Goal: Communication & Community: Answer question/provide support

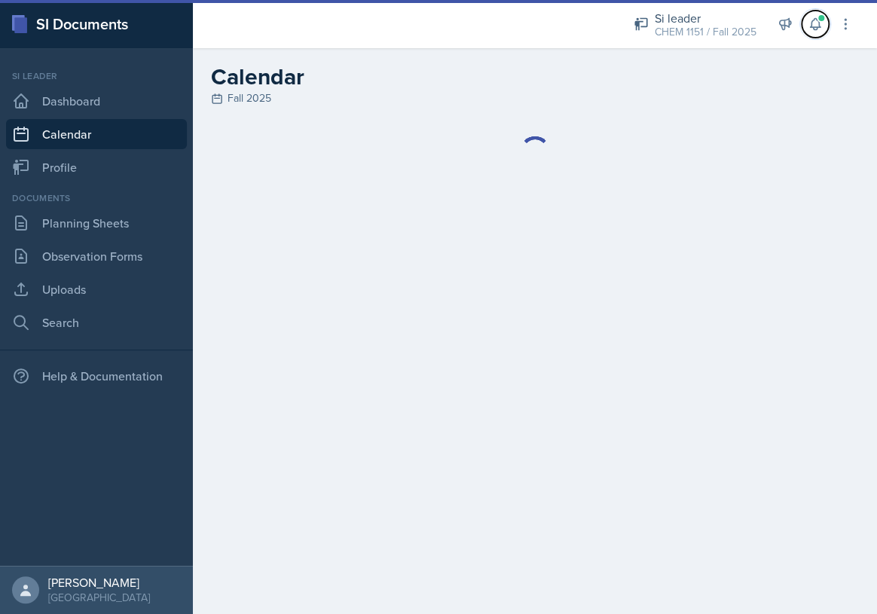
click at [815, 24] on icon at bounding box center [814, 24] width 15 height 15
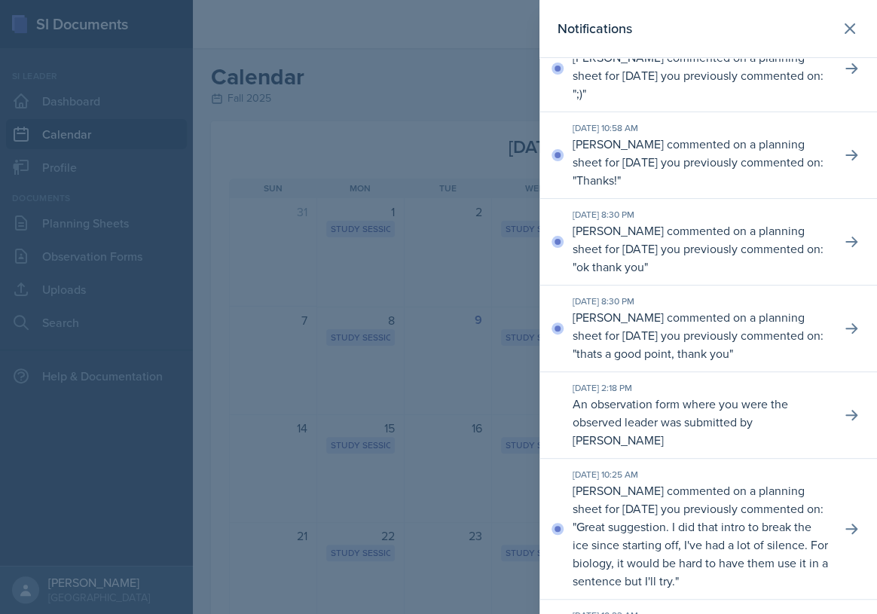
scroll to position [68, 0]
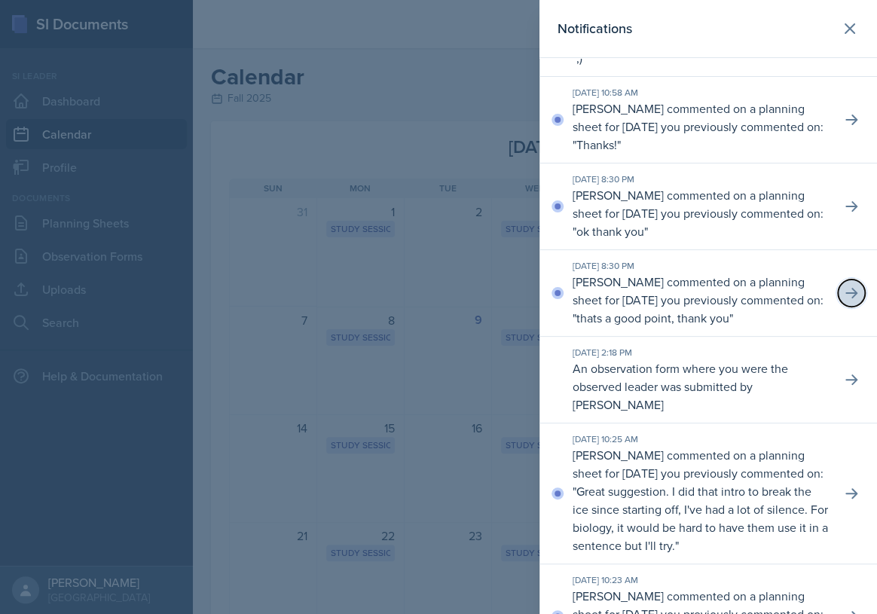
click at [843, 300] on icon at bounding box center [850, 292] width 15 height 15
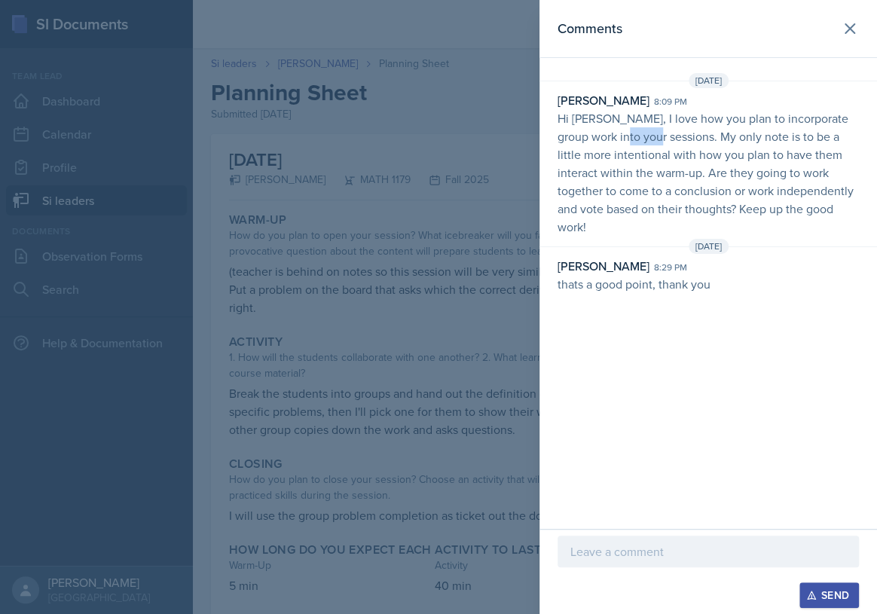
drag, startPoint x: 628, startPoint y: 130, endPoint x: 660, endPoint y: 130, distance: 31.6
click at [658, 130] on p "Hi [PERSON_NAME], I love how you plan to incorporate group work into your sessi…" at bounding box center [707, 172] width 301 height 127
click at [660, 130] on p "Hi [PERSON_NAME], I love how you plan to incorporate group work into your sessi…" at bounding box center [707, 172] width 301 height 127
drag, startPoint x: 659, startPoint y: 130, endPoint x: 709, endPoint y: 139, distance: 50.5
click at [709, 139] on p "Hi [PERSON_NAME], I love how you plan to incorporate group work into your sessi…" at bounding box center [707, 172] width 301 height 127
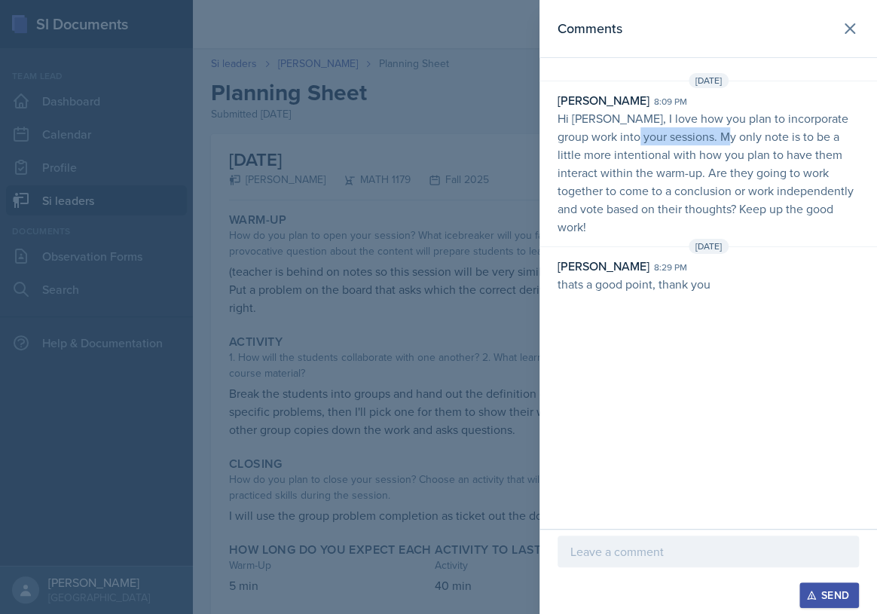
click at [709, 139] on p "Hi [PERSON_NAME], I love how you plan to incorporate group work into your sessi…" at bounding box center [707, 172] width 301 height 127
drag, startPoint x: 691, startPoint y: 160, endPoint x: 703, endPoint y: 161, distance: 11.3
click at [703, 161] on p "Hi [PERSON_NAME], I love how you plan to incorporate group work into your sessi…" at bounding box center [707, 172] width 301 height 127
click at [677, 160] on p "Hi [PERSON_NAME], I love how you plan to incorporate group work into your sessi…" at bounding box center [707, 172] width 301 height 127
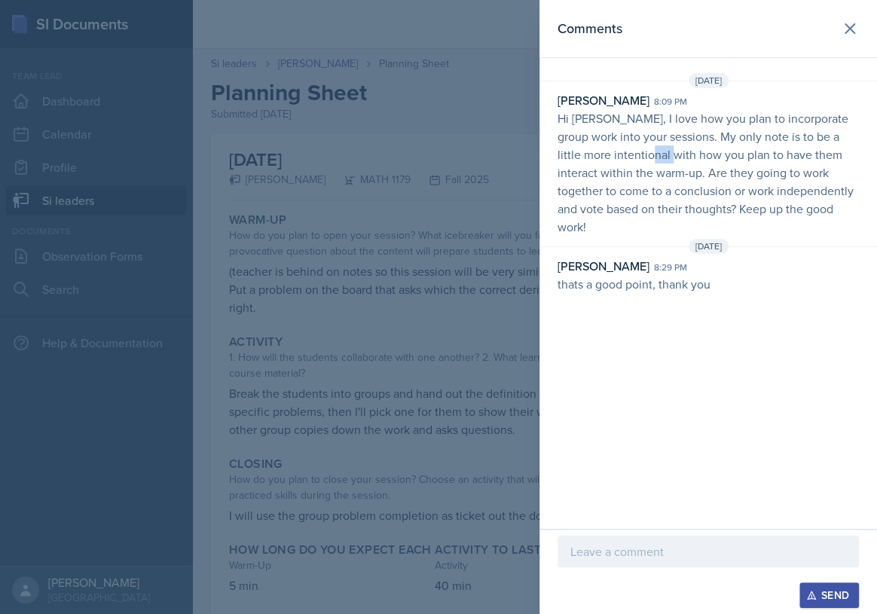
click at [680, 160] on p "Hi [PERSON_NAME], I love how you plan to incorporate group work into your sessi…" at bounding box center [707, 172] width 301 height 127
drag, startPoint x: 647, startPoint y: 160, endPoint x: 677, endPoint y: 160, distance: 30.1
click at [677, 160] on p "Hi [PERSON_NAME], I love how you plan to incorporate group work into your sessi…" at bounding box center [707, 172] width 301 height 127
drag, startPoint x: 651, startPoint y: 163, endPoint x: 694, endPoint y: 165, distance: 42.9
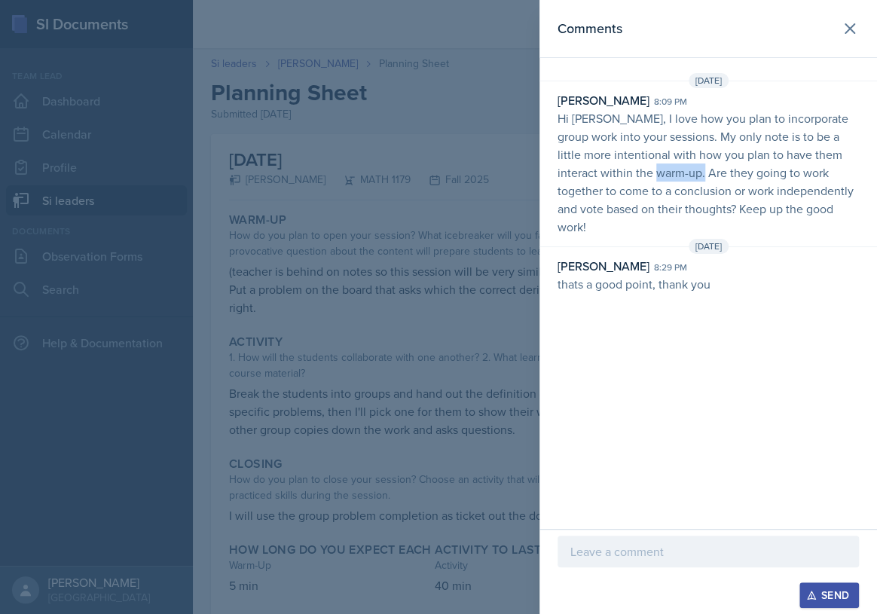
click at [693, 165] on p "Hi [PERSON_NAME], I love how you plan to incorporate group work into your sessi…" at bounding box center [707, 172] width 301 height 127
click at [694, 165] on p "Hi [PERSON_NAME], I love how you plan to incorporate group work into your sessi…" at bounding box center [707, 172] width 301 height 127
drag, startPoint x: 676, startPoint y: 166, endPoint x: 702, endPoint y: 168, distance: 25.7
click at [700, 168] on p "Hi [PERSON_NAME], I love how you plan to incorporate group work into your sessi…" at bounding box center [707, 172] width 301 height 127
click at [703, 168] on p "Hi [PERSON_NAME], I love how you plan to incorporate group work into your sessi…" at bounding box center [707, 172] width 301 height 127
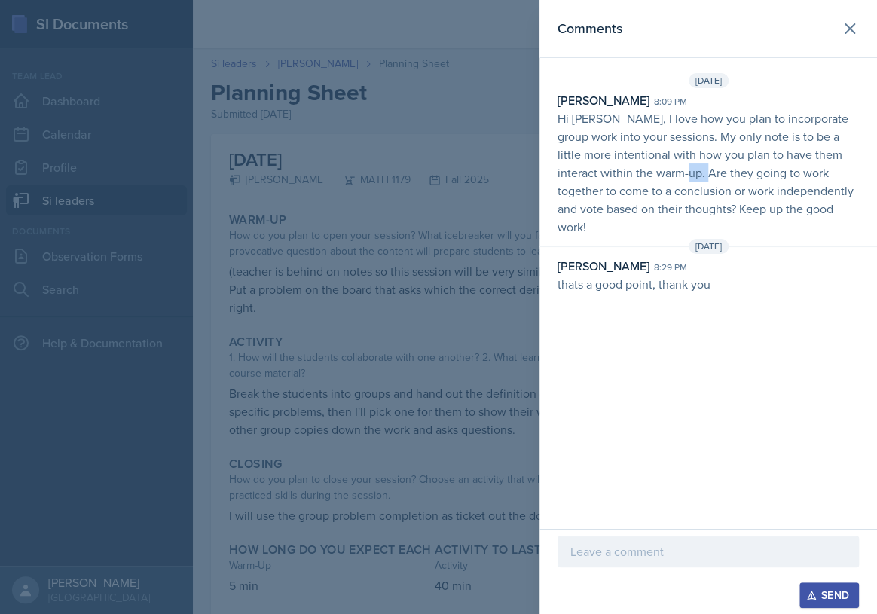
drag, startPoint x: 676, startPoint y: 169, endPoint x: 699, endPoint y: 170, distance: 22.6
click at [694, 169] on p "Hi [PERSON_NAME], I love how you plan to incorporate group work into your sessi…" at bounding box center [707, 172] width 301 height 127
click at [700, 170] on p "Hi [PERSON_NAME], I love how you plan to incorporate group work into your sessi…" at bounding box center [707, 172] width 301 height 127
drag, startPoint x: 684, startPoint y: 170, endPoint x: 718, endPoint y: 172, distance: 34.7
click at [715, 172] on p "Hi [PERSON_NAME], I love how you plan to incorporate group work into your sessi…" at bounding box center [707, 172] width 301 height 127
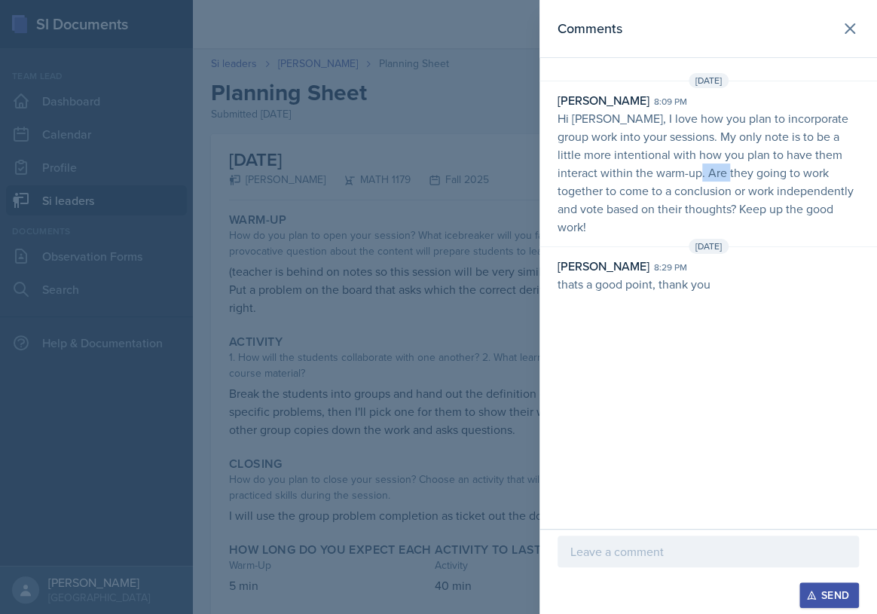
click at [718, 172] on p "Hi [PERSON_NAME], I love how you plan to incorporate group work into your sessi…" at bounding box center [707, 172] width 301 height 127
click at [531, 277] on div at bounding box center [438, 307] width 877 height 614
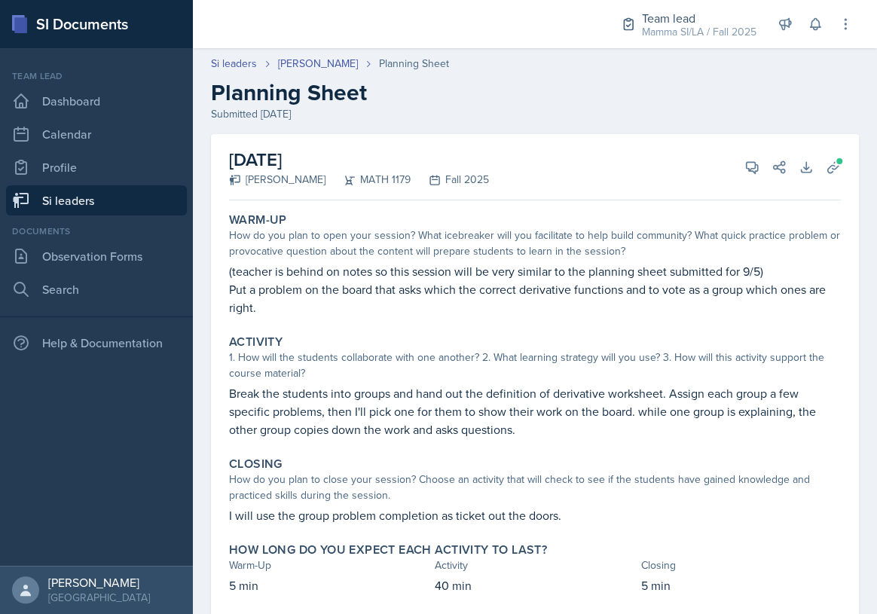
click at [127, 203] on link "Si leaders" at bounding box center [96, 200] width 181 height 30
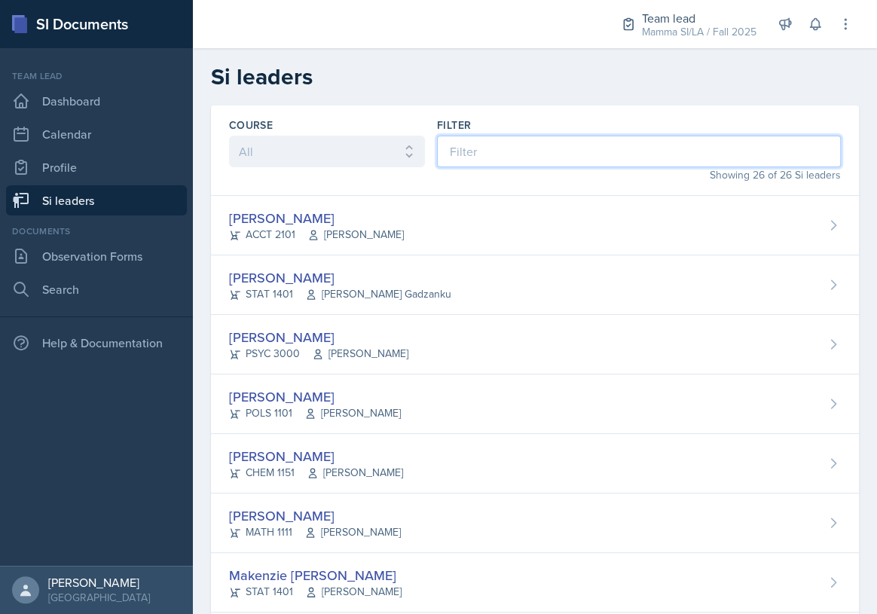
click at [532, 151] on input at bounding box center [639, 152] width 404 height 32
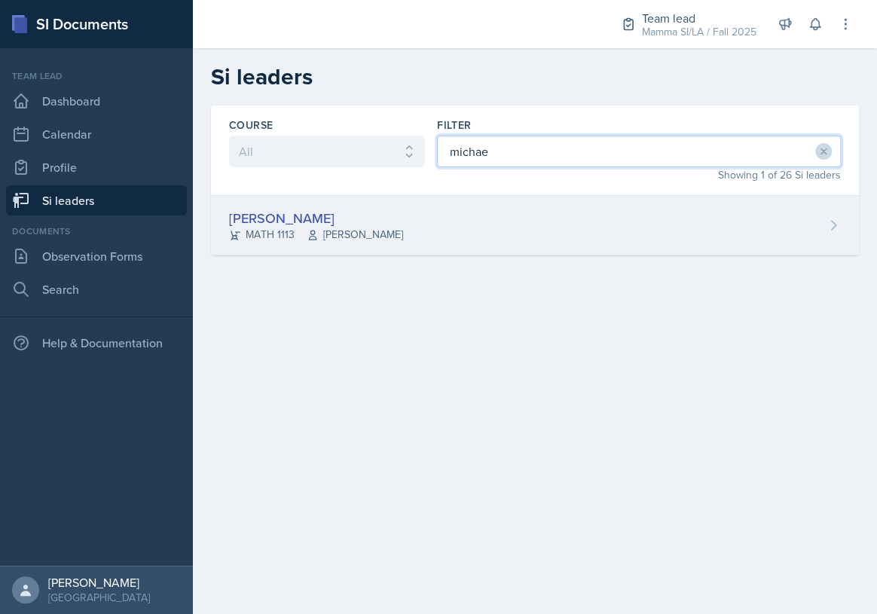
type input "michae"
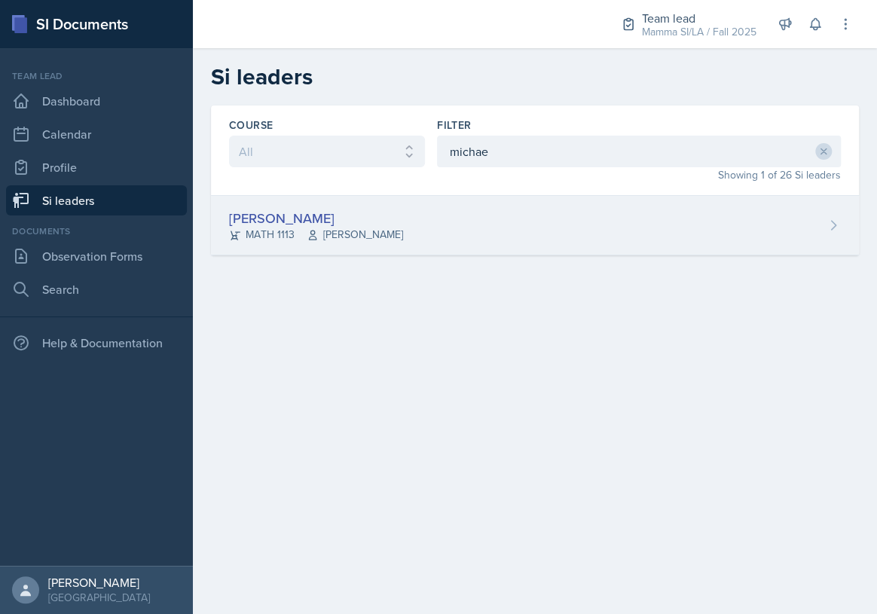
click at [517, 214] on div "[PERSON_NAME] MATH 1113 [PERSON_NAME]" at bounding box center [535, 225] width 648 height 59
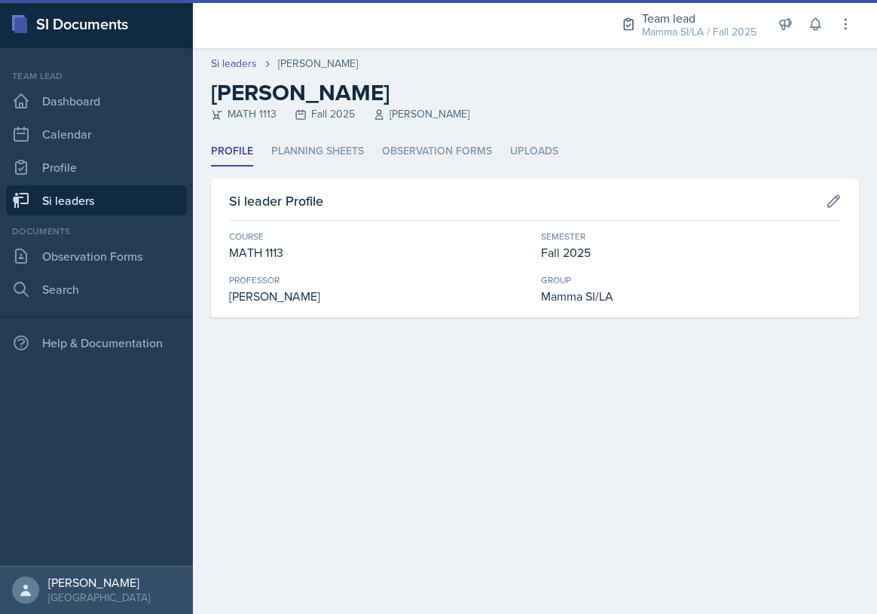
click at [363, 144] on ul "Profile Planning Sheets Observation Forms Uploads" at bounding box center [535, 151] width 648 height 29
click at [338, 145] on li "Planning Sheets" at bounding box center [317, 151] width 93 height 29
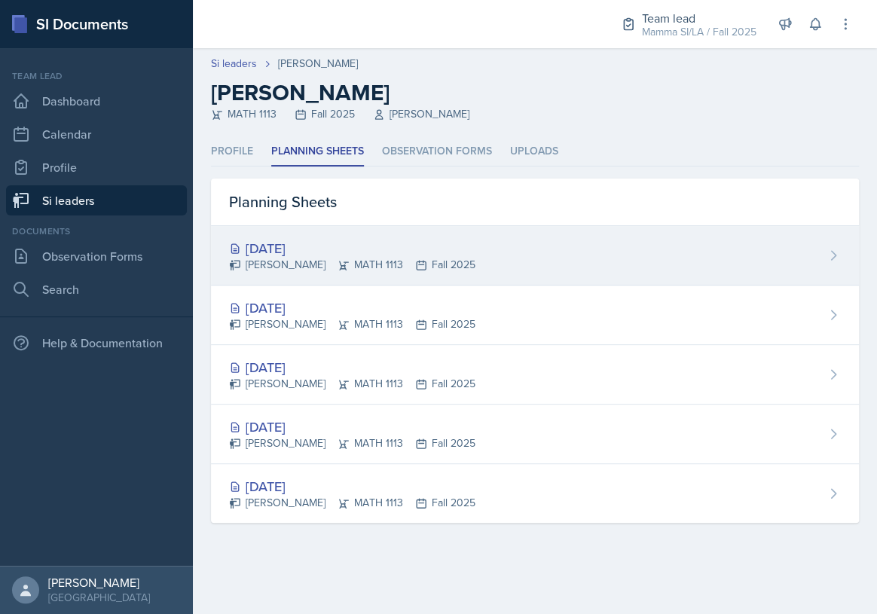
click at [392, 258] on div "[PERSON_NAME] MATH 1113 Fall 2025" at bounding box center [352, 265] width 246 height 16
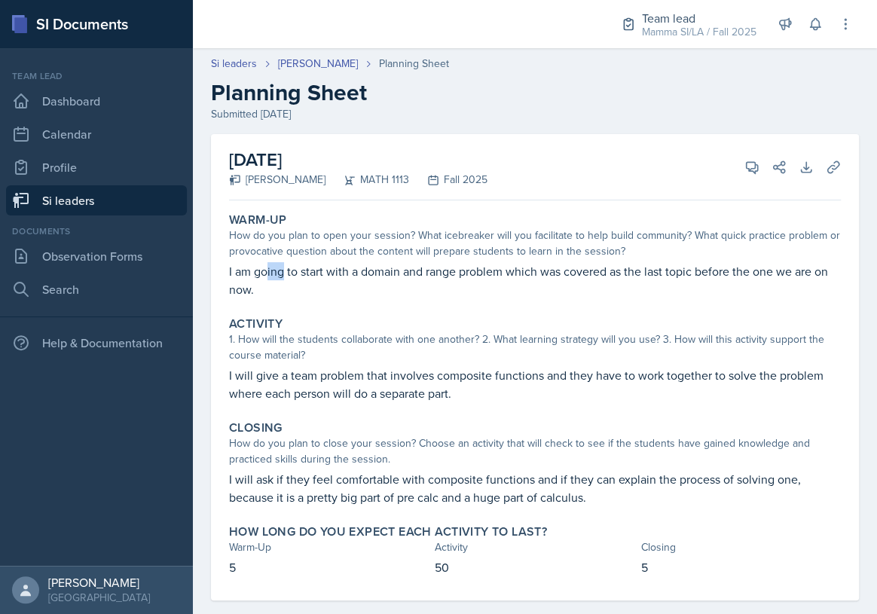
drag, startPoint x: 266, startPoint y: 275, endPoint x: 306, endPoint y: 275, distance: 39.9
click at [293, 275] on p "I am going to start with a domain and range problem which was covered as the la…" at bounding box center [534, 280] width 611 height 36
click at [306, 275] on p "I am going to start with a domain and range problem which was covered as the la…" at bounding box center [534, 280] width 611 height 36
click at [600, 266] on p "I am going to start with a domain and range problem which was covered as the la…" at bounding box center [534, 280] width 611 height 36
click at [634, 264] on p "I am going to start with a domain and range problem which was covered as the la…" at bounding box center [534, 280] width 611 height 36
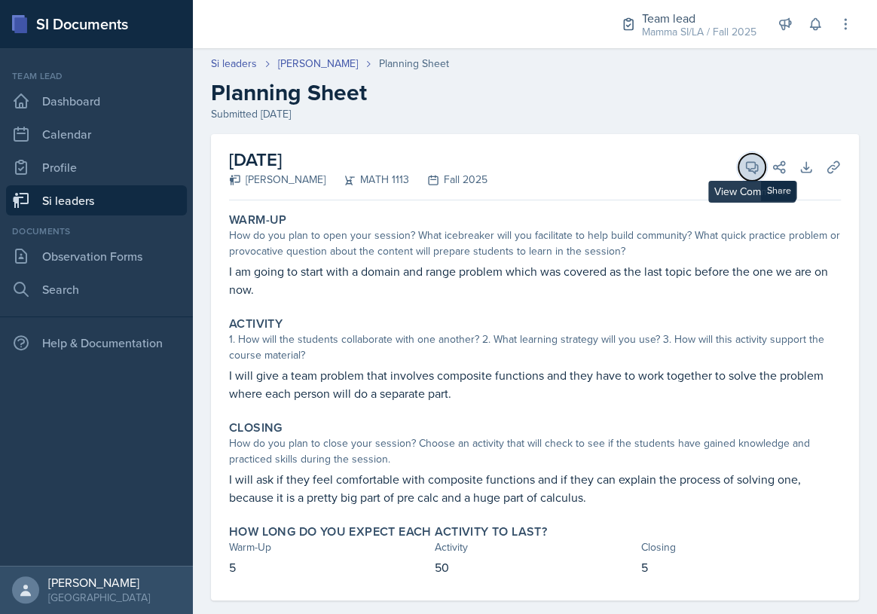
click at [744, 172] on icon at bounding box center [751, 167] width 15 height 15
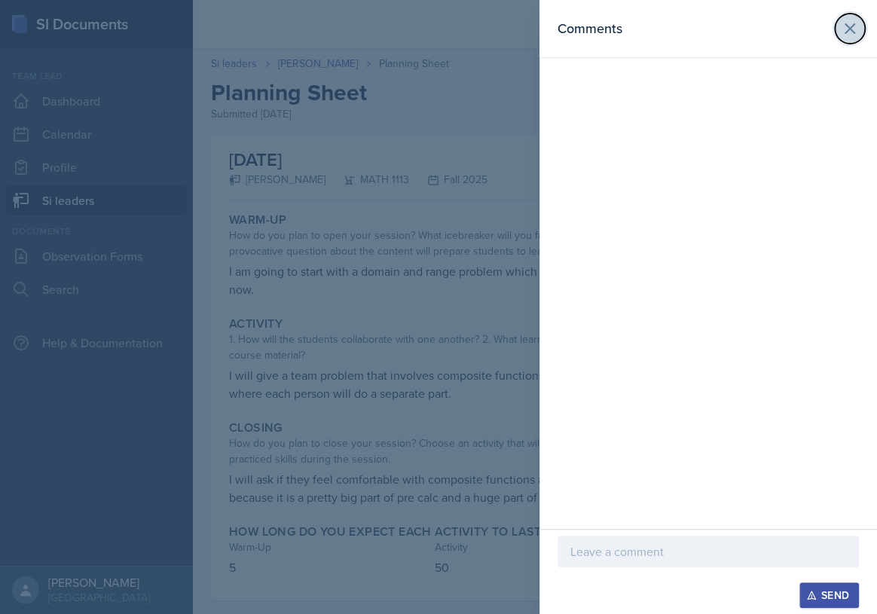
click at [848, 26] on icon at bounding box center [849, 28] width 9 height 9
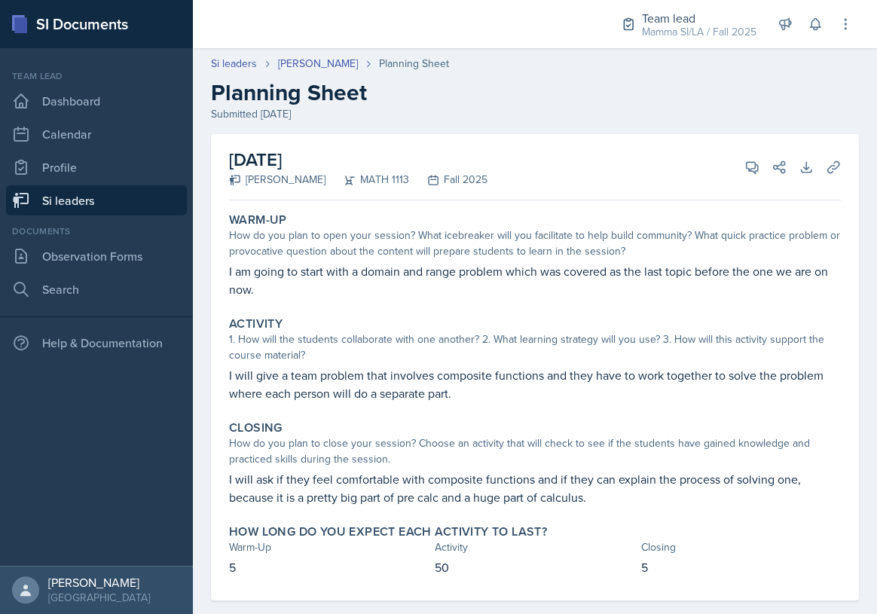
drag, startPoint x: 352, startPoint y: 282, endPoint x: 344, endPoint y: 286, distance: 9.4
click at [344, 286] on p "I am going to start with a domain and range problem which was covered as the la…" at bounding box center [534, 280] width 611 height 36
drag, startPoint x: 344, startPoint y: 286, endPoint x: 321, endPoint y: 282, distance: 23.8
click at [321, 282] on p "I am going to start with a domain and range problem which was covered as the la…" at bounding box center [534, 280] width 611 height 36
drag, startPoint x: 323, startPoint y: 283, endPoint x: 300, endPoint y: 290, distance: 23.6
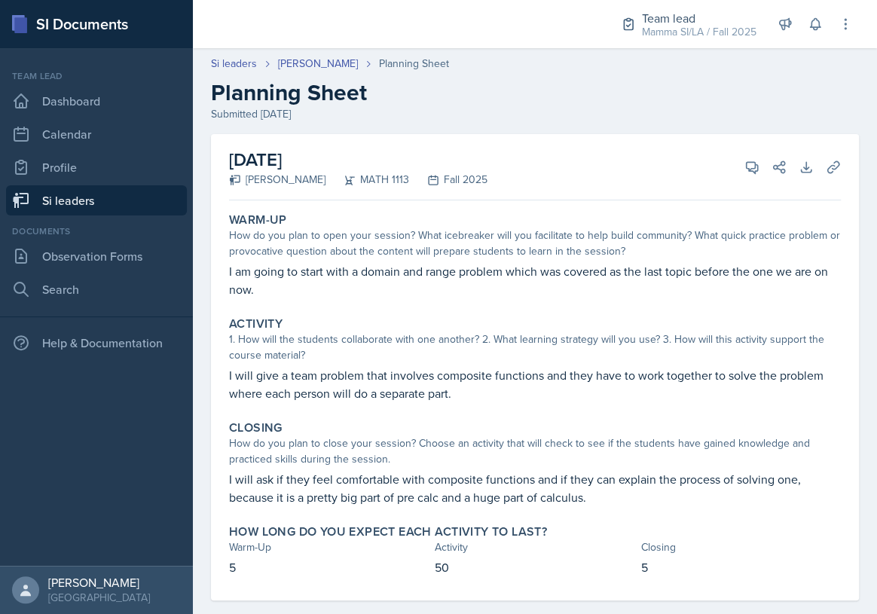
click at [300, 290] on p "I am going to start with a domain and range problem which was covered as the la…" at bounding box center [534, 280] width 611 height 36
click at [744, 170] on icon at bounding box center [751, 167] width 15 height 15
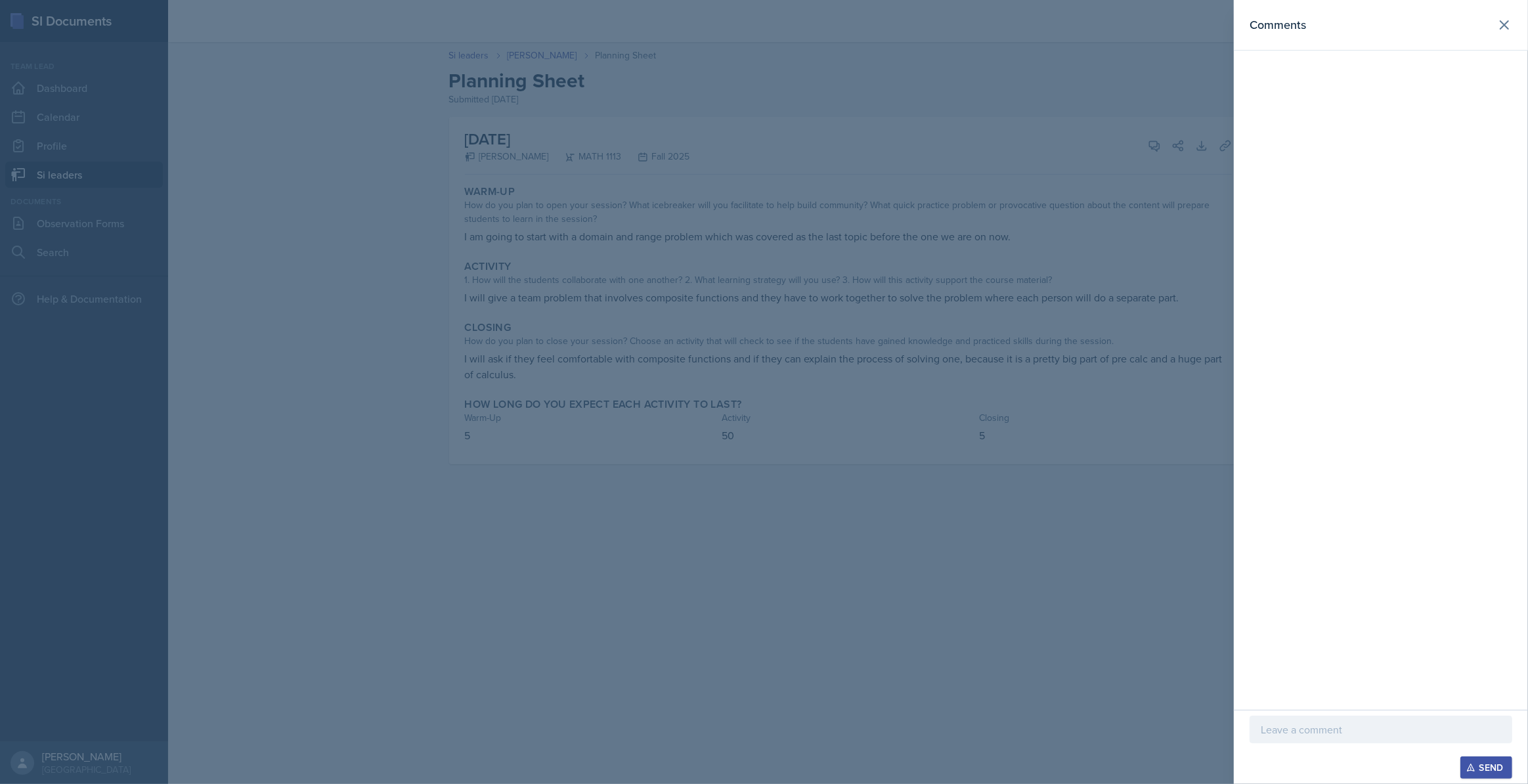
click at [761, 472] on div at bounding box center [764, 392] width 1528 height 784
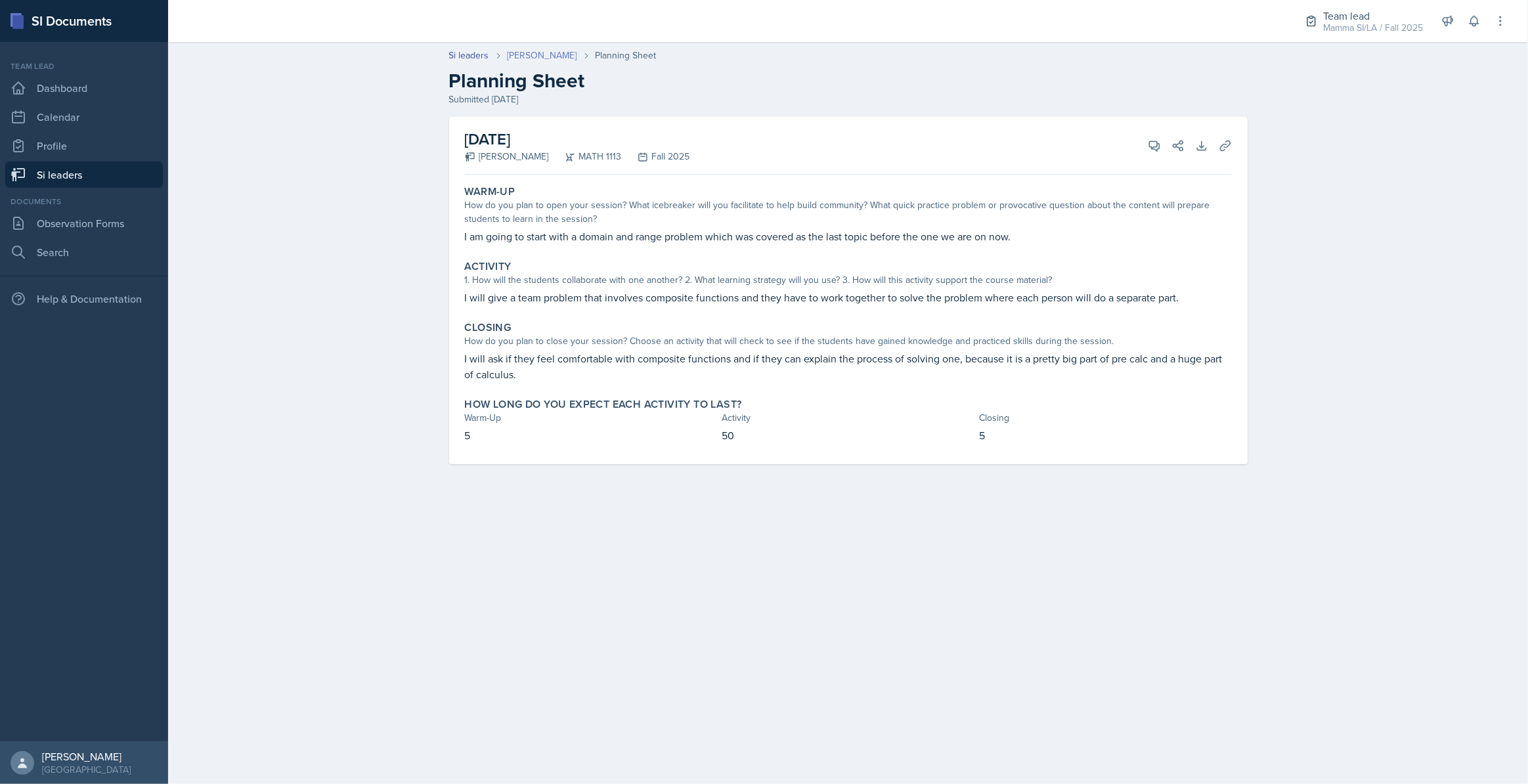
click at [552, 52] on link "[PERSON_NAME]" at bounding box center [542, 56] width 70 height 14
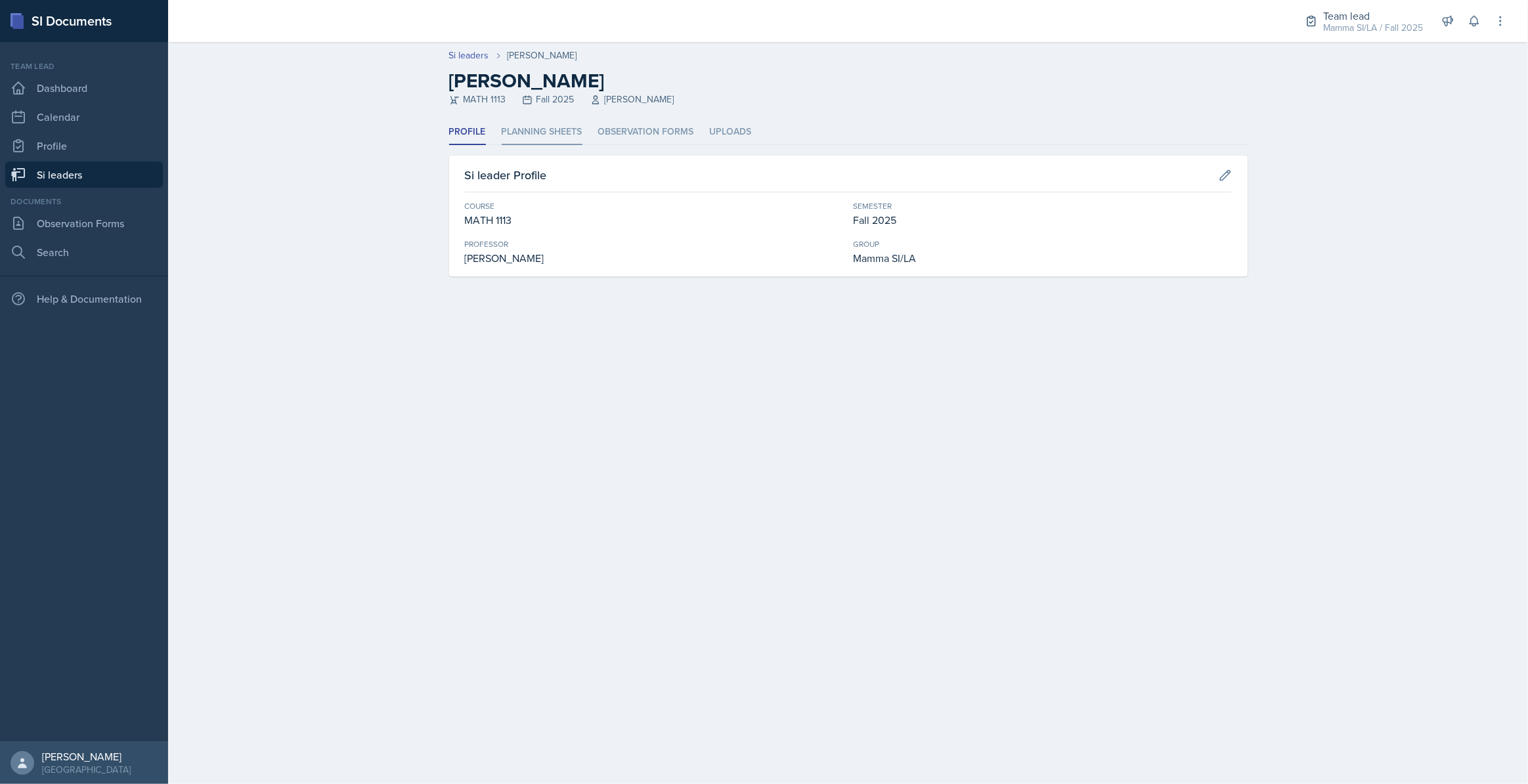
click at [575, 131] on li "Planning Sheets" at bounding box center [542, 132] width 81 height 25
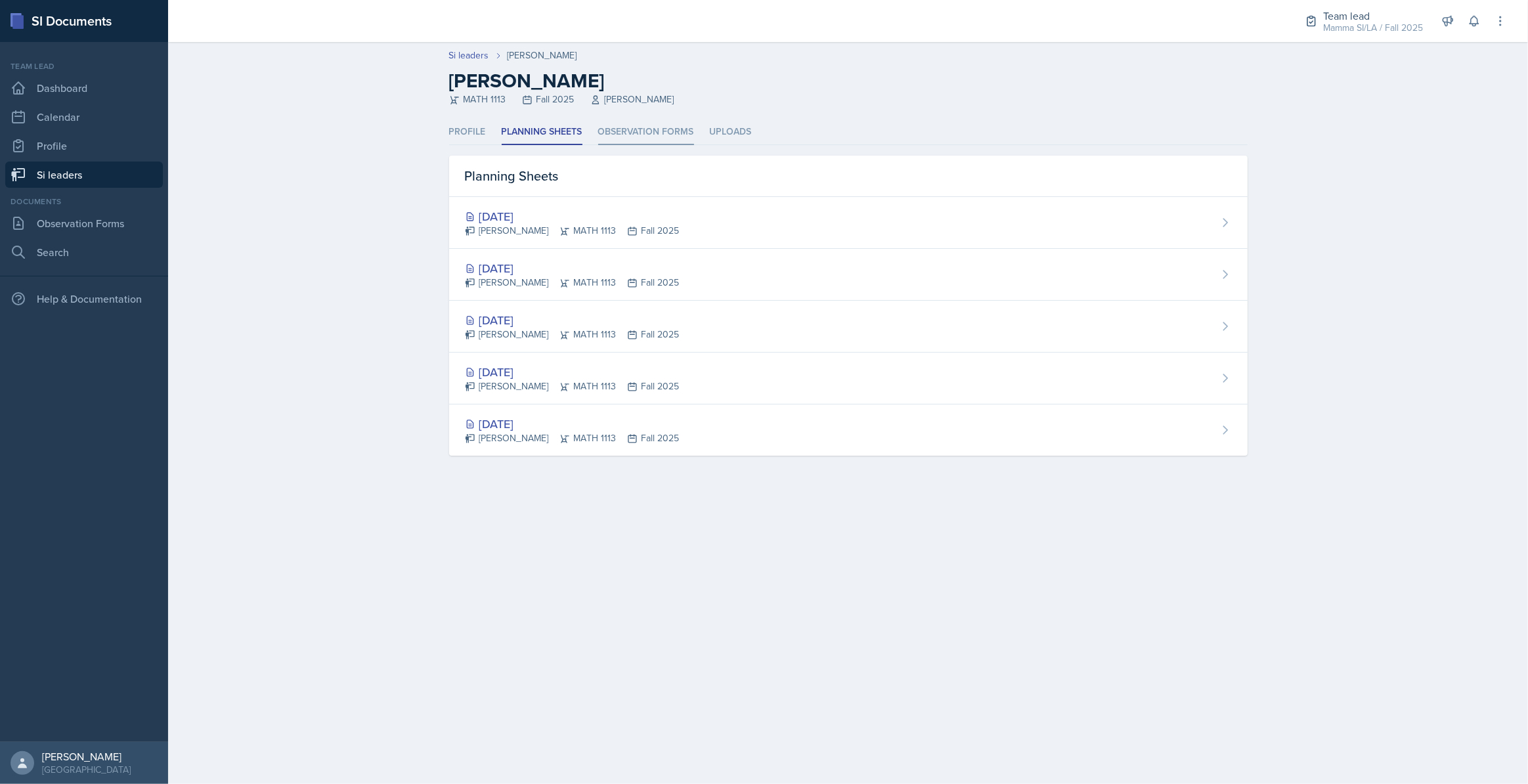
click at [625, 131] on li "Observation Forms" at bounding box center [646, 132] width 96 height 25
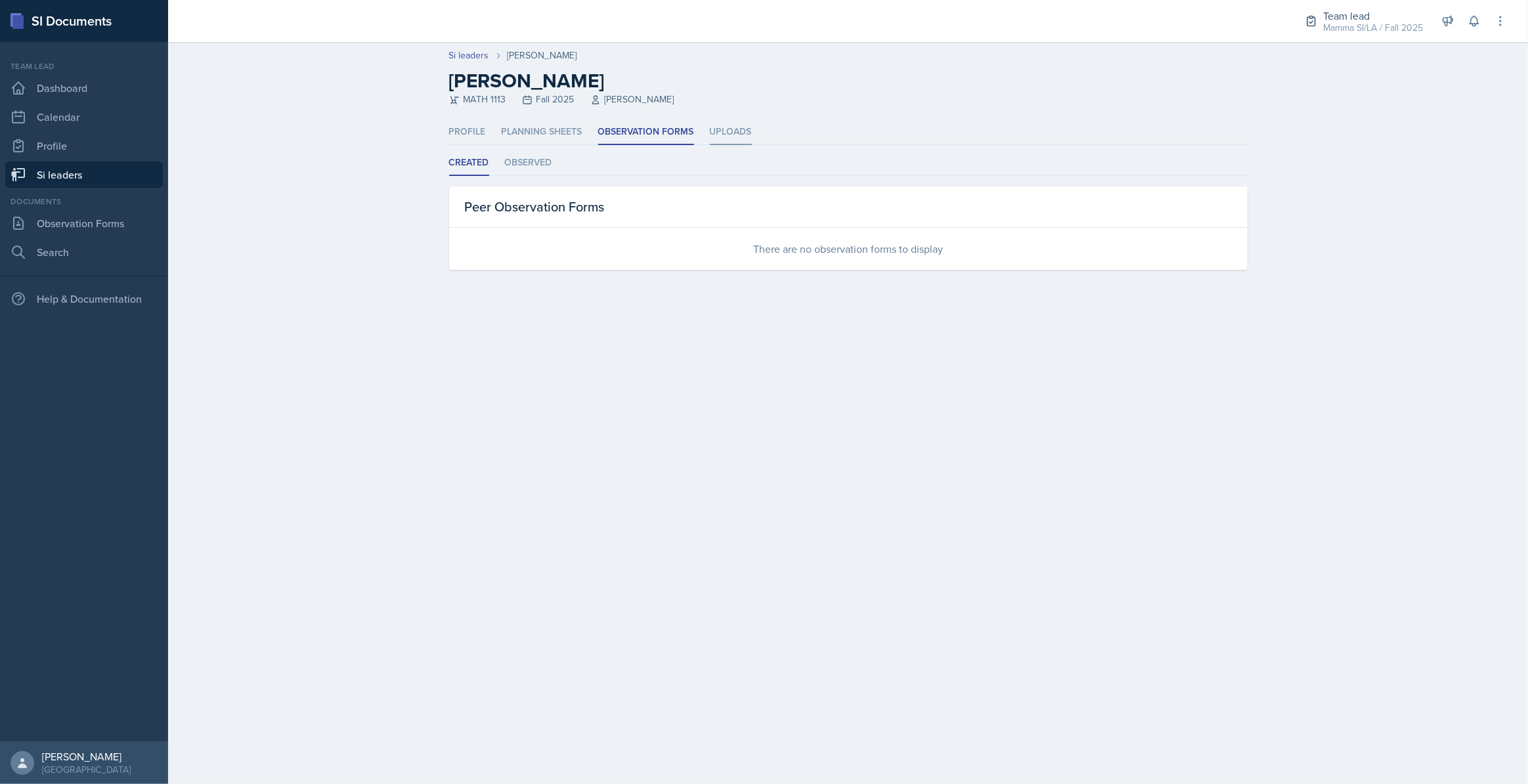
click at [722, 133] on li "Uploads" at bounding box center [731, 132] width 42 height 25
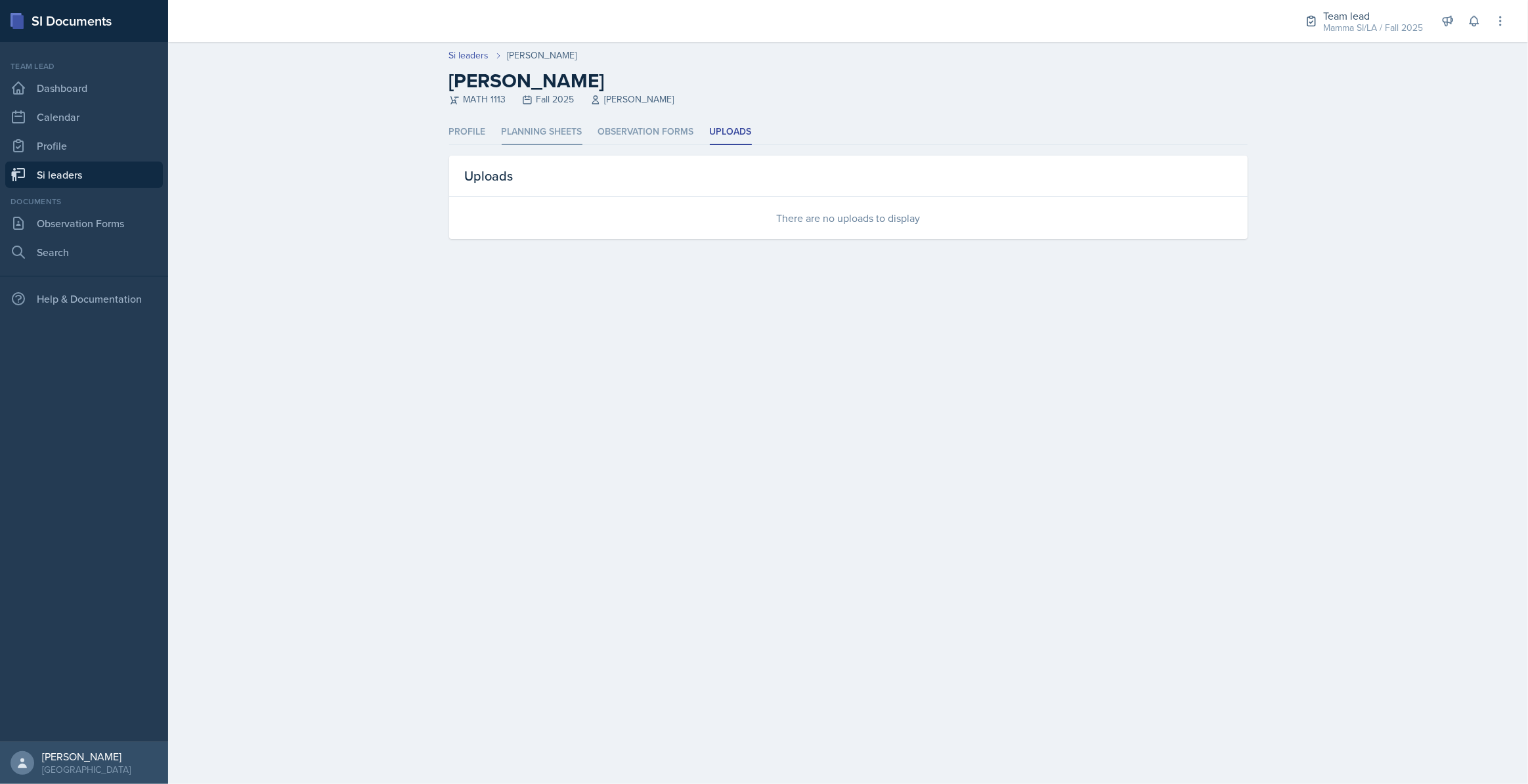
click at [524, 127] on li "Planning Sheets" at bounding box center [542, 132] width 81 height 25
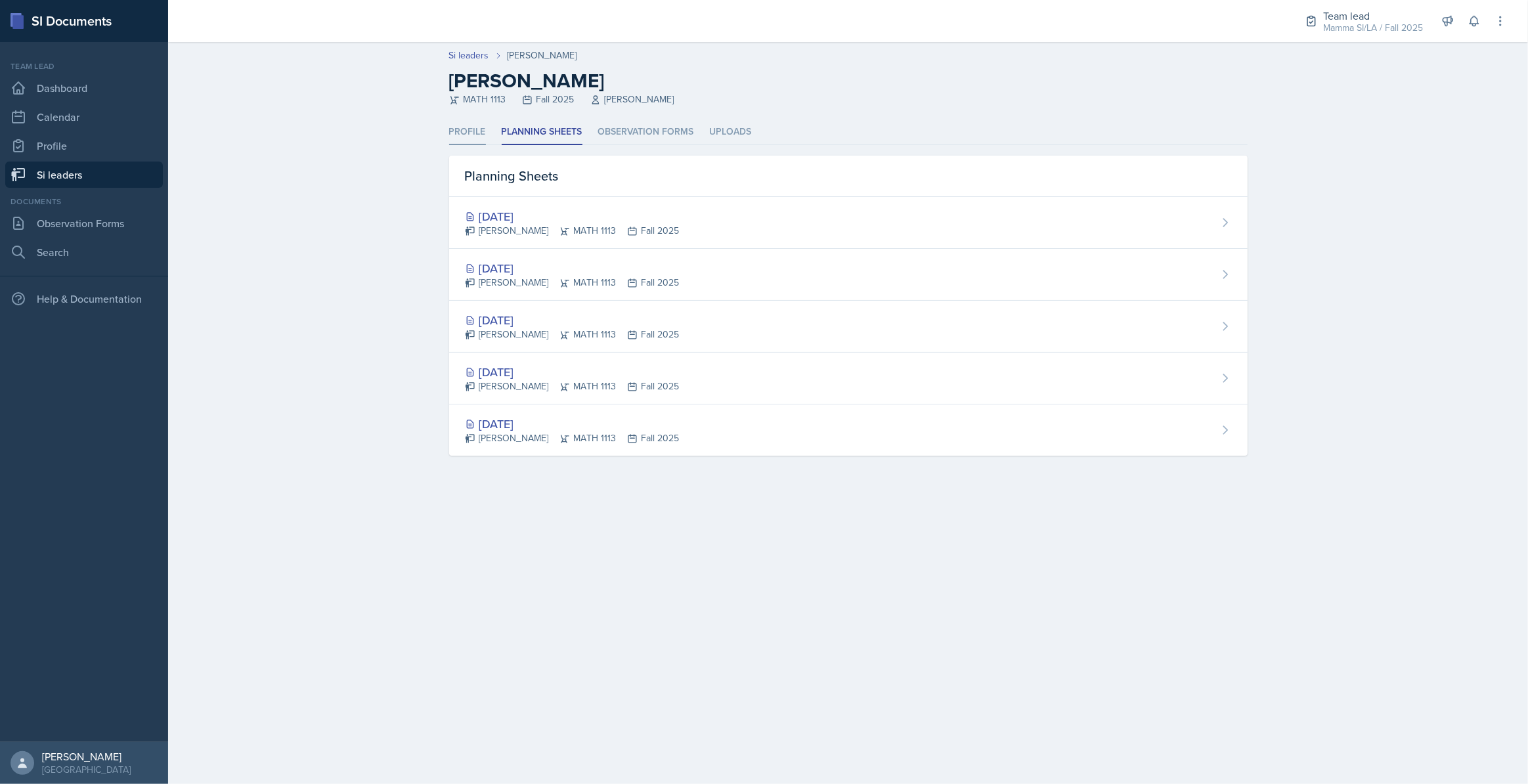
click at [459, 125] on li "Profile" at bounding box center [467, 132] width 37 height 25
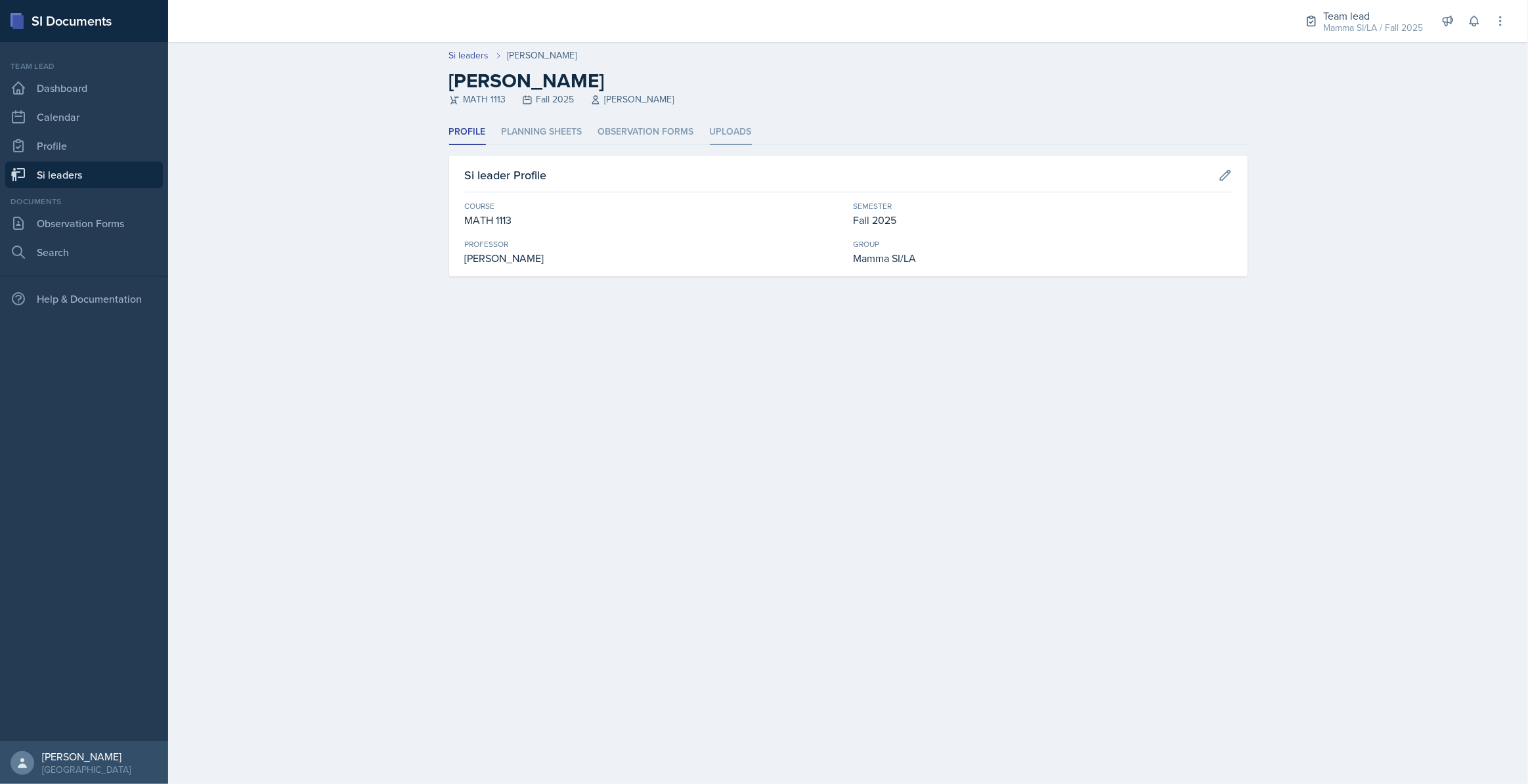
click at [734, 125] on li "Uploads" at bounding box center [731, 132] width 42 height 25
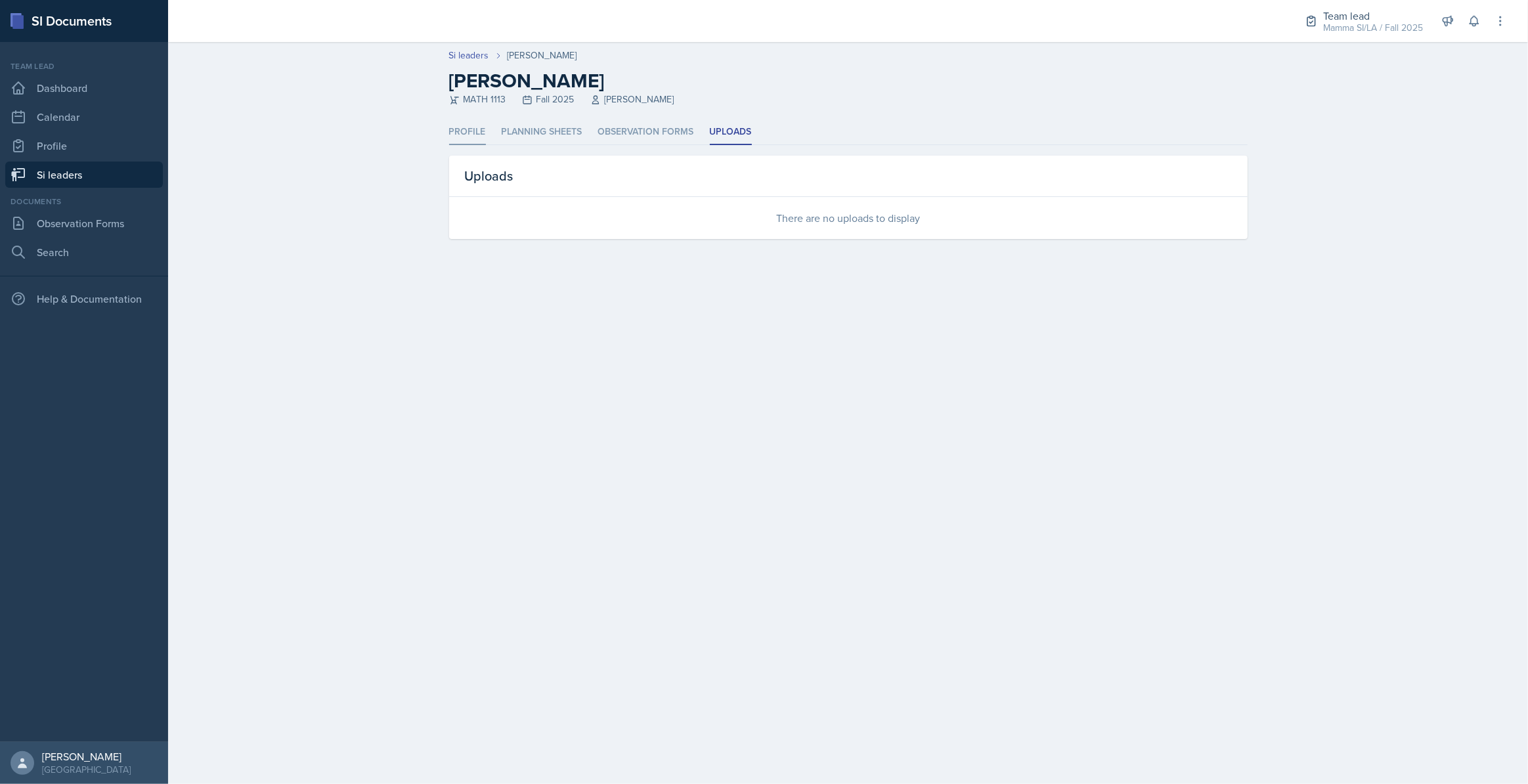
click at [480, 121] on li "Profile" at bounding box center [467, 132] width 37 height 25
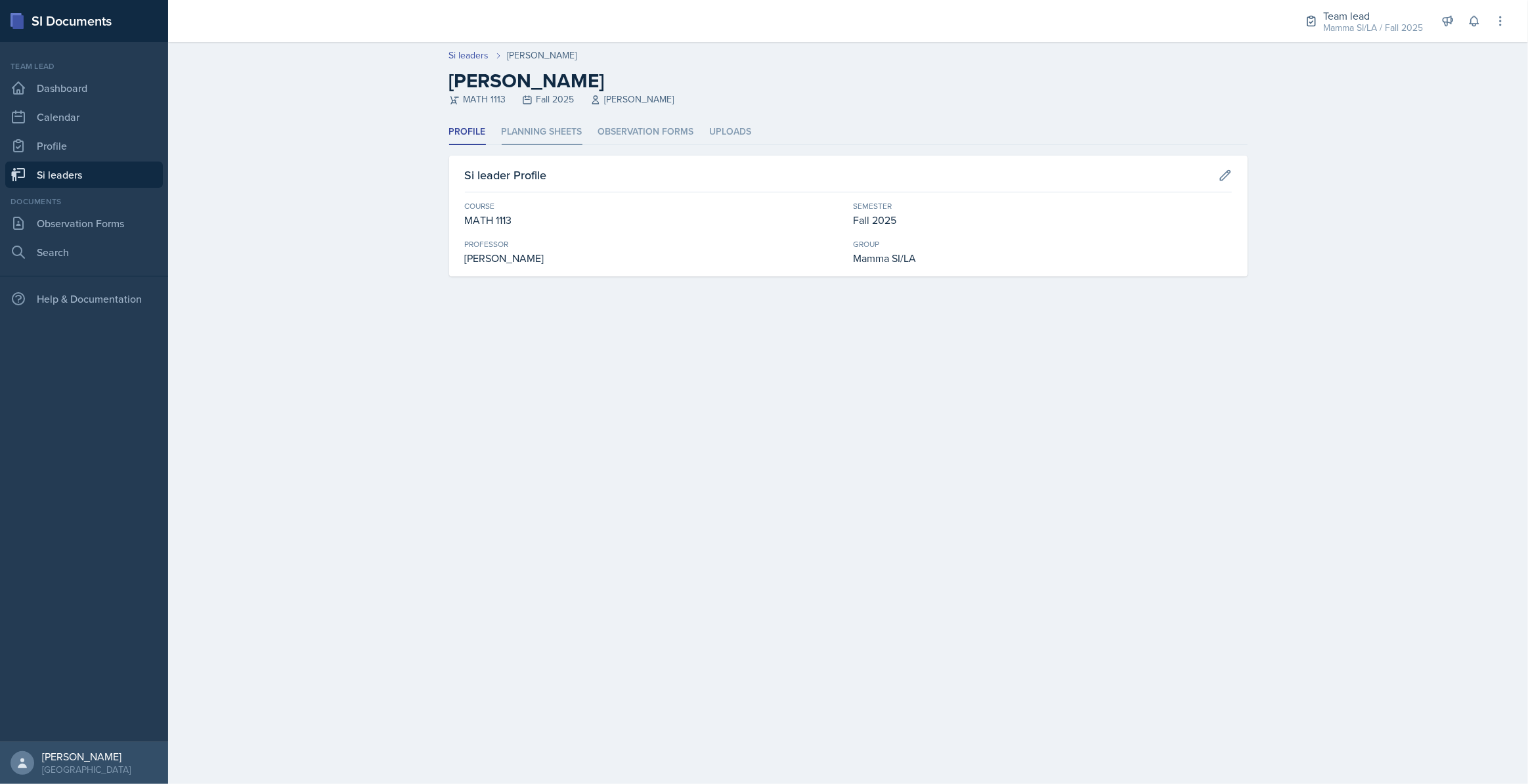
click at [549, 132] on li "Planning Sheets" at bounding box center [542, 132] width 81 height 25
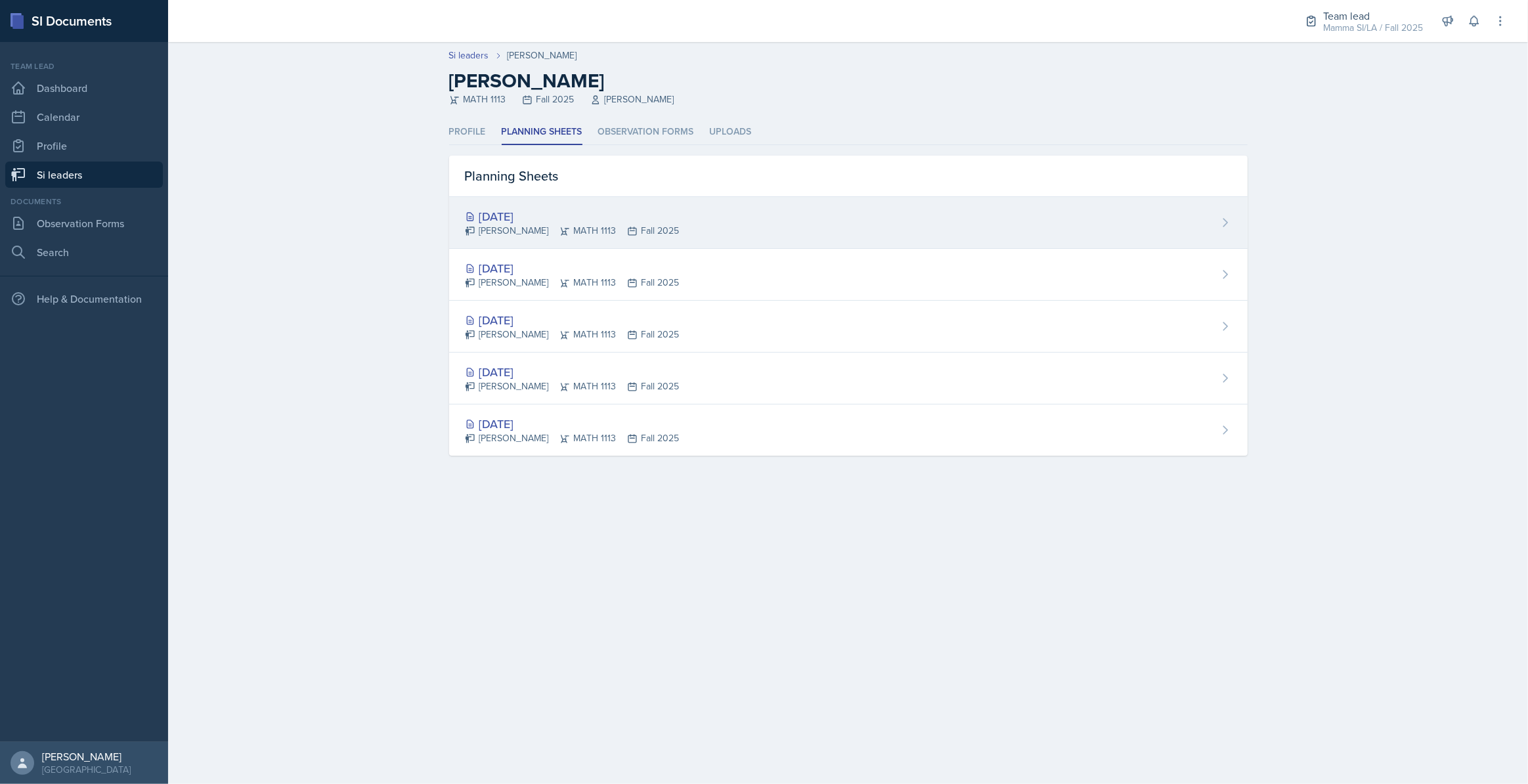
click at [605, 233] on div "[PERSON_NAME] MATH 1113 Fall 2025" at bounding box center [572, 231] width 215 height 14
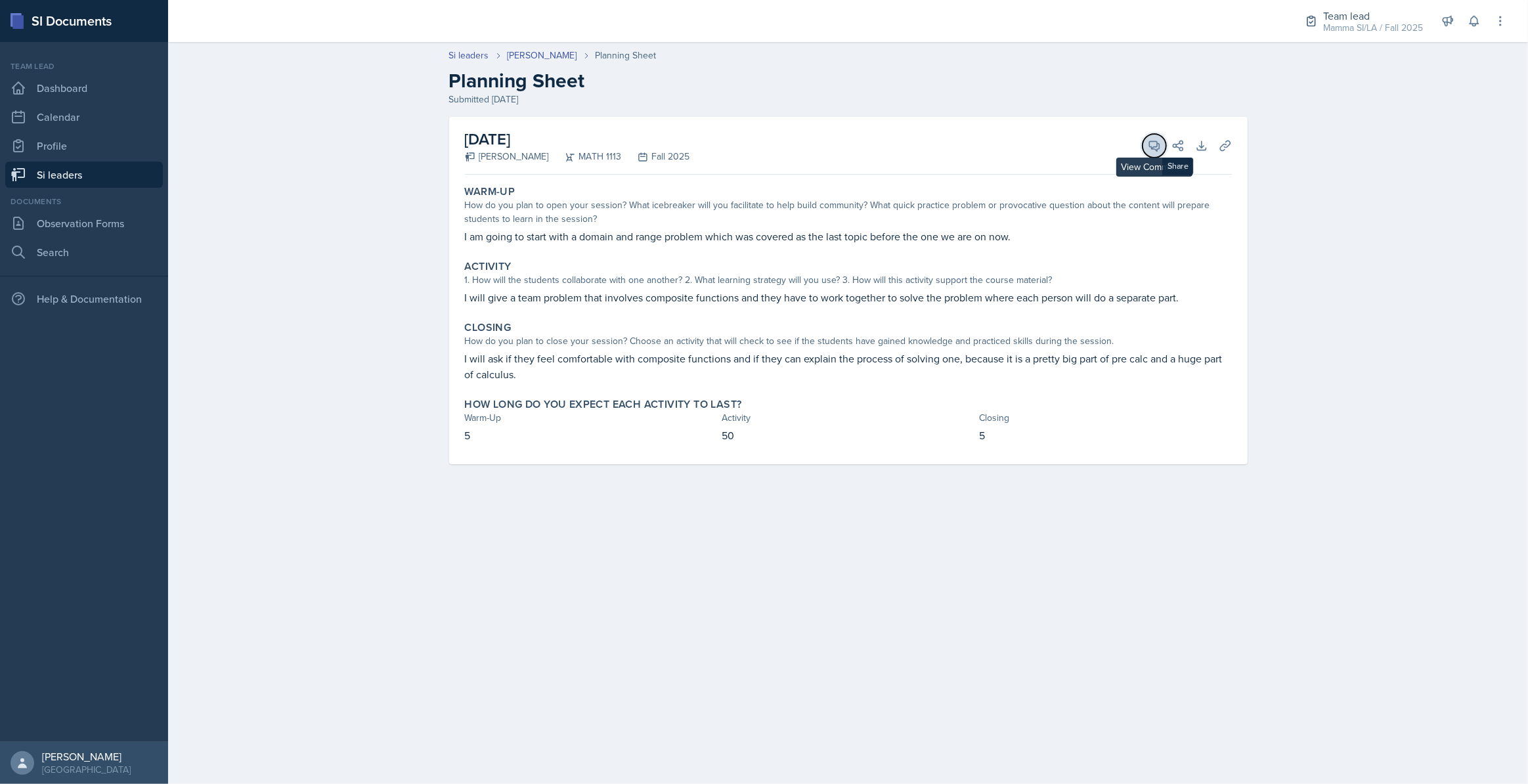
click at [764, 142] on button "View Comments" at bounding box center [1154, 146] width 24 height 24
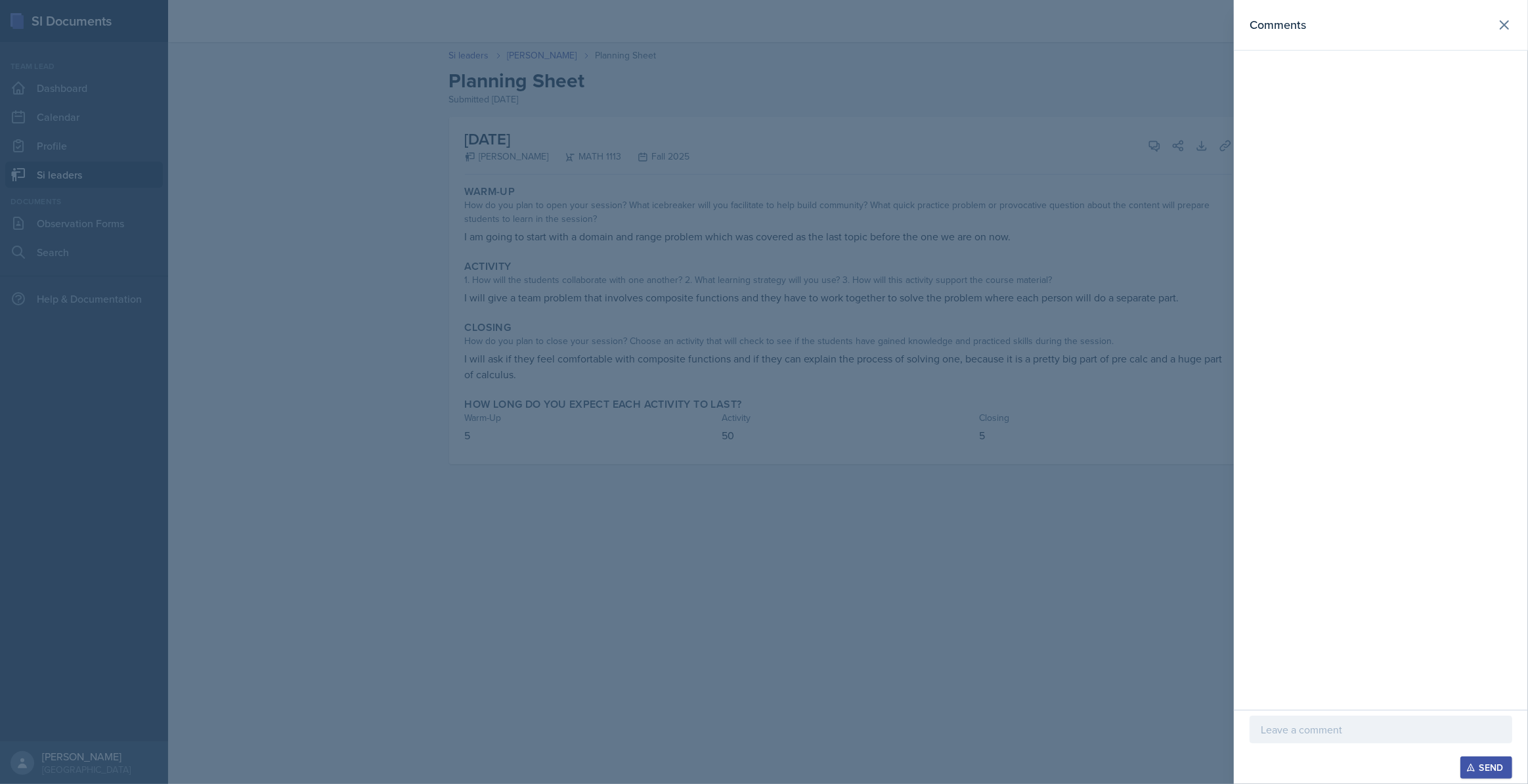
click at [764, 535] on p at bounding box center [1381, 730] width 241 height 16
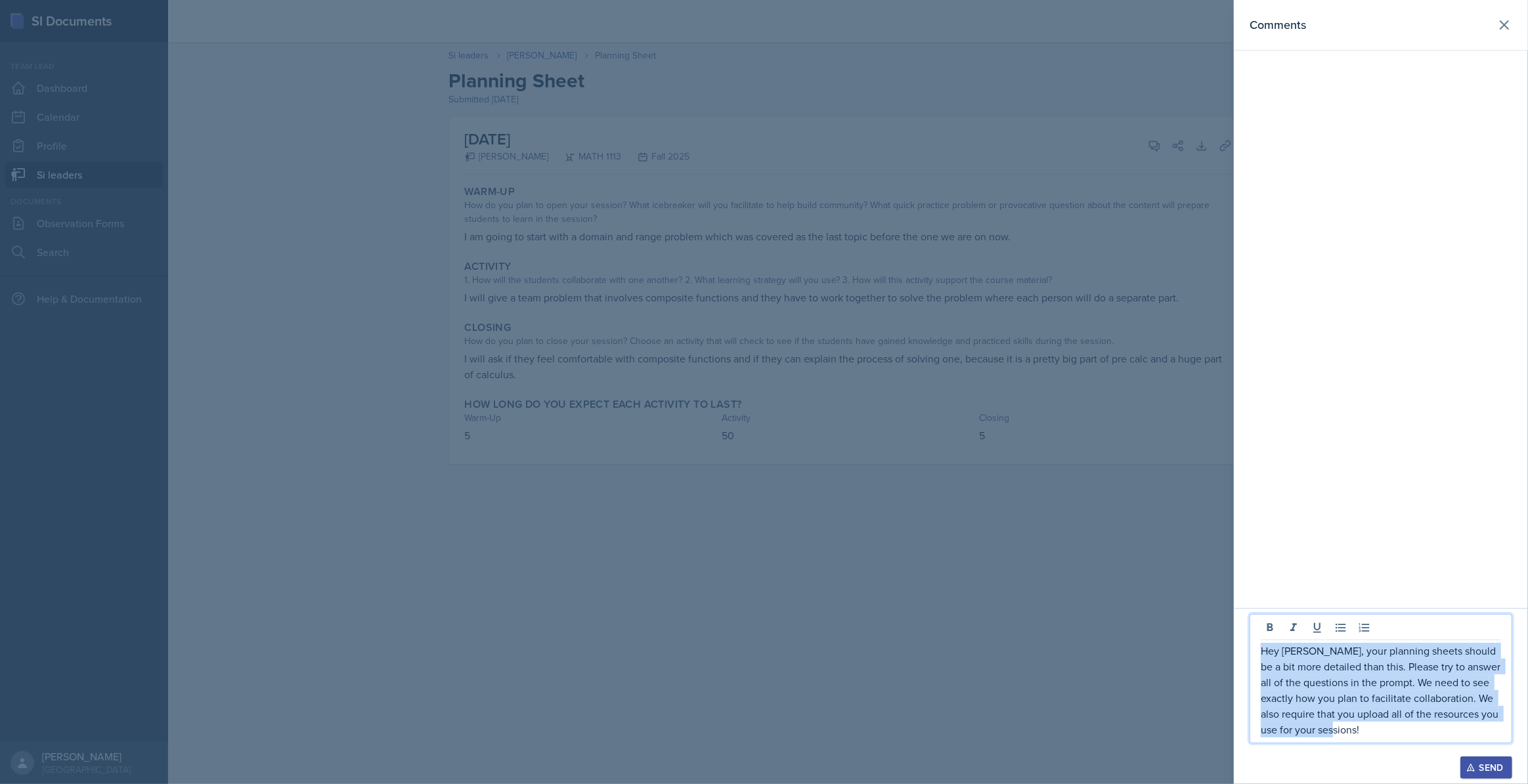
drag, startPoint x: 1366, startPoint y: 727, endPoint x: 1260, endPoint y: 650, distance: 131.0
click at [764, 535] on div "Hey [PERSON_NAME], your planning sheets should be a bit more detailed than this…" at bounding box center [1381, 678] width 263 height 129
copy p "Hey [PERSON_NAME], your planning sheets should be a bit more detailed than this…"
click at [764, 535] on p "Hey [PERSON_NAME], your planning sheets should be a bit more detailed than this…" at bounding box center [1381, 690] width 241 height 94
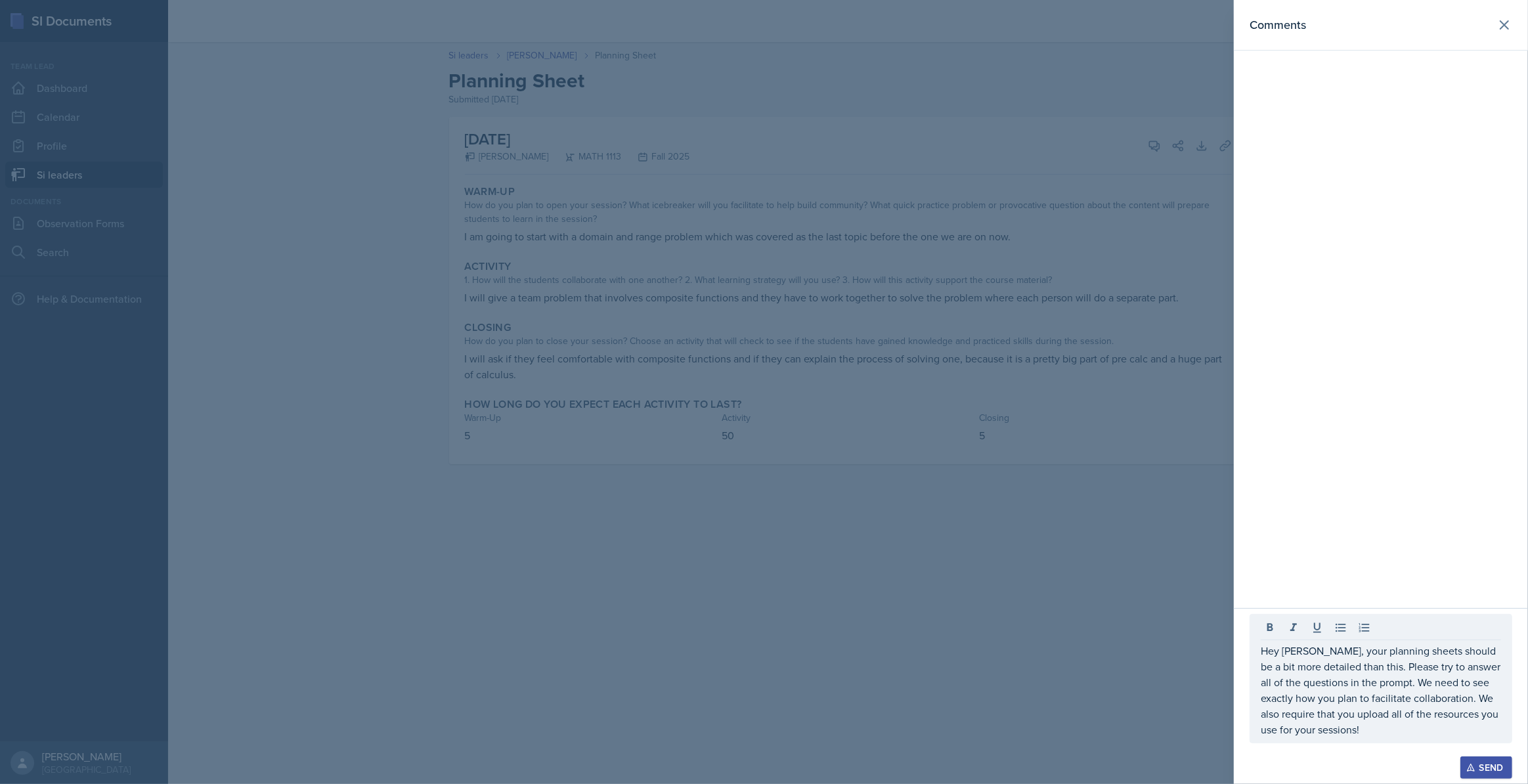
click at [764, 535] on div "Send" at bounding box center [1486, 767] width 35 height 10
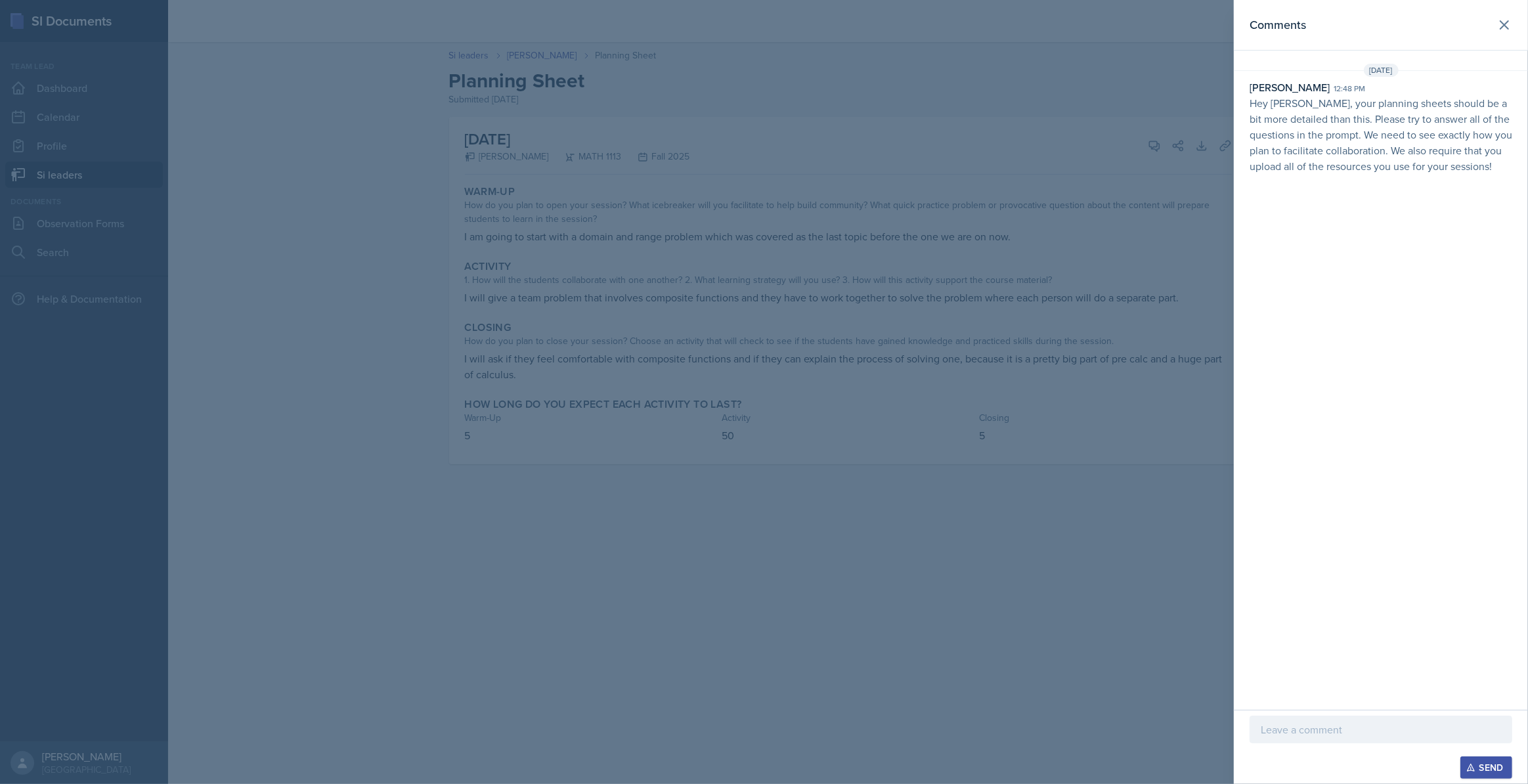
click at [419, 92] on div at bounding box center [764, 392] width 1528 height 784
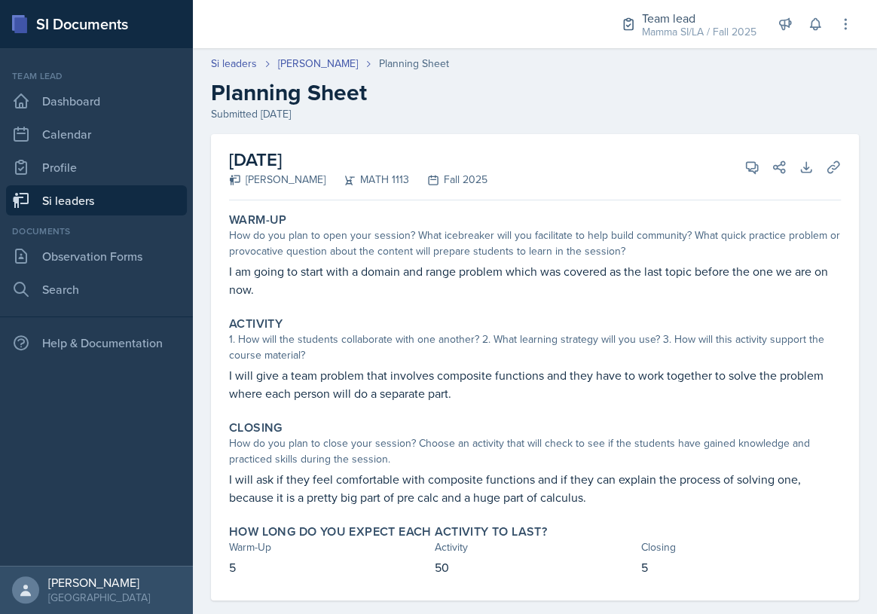
click at [117, 203] on link "Si leaders" at bounding box center [96, 200] width 181 height 30
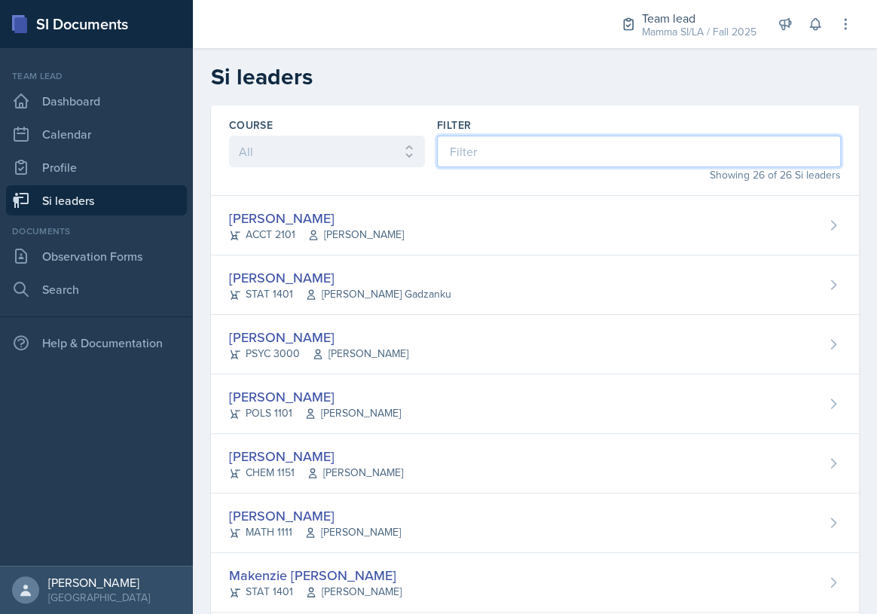
click at [547, 151] on input at bounding box center [639, 152] width 404 height 32
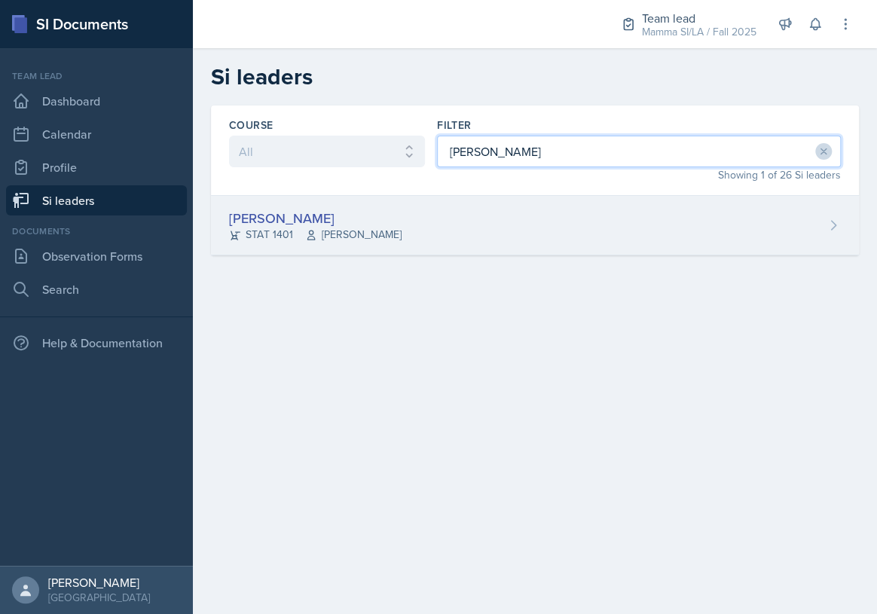
type input "[PERSON_NAME]"
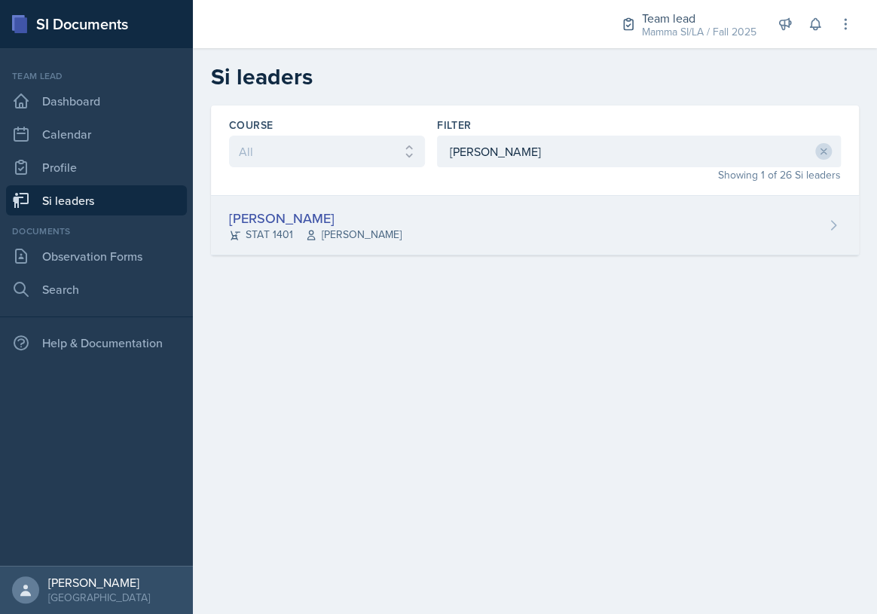
click at [468, 231] on div "[PERSON_NAME] STAT 1401 [PERSON_NAME]" at bounding box center [535, 225] width 648 height 59
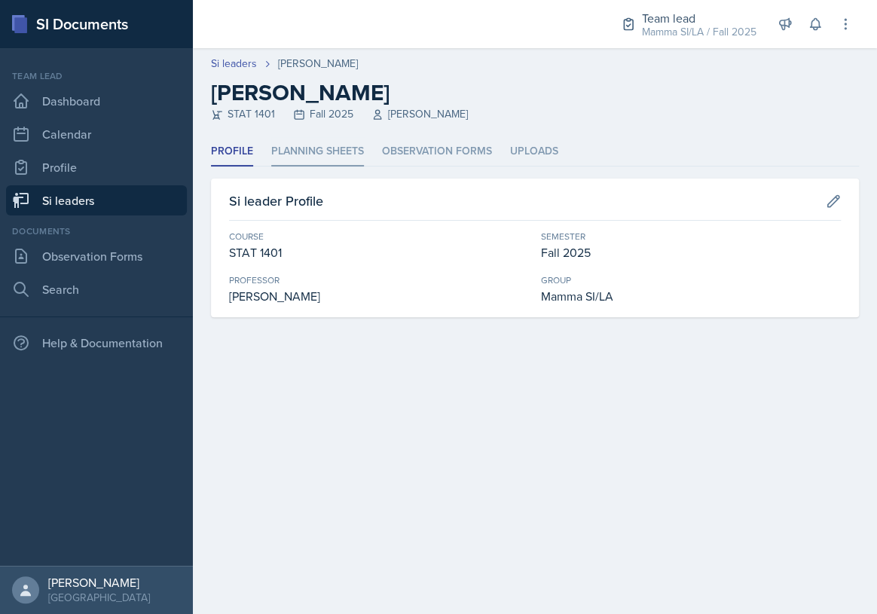
click at [325, 154] on li "Planning Sheets" at bounding box center [317, 151] width 93 height 29
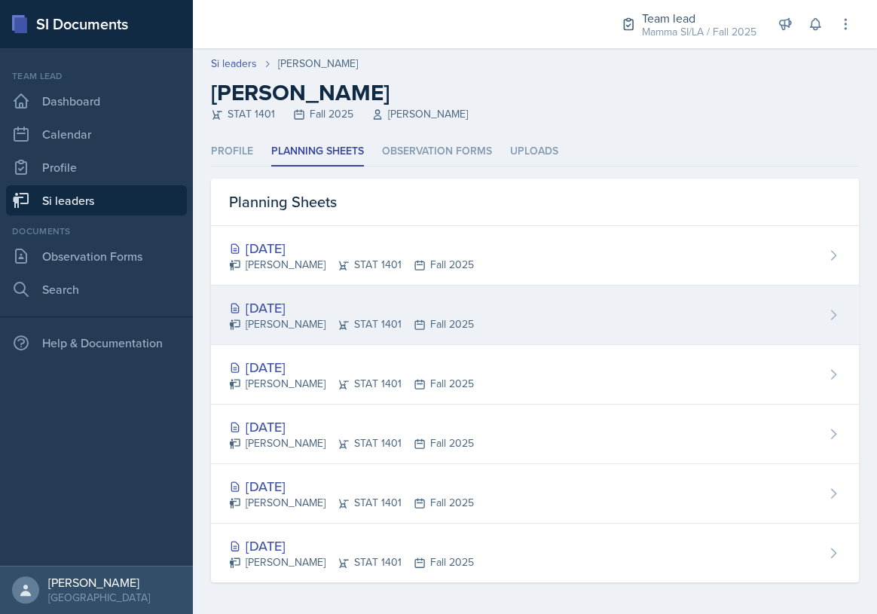
click at [459, 315] on div "[DATE]" at bounding box center [351, 307] width 245 height 20
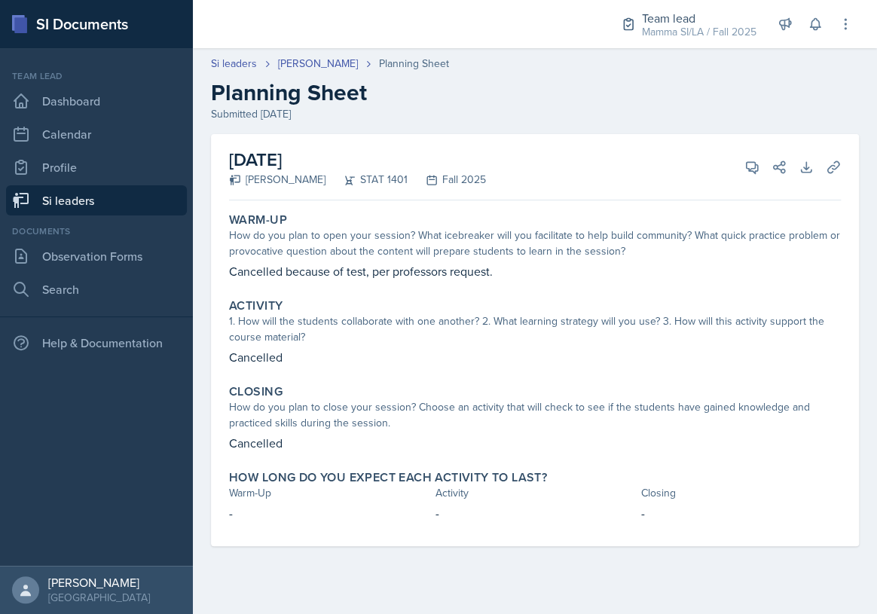
click at [744, 179] on div "[DATE] [PERSON_NAME] STAT 1401 Fall 2025 View Comments Comments Send Share Down…" at bounding box center [534, 167] width 611 height 66
click at [746, 171] on icon at bounding box center [751, 167] width 15 height 15
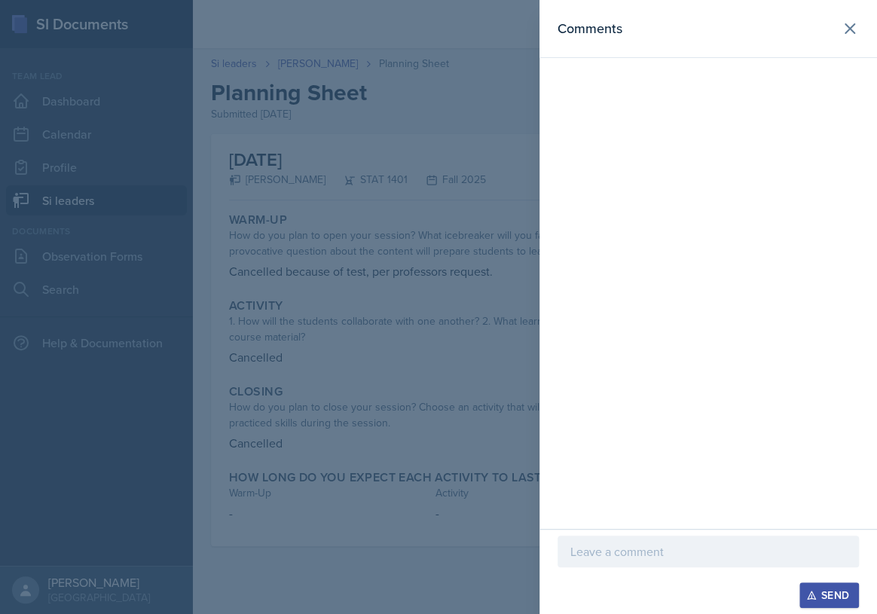
click at [691, 562] on div at bounding box center [707, 551] width 301 height 32
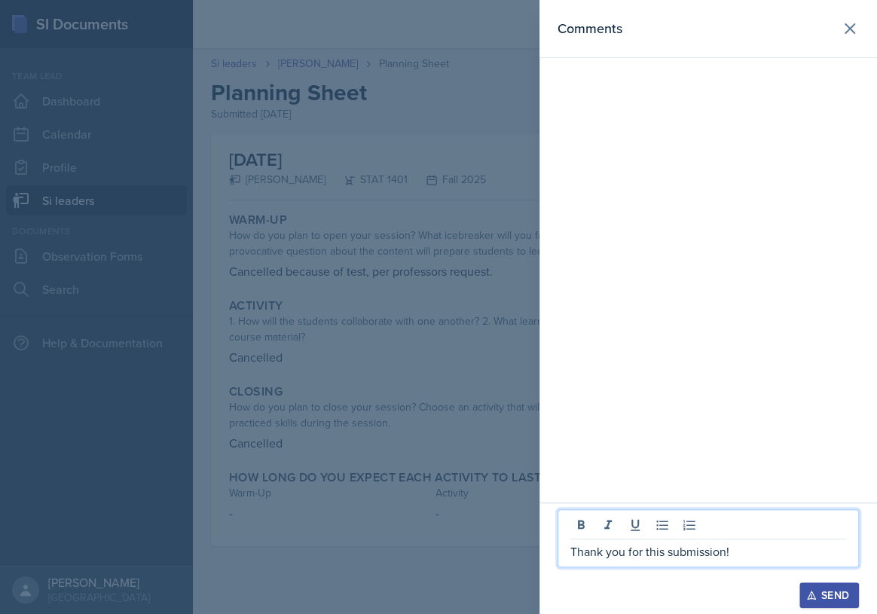
click at [814, 598] on icon "button" at bounding box center [811, 595] width 11 height 11
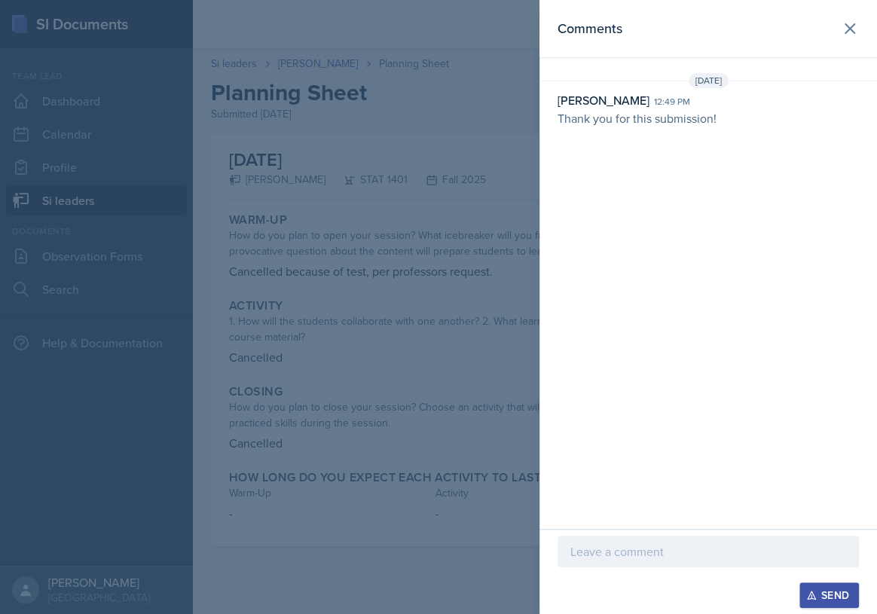
click at [468, 409] on div at bounding box center [438, 307] width 877 height 614
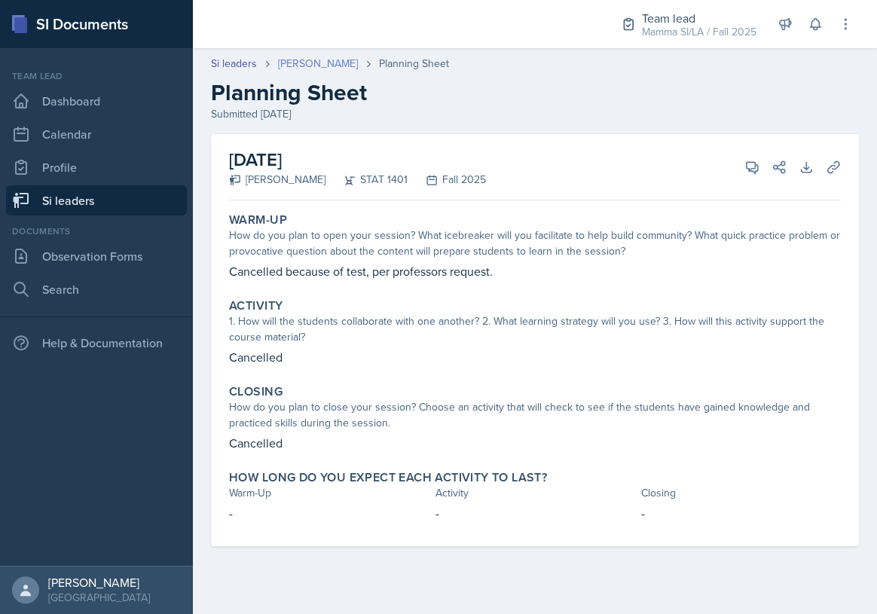
click at [315, 68] on link "[PERSON_NAME]" at bounding box center [318, 64] width 80 height 16
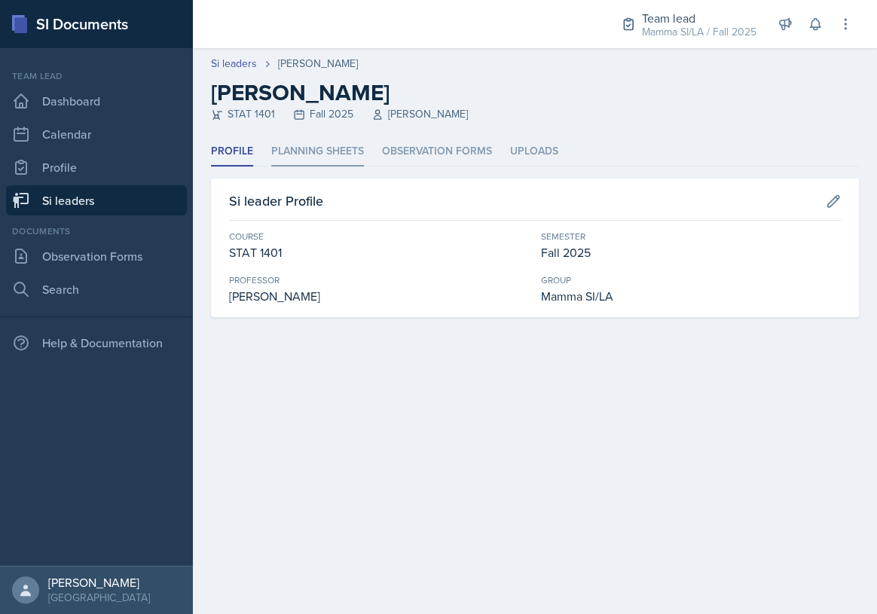
click at [337, 155] on li "Planning Sheets" at bounding box center [317, 151] width 93 height 29
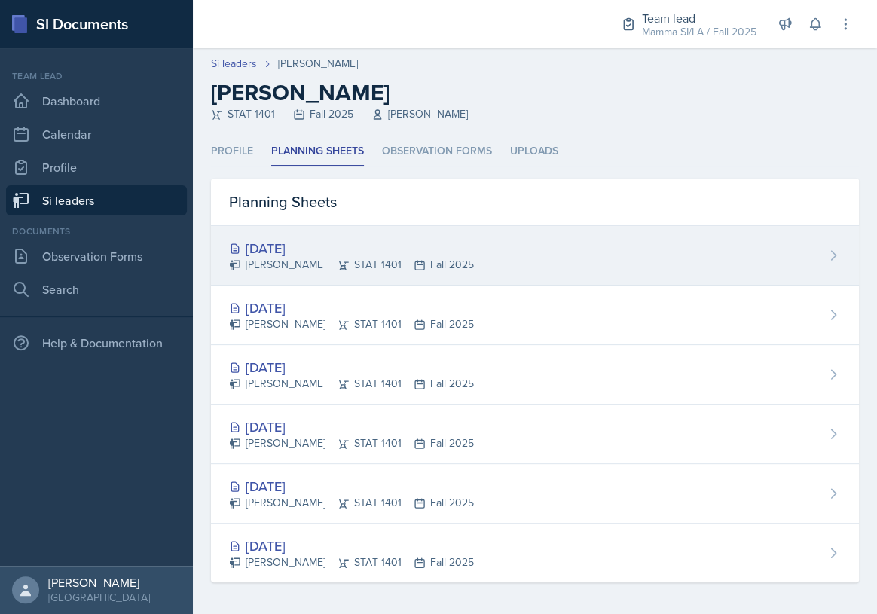
click at [400, 253] on div "[DATE]" at bounding box center [351, 248] width 245 height 20
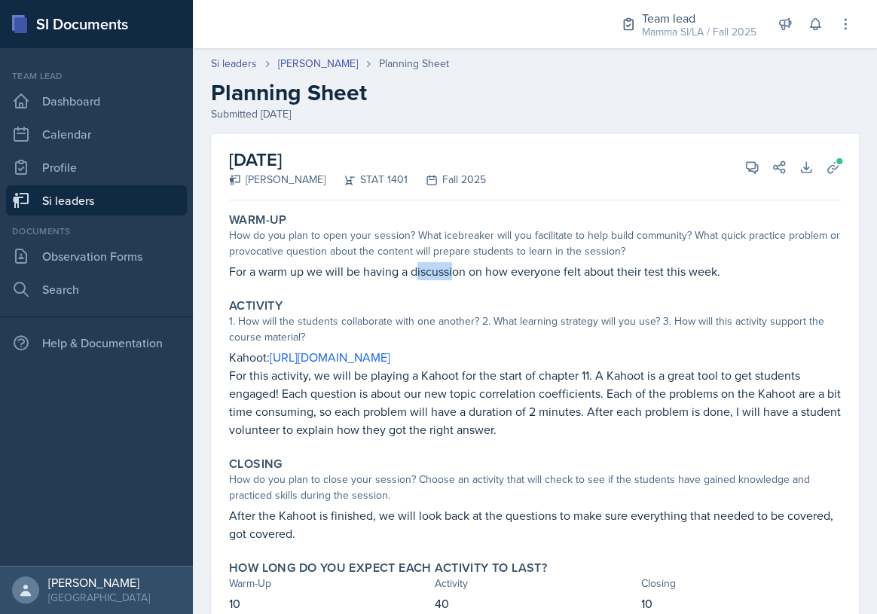
drag, startPoint x: 419, startPoint y: 270, endPoint x: 468, endPoint y: 272, distance: 49.8
click at [460, 273] on p "For a warm up we will be having a discussion on how everyone felt about their t…" at bounding box center [534, 271] width 611 height 18
click at [468, 272] on p "For a warm up we will be having a discussion on how everyone felt about their t…" at bounding box center [534, 271] width 611 height 18
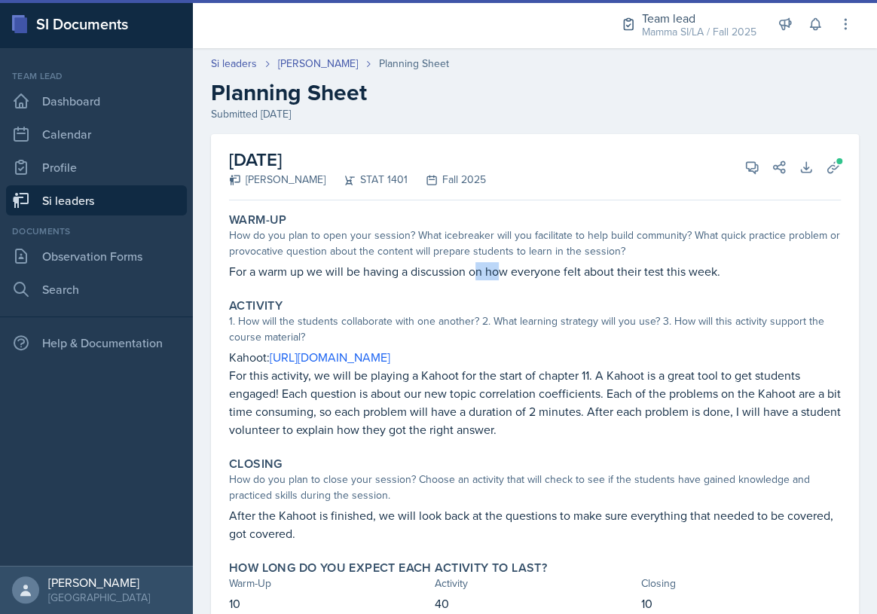
drag, startPoint x: 520, startPoint y: 270, endPoint x: 529, endPoint y: 268, distance: 9.9
click at [526, 269] on p "For a warm up we will be having a discussion on how everyone felt about their t…" at bounding box center [534, 271] width 611 height 18
click at [549, 267] on p "For a warm up we will be having a discussion on how everyone felt about their t…" at bounding box center [534, 271] width 611 height 18
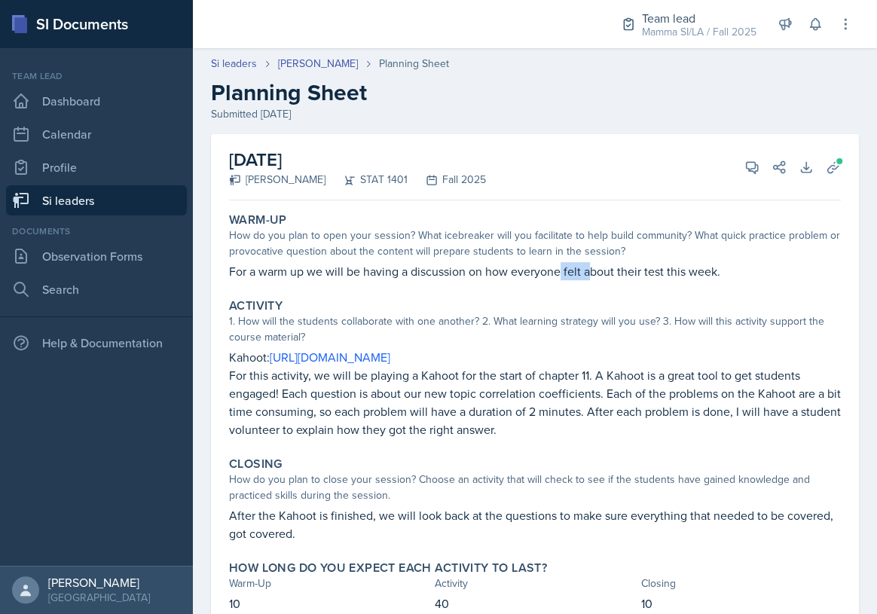
drag, startPoint x: 596, startPoint y: 270, endPoint x: 630, endPoint y: 273, distance: 33.3
click at [614, 271] on p "For a warm up we will be having a discussion on how everyone felt about their t…" at bounding box center [534, 271] width 611 height 18
click at [642, 273] on p "For a warm up we will be having a discussion on how everyone felt about their t…" at bounding box center [534, 271] width 611 height 18
click at [684, 272] on p "For a warm up we will be having a discussion on how everyone felt about their t…" at bounding box center [534, 271] width 611 height 18
click at [704, 271] on p "For a warm up we will be having a discussion on how everyone felt about their t…" at bounding box center [534, 271] width 611 height 18
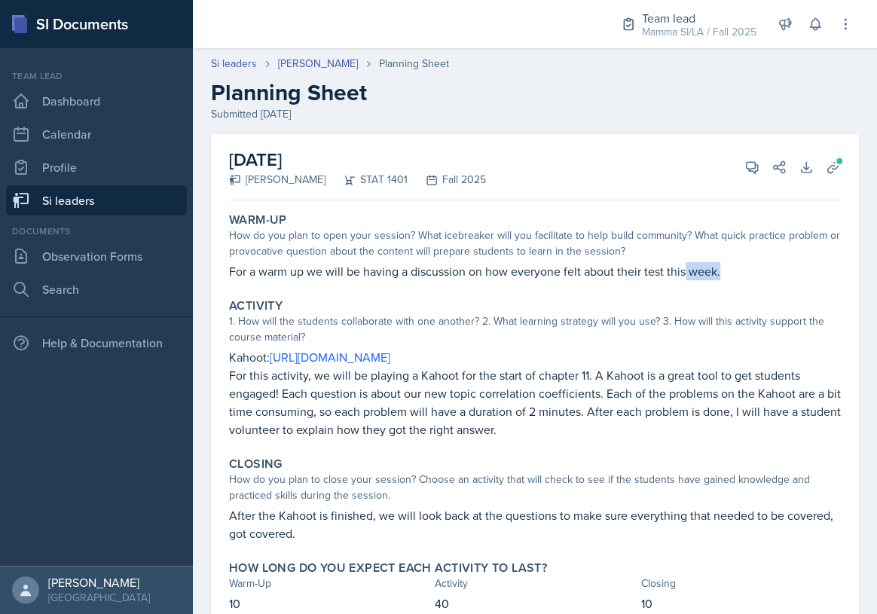
drag, startPoint x: 750, startPoint y: 271, endPoint x: 682, endPoint y: 268, distance: 67.8
click at [682, 268] on p "For a warm up we will be having a discussion on how everyone felt about their t…" at bounding box center [534, 271] width 611 height 18
drag, startPoint x: 371, startPoint y: 279, endPoint x: 469, endPoint y: 276, distance: 97.9
click at [435, 276] on p "For a warm up we will be having a discussion on how everyone felt about their t…" at bounding box center [534, 271] width 611 height 18
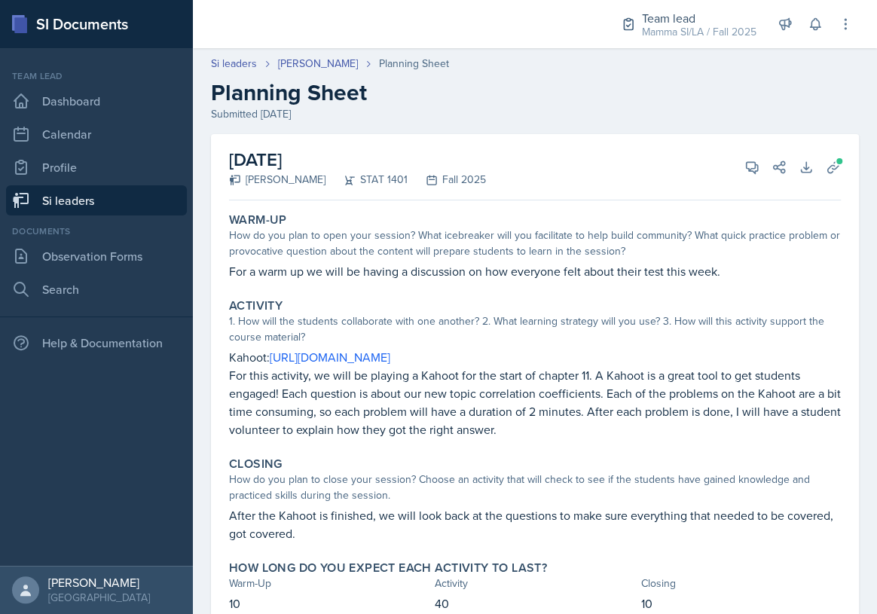
click at [469, 276] on p "For a warm up we will be having a discussion on how everyone felt about their t…" at bounding box center [534, 271] width 611 height 18
click at [413, 271] on p "For a warm up we will be having a discussion on how everyone felt about their t…" at bounding box center [534, 271] width 611 height 18
click at [449, 273] on p "For a warm up we will be having a discussion on how everyone felt about their t…" at bounding box center [534, 271] width 611 height 18
drag, startPoint x: 386, startPoint y: 294, endPoint x: 444, endPoint y: 291, distance: 58.1
click at [428, 292] on div "Activity 1. How will the students collaborate with one another? 2. What learnin…" at bounding box center [534, 368] width 623 height 152
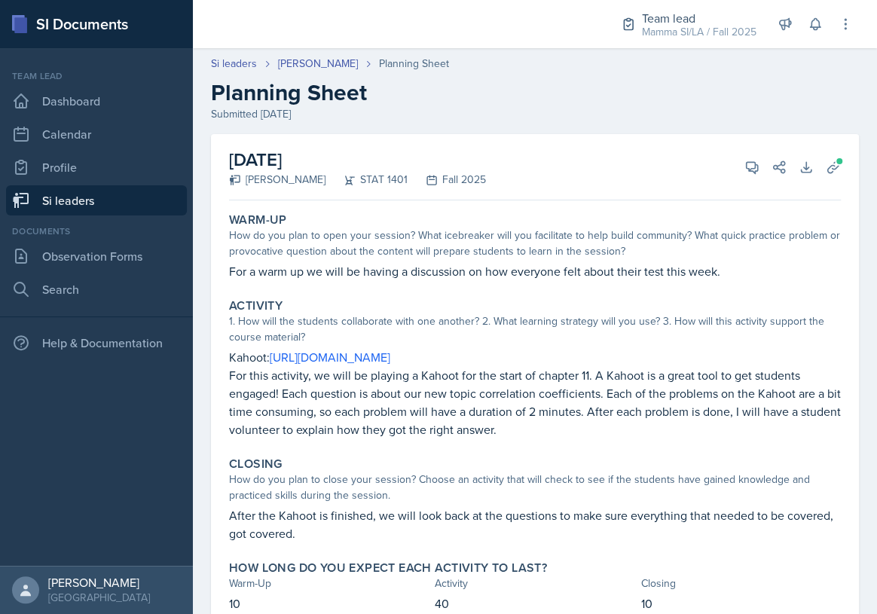
click at [444, 292] on div "Activity 1. How will the students collaborate with one another? 2. What learnin…" at bounding box center [534, 368] width 623 height 152
drag, startPoint x: 383, startPoint y: 279, endPoint x: 442, endPoint y: 279, distance: 58.7
click at [422, 279] on p "For a warm up we will be having a discussion on how everyone felt about their t…" at bounding box center [534, 271] width 611 height 18
click at [448, 279] on p "For a warm up we will be having a discussion on how everyone felt about their t…" at bounding box center [534, 271] width 611 height 18
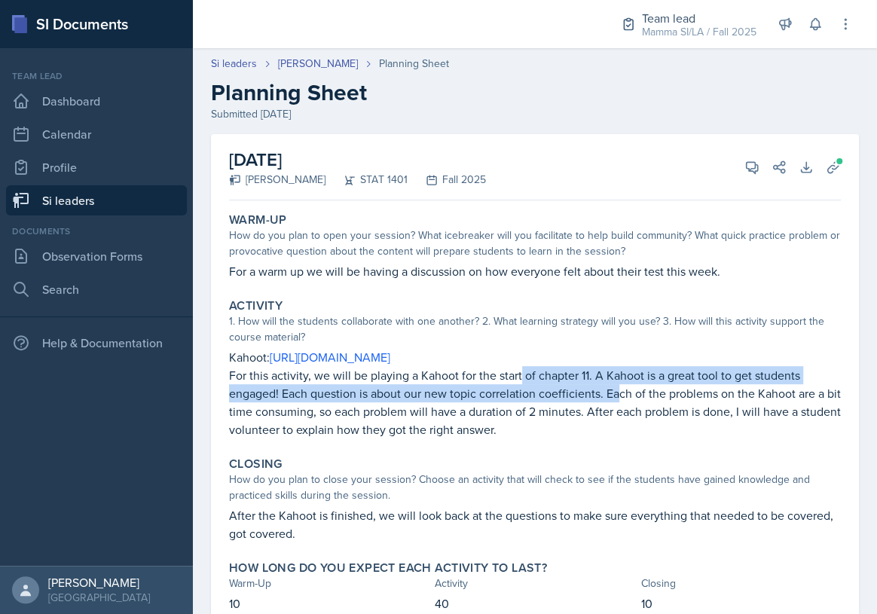
drag, startPoint x: 539, startPoint y: 386, endPoint x: 618, endPoint y: 394, distance: 79.5
click at [618, 394] on p "For this activity, we will be playing a Kahoot for the start of chapter 11. A K…" at bounding box center [534, 402] width 611 height 72
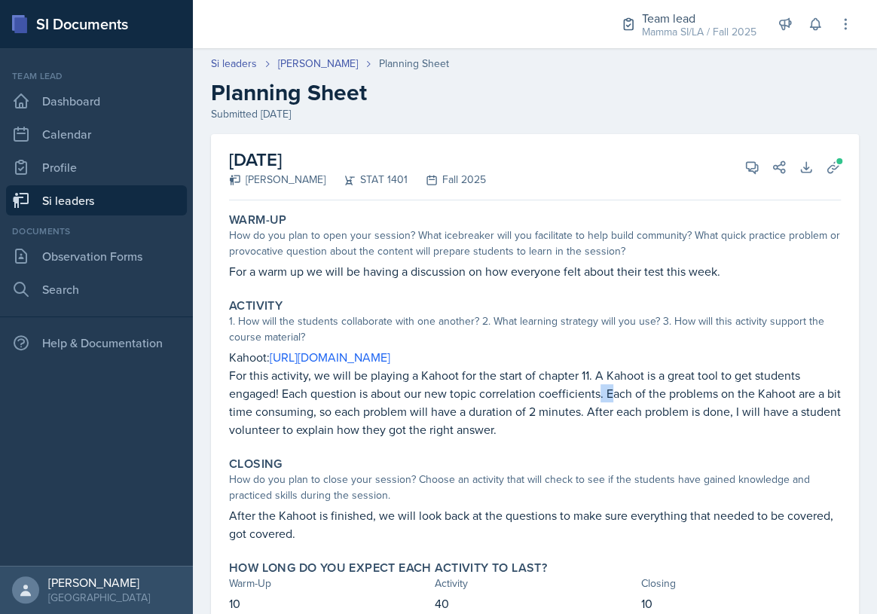
drag, startPoint x: 600, startPoint y: 387, endPoint x: 617, endPoint y: 385, distance: 17.5
click at [615, 385] on p "For this activity, we will be playing a Kahoot for the start of chapter 11. A K…" at bounding box center [534, 402] width 611 height 72
click at [617, 385] on p "For this activity, we will be playing a Kahoot for the start of chapter 11. A K…" at bounding box center [534, 402] width 611 height 72
click at [462, 387] on p "For this activity, we will be playing a Kahoot for the start of chapter 11. A K…" at bounding box center [534, 402] width 611 height 72
drag, startPoint x: 312, startPoint y: 395, endPoint x: 387, endPoint y: 398, distance: 74.6
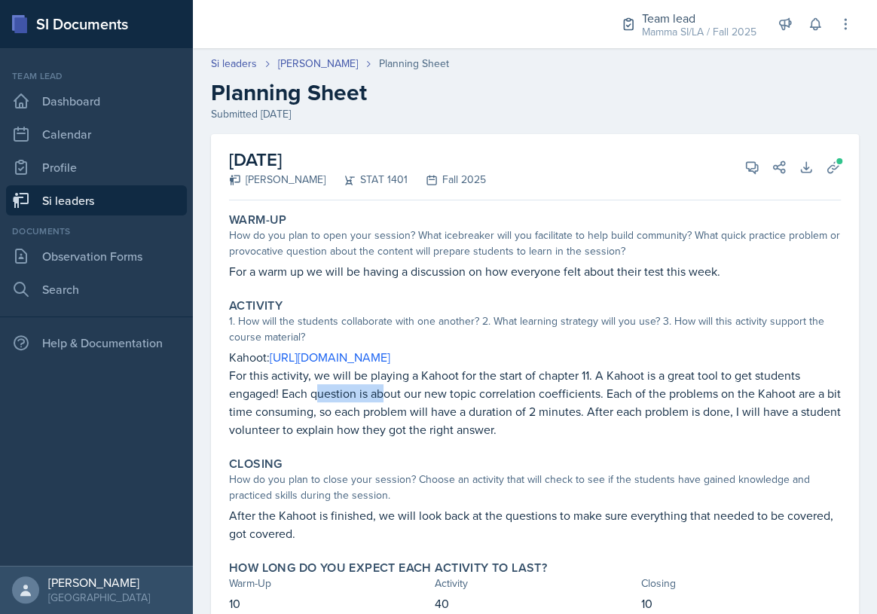
click at [387, 398] on p "For this activity, we will be playing a Kahoot for the start of chapter 11. A K…" at bounding box center [534, 402] width 611 height 72
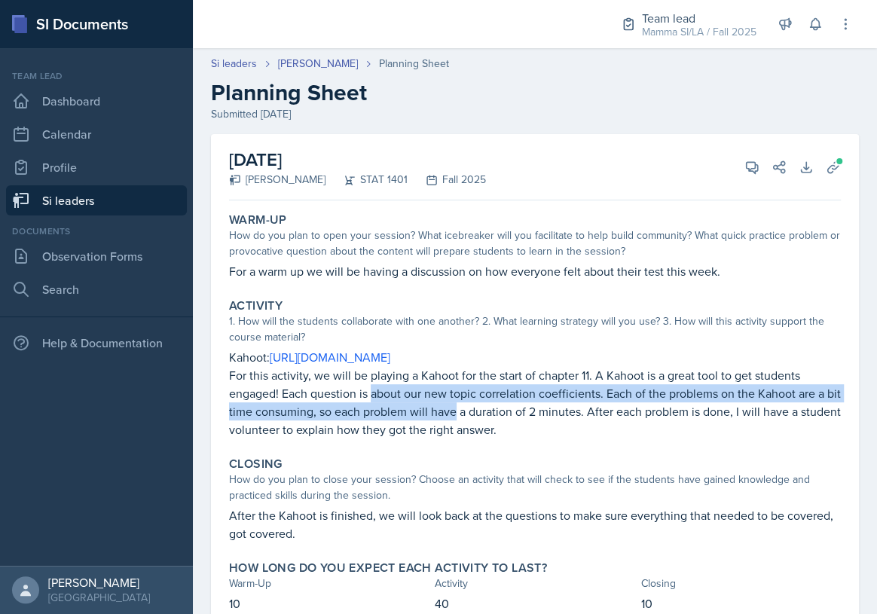
drag, startPoint x: 391, startPoint y: 399, endPoint x: 465, endPoint y: 402, distance: 74.6
click at [465, 402] on p "For this activity, we will be playing a Kahoot for the start of chapter 11. A K…" at bounding box center [534, 402] width 611 height 72
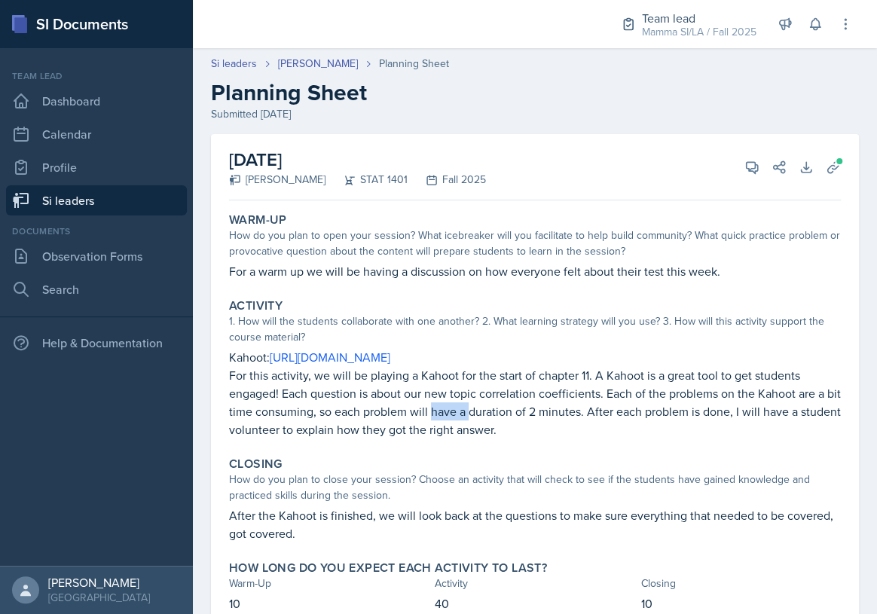
drag, startPoint x: 465, startPoint y: 402, endPoint x: 490, endPoint y: 405, distance: 25.0
click at [486, 405] on p "For this activity, we will be playing a Kahoot for the start of chapter 11. A K…" at bounding box center [534, 402] width 611 height 72
click at [490, 405] on p "For this activity, we will be playing a Kahoot for the start of chapter 11. A K…" at bounding box center [534, 402] width 611 height 72
drag, startPoint x: 340, startPoint y: 398, endPoint x: 370, endPoint y: 400, distance: 29.4
click at [367, 399] on p "For this activity, we will be playing a Kahoot for the start of chapter 11. A K…" at bounding box center [534, 402] width 611 height 72
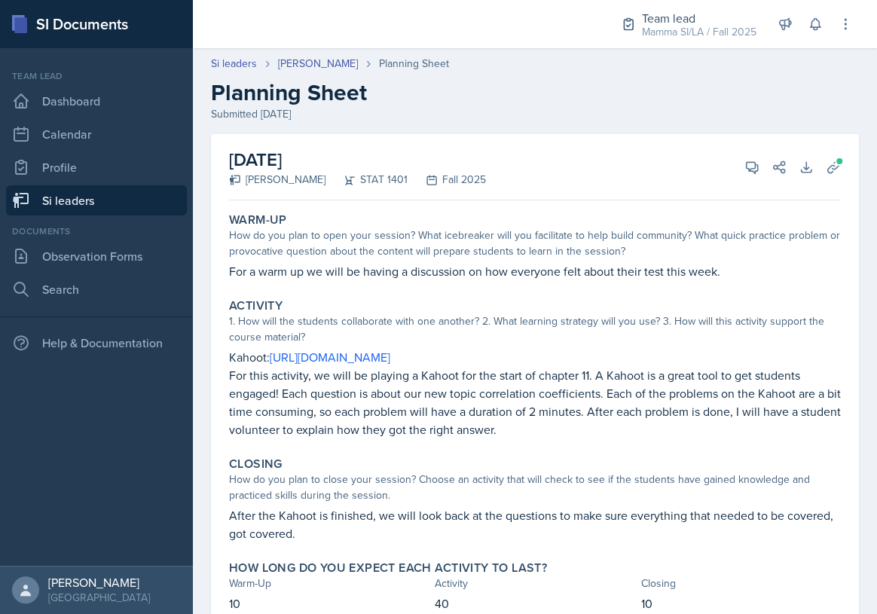
click at [371, 400] on p "For this activity, we will be playing a Kahoot for the start of chapter 11. A K…" at bounding box center [534, 402] width 611 height 72
drag, startPoint x: 353, startPoint y: 407, endPoint x: 433, endPoint y: 407, distance: 79.8
click at [407, 409] on p "For this activity, we will be playing a Kahoot for the start of chapter 11. A K…" at bounding box center [534, 402] width 611 height 72
click at [446, 407] on p "For this activity, we will be playing a Kahoot for the start of chapter 11. A K…" at bounding box center [534, 402] width 611 height 72
drag, startPoint x: 368, startPoint y: 408, endPoint x: 410, endPoint y: 408, distance: 41.4
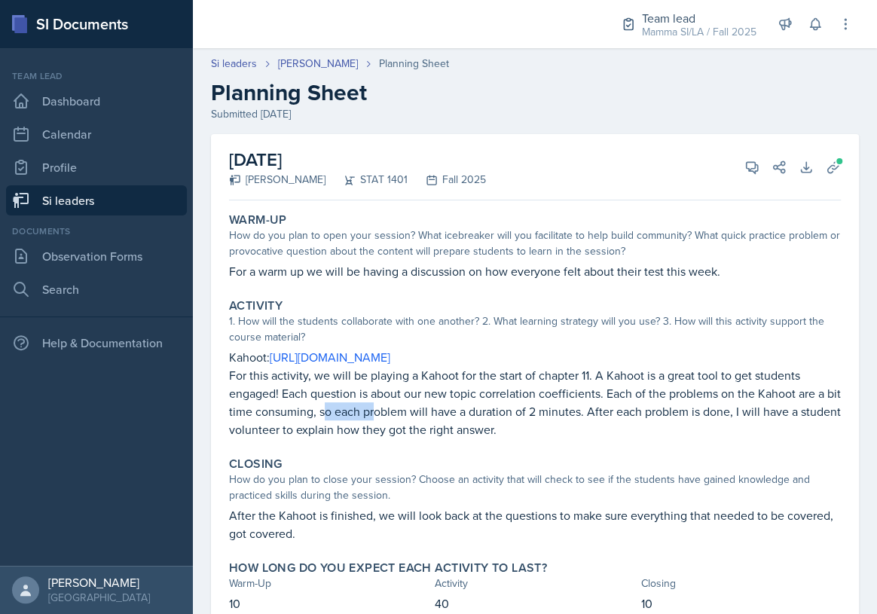
click at [404, 408] on p "For this activity, we will be playing a Kahoot for the start of chapter 11. A K…" at bounding box center [534, 402] width 611 height 72
click at [412, 408] on p "For this activity, we will be playing a Kahoot for the start of chapter 11. A K…" at bounding box center [534, 402] width 611 height 72
drag, startPoint x: 353, startPoint y: 407, endPoint x: 383, endPoint y: 407, distance: 30.1
click at [383, 407] on p "For this activity, we will be playing a Kahoot for the start of chapter 11. A K…" at bounding box center [534, 402] width 611 height 72
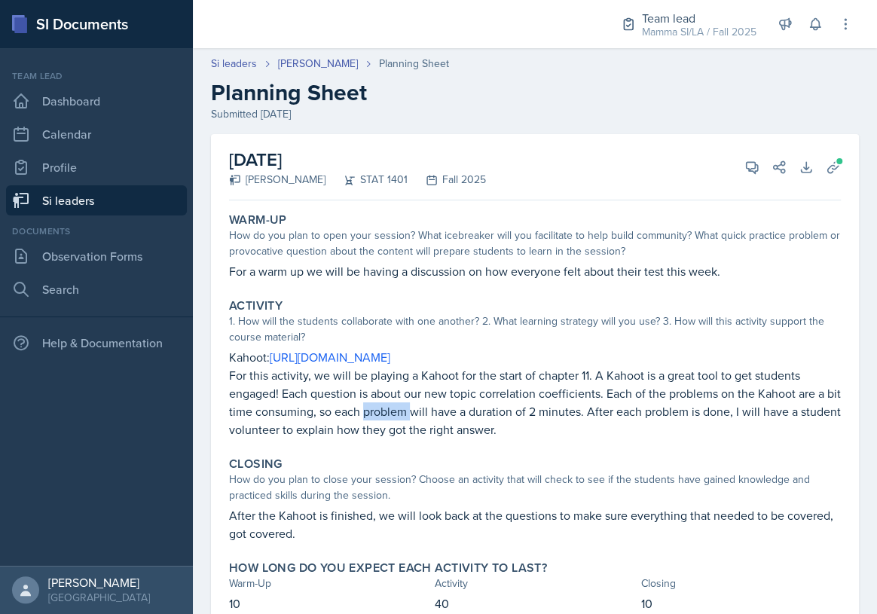
click at [383, 407] on p "For this activity, we will be playing a Kahoot for the start of chapter 11. A K…" at bounding box center [534, 402] width 611 height 72
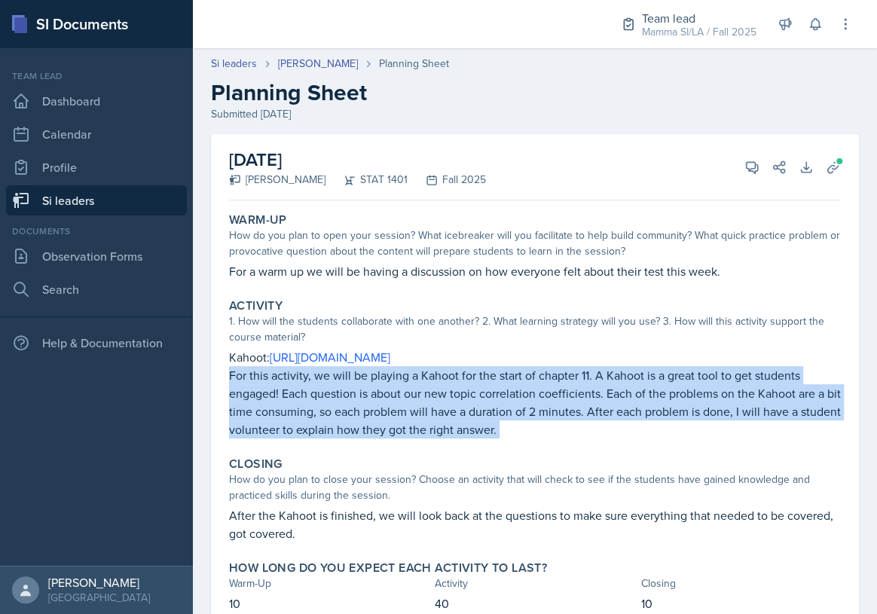
click at [383, 407] on p "For this activity, we will be playing a Kahoot for the start of chapter 11. A K…" at bounding box center [534, 402] width 611 height 72
click at [346, 404] on p "For this activity, we will be playing a Kahoot for the start of chapter 11. A K…" at bounding box center [534, 402] width 611 height 72
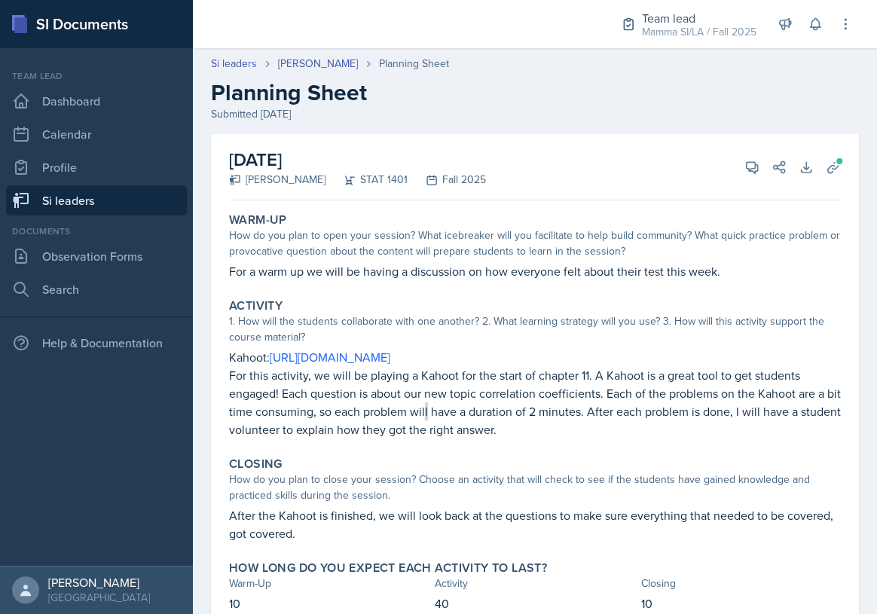
click at [444, 403] on p "For this activity, we will be playing a Kahoot for the start of chapter 11. A K…" at bounding box center [534, 402] width 611 height 72
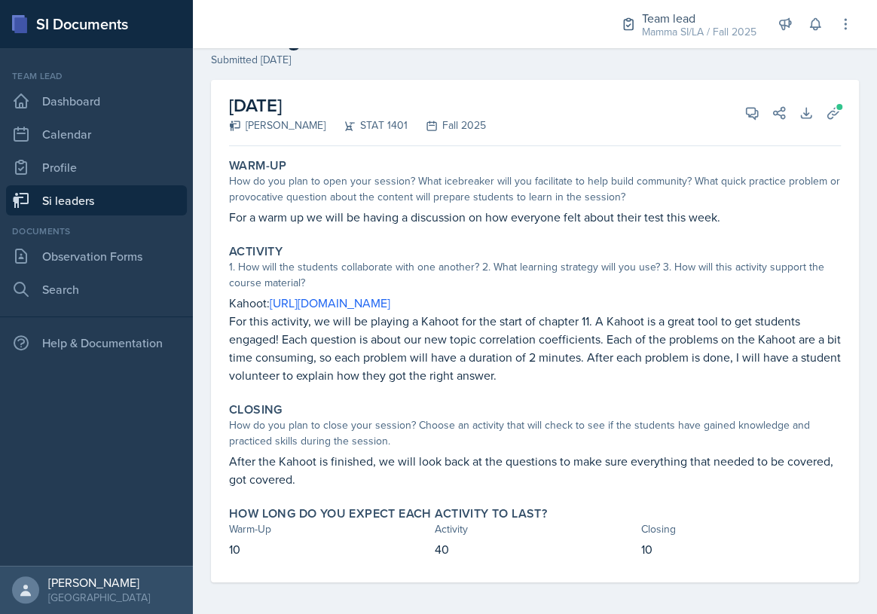
scroll to position [58, 0]
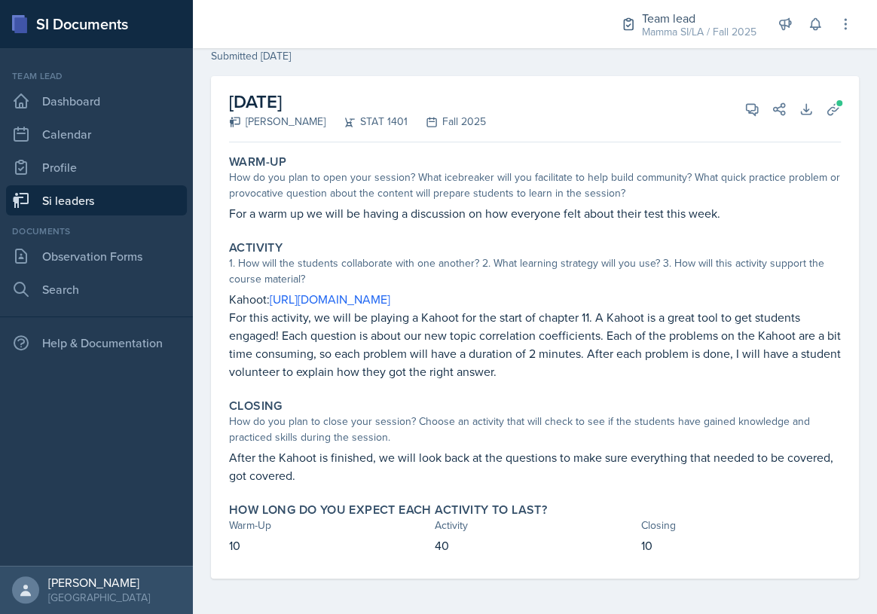
drag, startPoint x: 556, startPoint y: 467, endPoint x: 572, endPoint y: 467, distance: 15.8
click at [569, 467] on p "After the Kahoot is finished, we will look back at the questions to make sure e…" at bounding box center [534, 466] width 611 height 36
click at [572, 467] on p "After the Kahoot is finished, we will look back at the questions to make sure e…" at bounding box center [534, 466] width 611 height 36
drag, startPoint x: 596, startPoint y: 462, endPoint x: 672, endPoint y: 462, distance: 76.1
click at [623, 462] on p "After the Kahoot is finished, we will look back at the questions to make sure e…" at bounding box center [534, 466] width 611 height 36
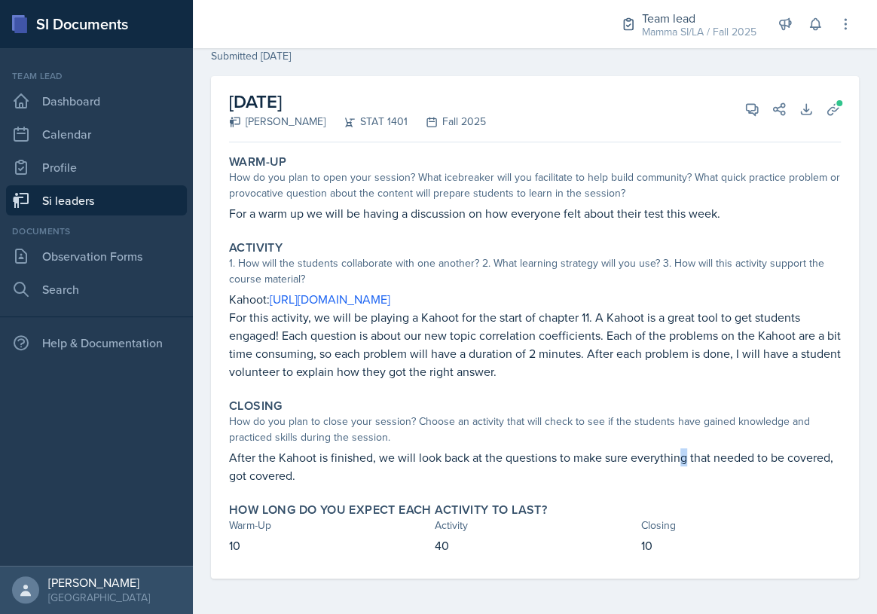
click at [681, 462] on p "After the Kahoot is finished, we will look back at the questions to make sure e…" at bounding box center [534, 466] width 611 height 36
click at [686, 233] on div "Warm-Up How do you plan to open your session? What icebreaker will you facilita…" at bounding box center [534, 363] width 611 height 430
click at [739, 116] on button "View Comments" at bounding box center [751, 109] width 27 height 27
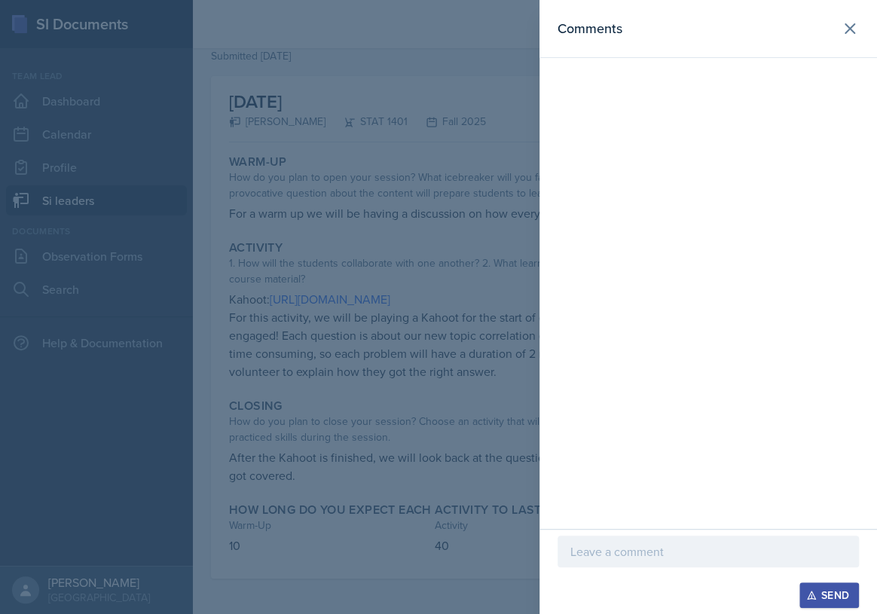
click at [702, 563] on div at bounding box center [707, 551] width 301 height 32
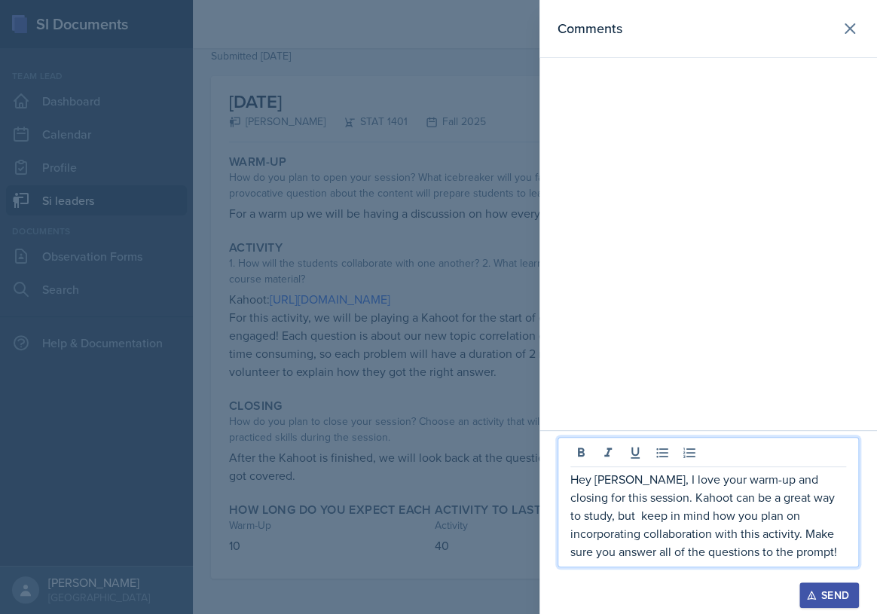
click at [732, 542] on p "Hey [PERSON_NAME], I love your warm-up and closing for this session. Kahoot can…" at bounding box center [708, 515] width 276 height 90
click at [733, 542] on p "Hey [PERSON_NAME], I love your warm-up and closing for this session. Kahoot can…" at bounding box center [708, 515] width 276 height 90
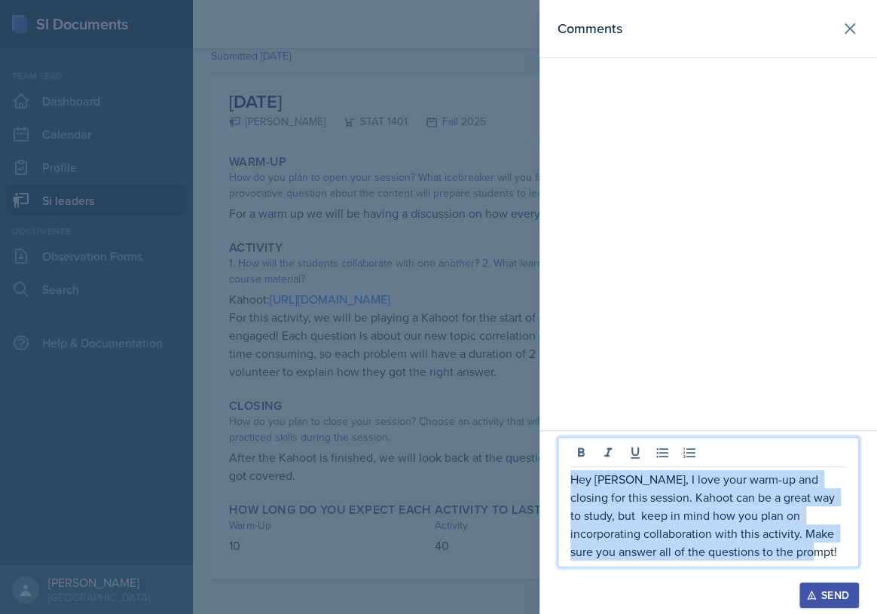
click at [733, 542] on p "Hey [PERSON_NAME], I love your warm-up and closing for this session. Kahoot can…" at bounding box center [708, 515] width 276 height 90
copy p "Hey [PERSON_NAME], I love your warm-up and closing for this session. Kahoot can…"
click at [838, 597] on div "Send" at bounding box center [829, 595] width 40 height 12
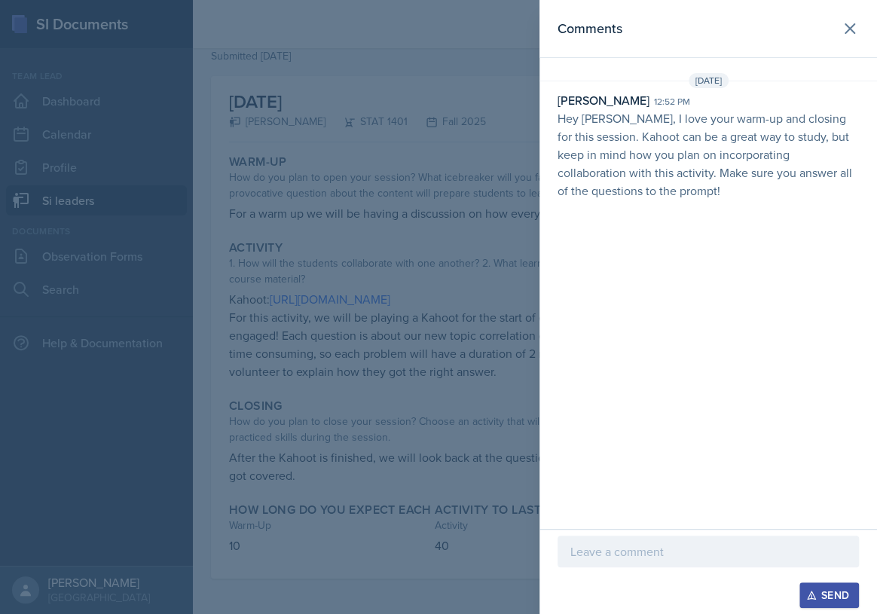
click at [414, 373] on div at bounding box center [438, 307] width 877 height 614
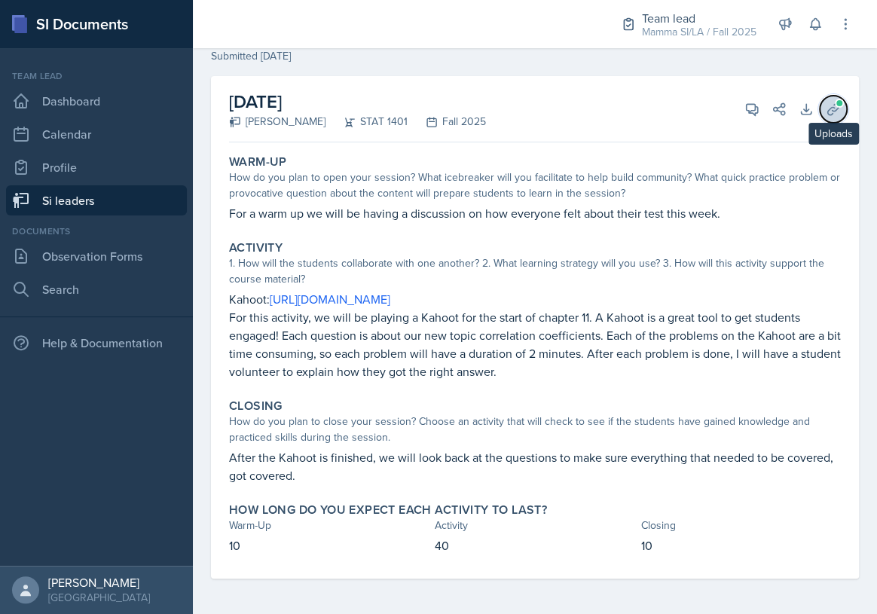
click at [825, 105] on icon at bounding box center [832, 109] width 15 height 15
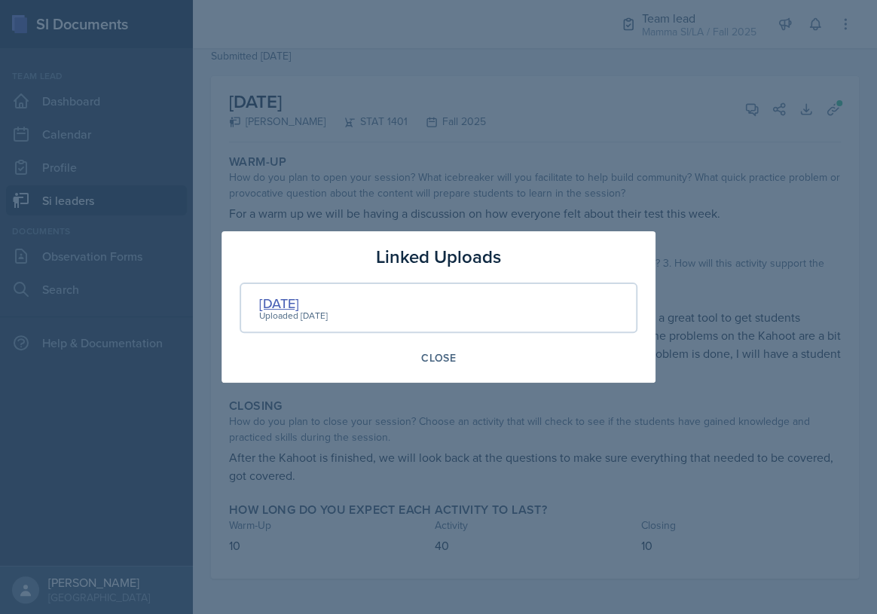
click at [325, 297] on div "[DATE]" at bounding box center [293, 303] width 69 height 20
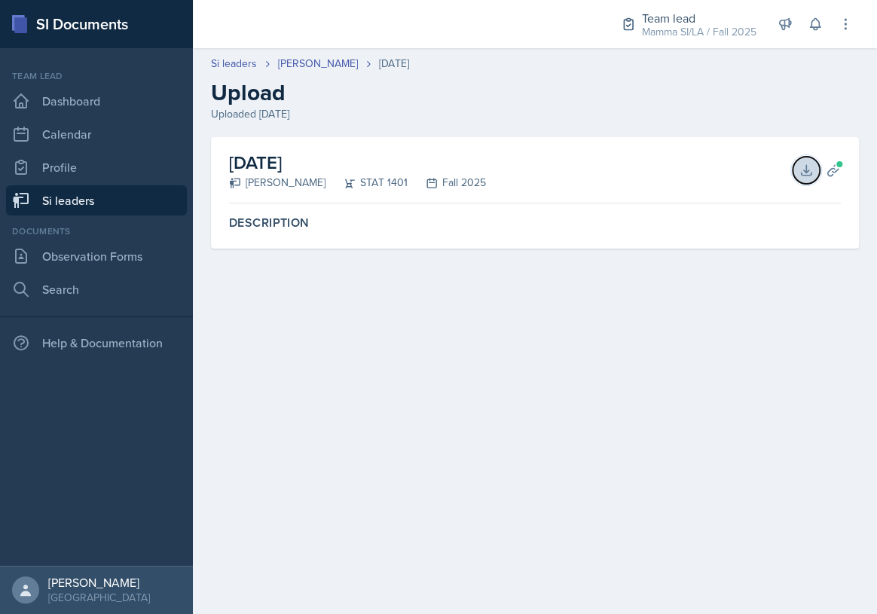
click at [802, 158] on button "Download" at bounding box center [805, 170] width 27 height 27
click at [102, 207] on link "Si leaders" at bounding box center [96, 200] width 181 height 30
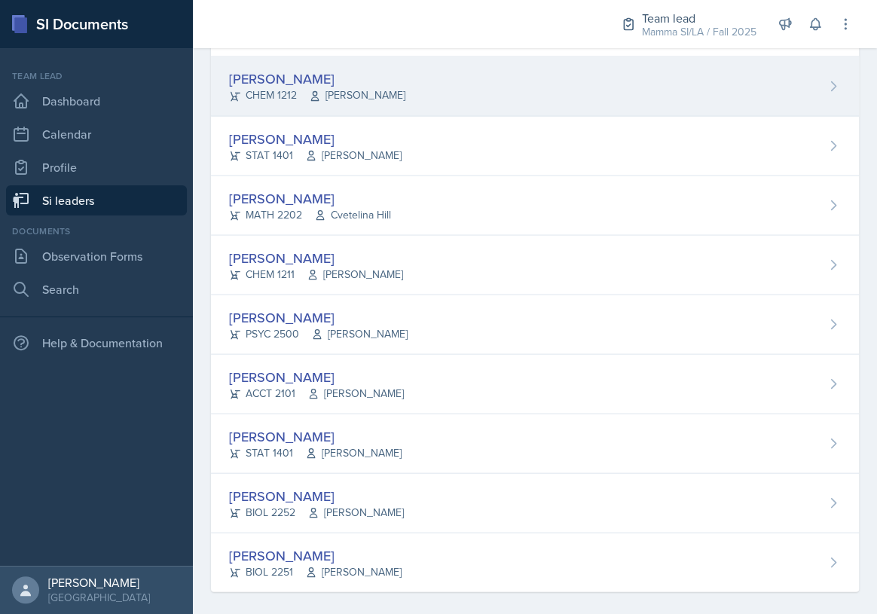
scroll to position [1161, 0]
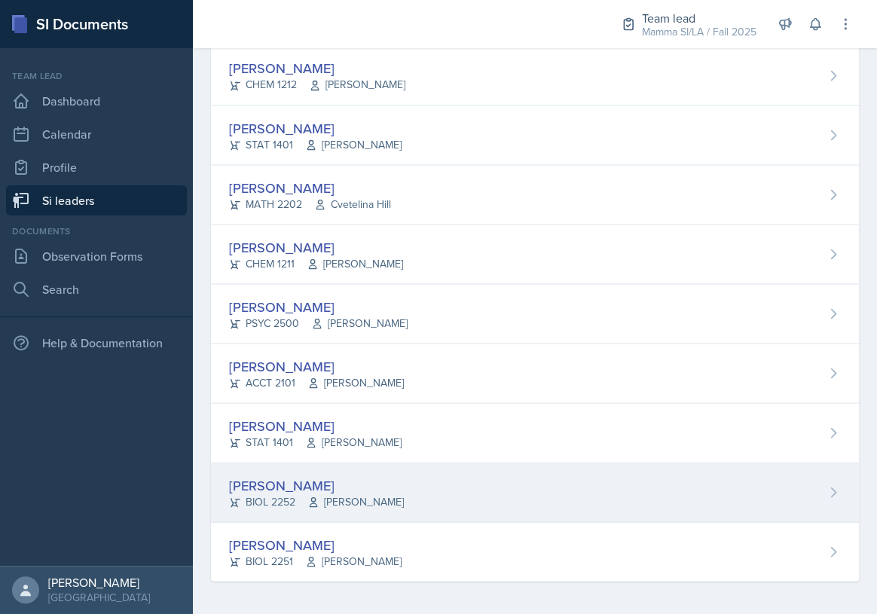
click at [369, 493] on span "[PERSON_NAME]" at bounding box center [355, 501] width 96 height 16
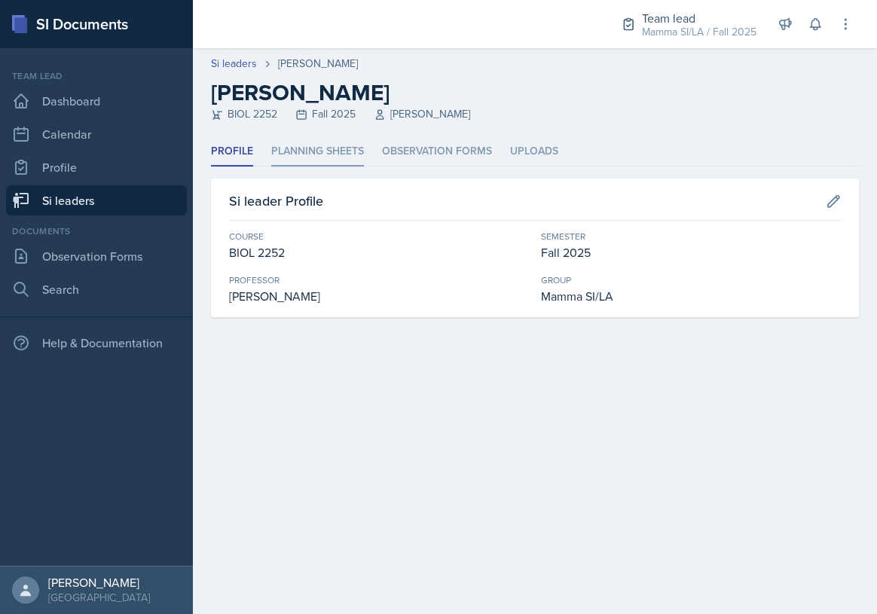
click at [298, 142] on li "Planning Sheets" at bounding box center [317, 151] width 93 height 29
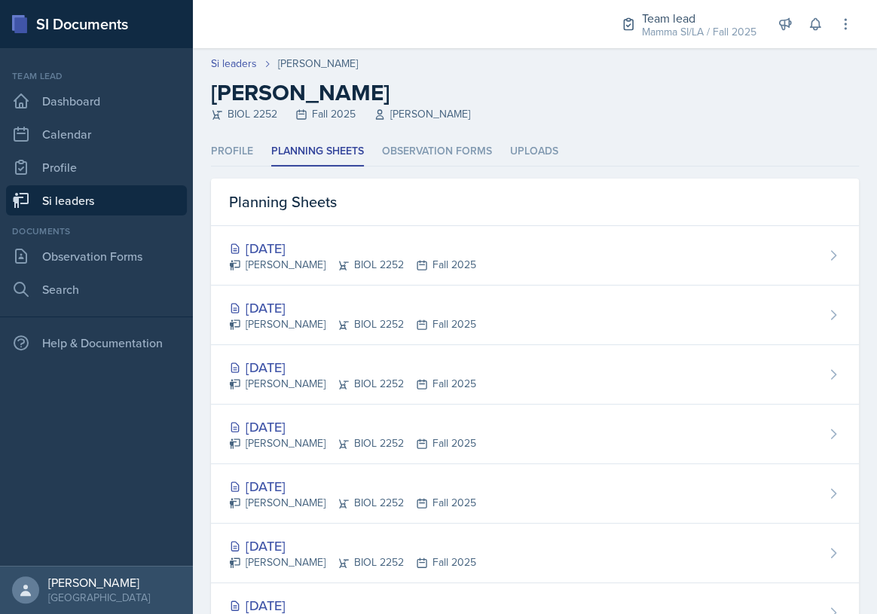
click at [416, 437] on icon at bounding box center [422, 443] width 12 height 12
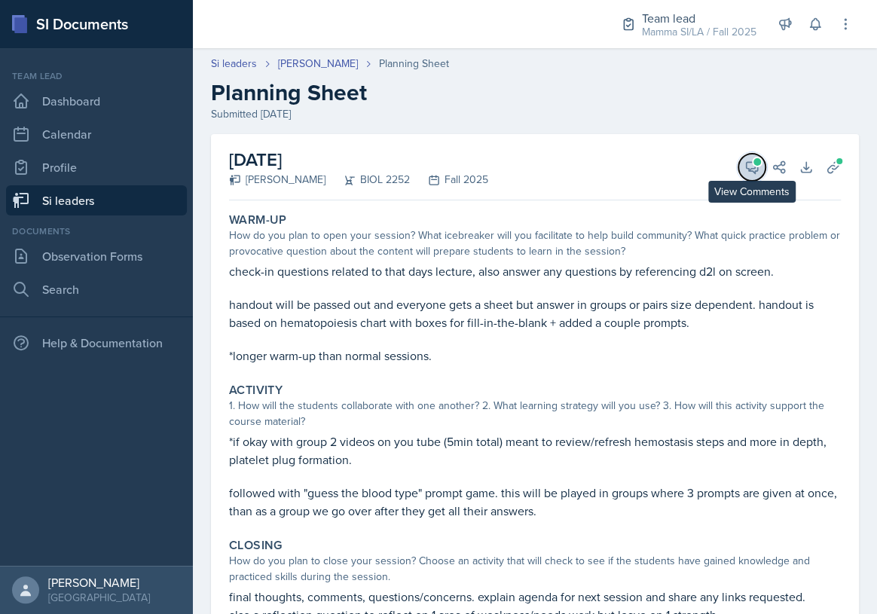
click at [738, 166] on button "View Comments" at bounding box center [751, 167] width 27 height 27
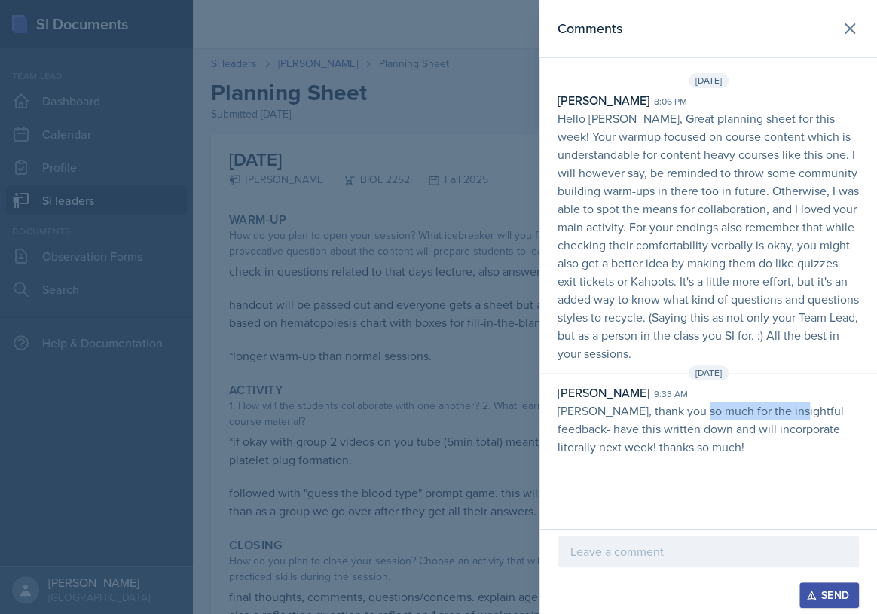
drag, startPoint x: 719, startPoint y: 418, endPoint x: 801, endPoint y: 418, distance: 82.1
click at [796, 418] on p "[PERSON_NAME], thank you so much for the insightful feedback- have this written…" at bounding box center [707, 428] width 301 height 54
click at [801, 418] on p "[PERSON_NAME], thank you so much for the insightful feedback- have this written…" at bounding box center [707, 428] width 301 height 54
drag, startPoint x: 599, startPoint y: 407, endPoint x: 675, endPoint y: 412, distance: 76.2
click at [675, 412] on p "[PERSON_NAME], thank you so much for the insightful feedback- have this written…" at bounding box center [707, 428] width 301 height 54
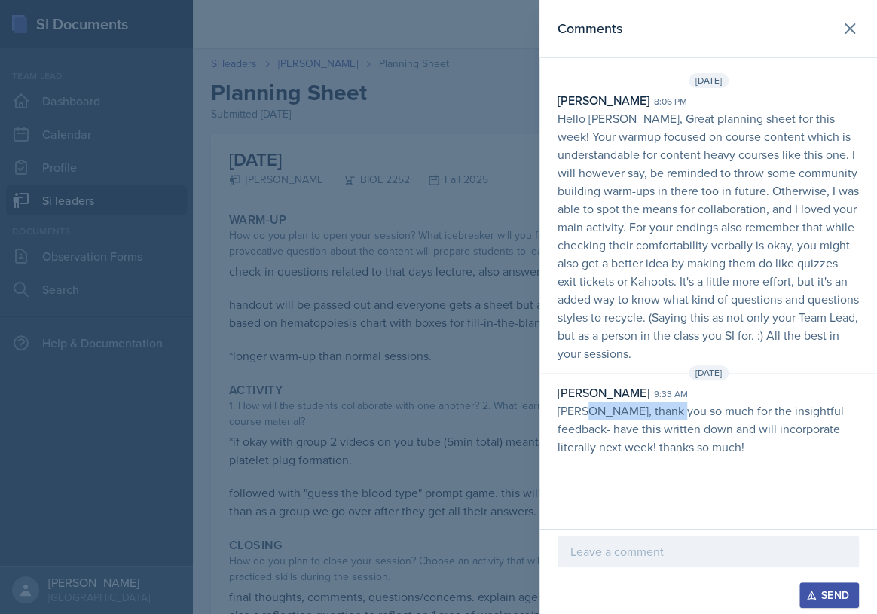
click at [675, 416] on p "[PERSON_NAME], thank you so much for the insightful feedback- have this written…" at bounding box center [707, 428] width 301 height 54
click at [640, 410] on p "[PERSON_NAME], thank you so much for the insightful feedback- have this written…" at bounding box center [707, 428] width 301 height 54
click at [669, 414] on p "[PERSON_NAME], thank you so much for the insightful feedback- have this written…" at bounding box center [707, 428] width 301 height 54
click at [640, 411] on p "[PERSON_NAME], thank you so much for the insightful feedback- have this written…" at bounding box center [707, 428] width 301 height 54
click at [661, 413] on p "[PERSON_NAME], thank you so much for the insightful feedback- have this written…" at bounding box center [707, 428] width 301 height 54
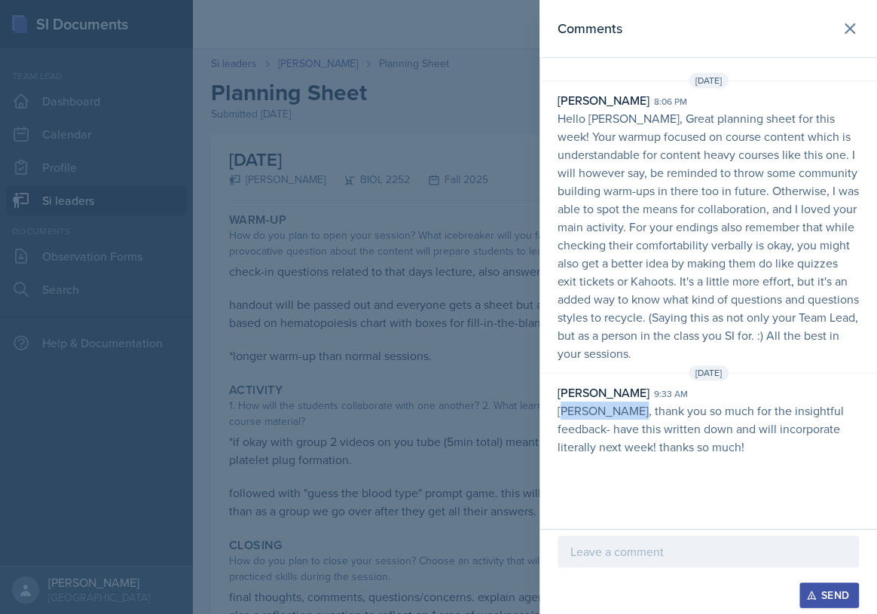
click at [656, 405] on p "[PERSON_NAME], thank you so much for the insightful feedback- have this written…" at bounding box center [707, 428] width 301 height 54
click at [684, 406] on p "[PERSON_NAME], thank you so much for the insightful feedback- have this written…" at bounding box center [707, 428] width 301 height 54
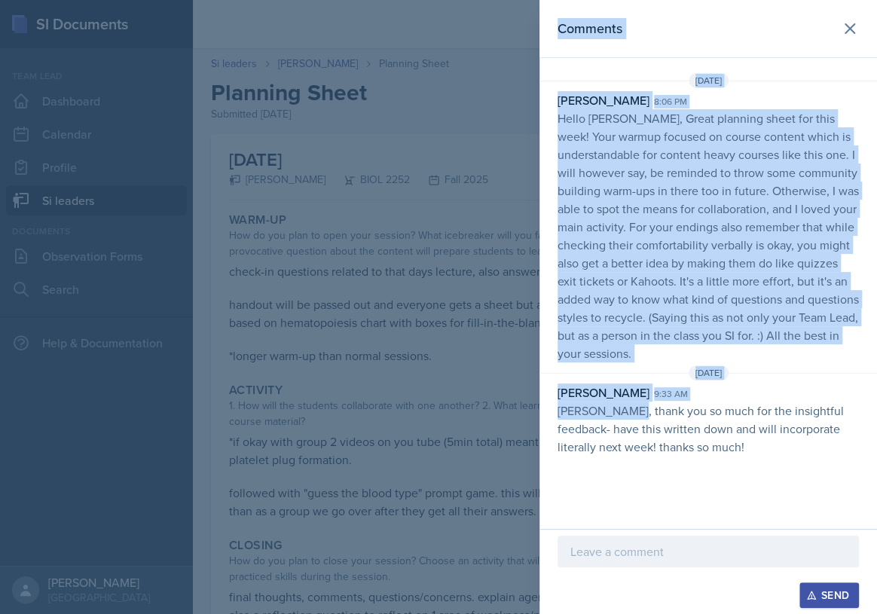
click at [633, 410] on div "Comments [DATE] [PERSON_NAME] 8:06 pm Hello [PERSON_NAME], Great planning sheet…" at bounding box center [438, 307] width 877 height 614
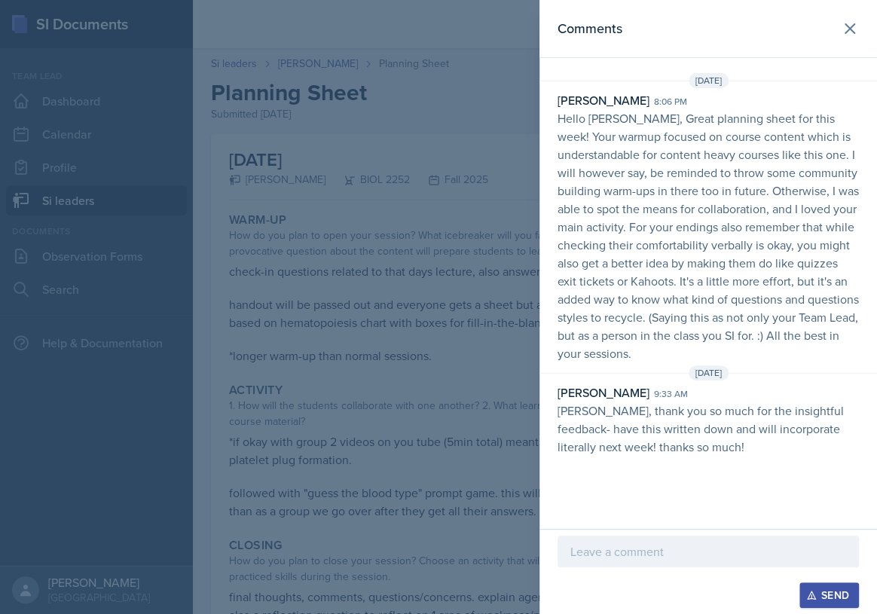
click at [637, 410] on p "[PERSON_NAME], thank you so much for the insightful feedback- have this written…" at bounding box center [707, 428] width 301 height 54
click at [486, 361] on div at bounding box center [438, 307] width 877 height 614
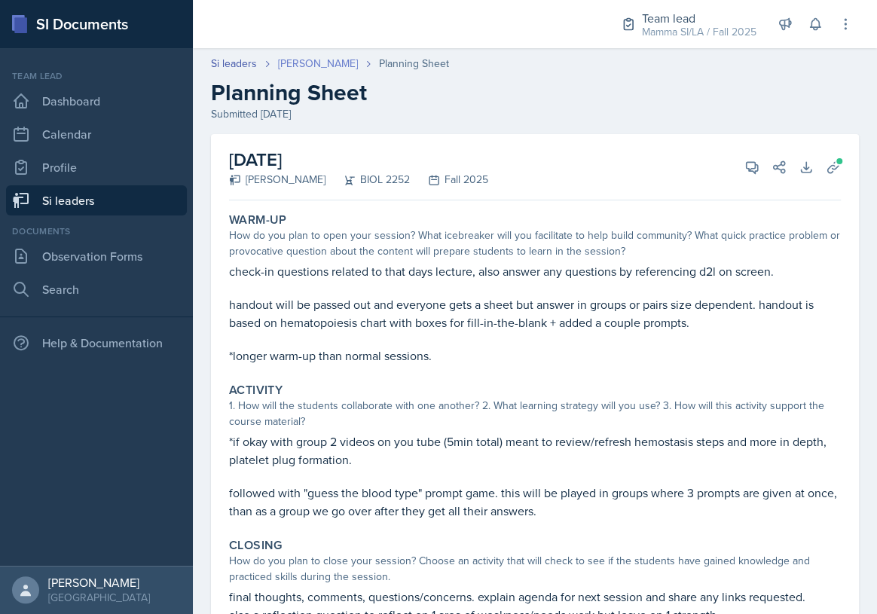
click at [297, 67] on link "[PERSON_NAME]" at bounding box center [318, 64] width 80 height 16
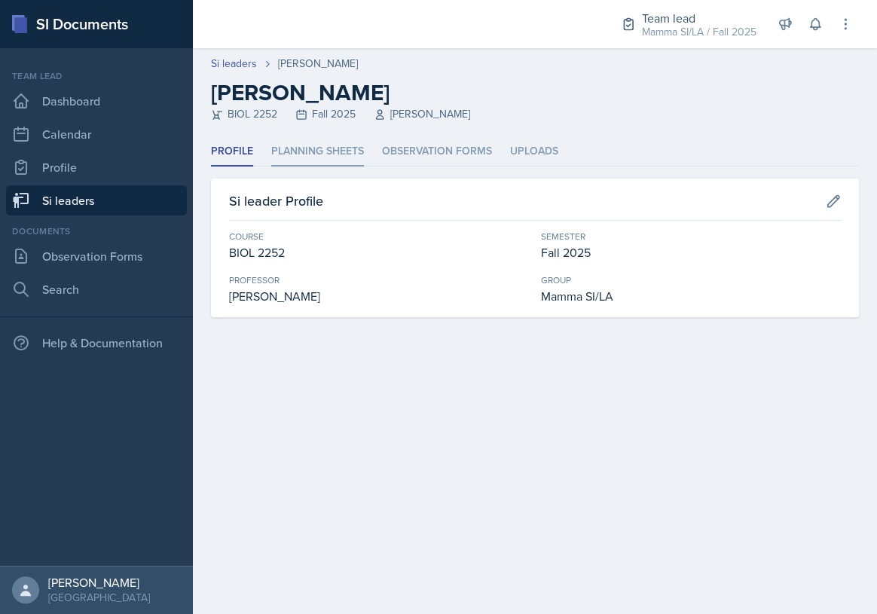
click at [318, 157] on li "Planning Sheets" at bounding box center [317, 151] width 93 height 29
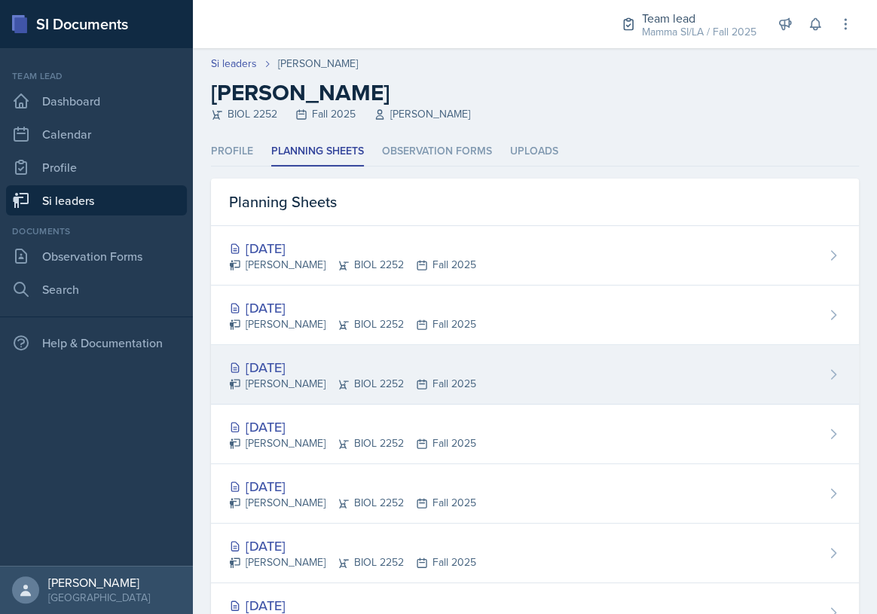
click at [365, 361] on div "[DATE]" at bounding box center [352, 367] width 247 height 20
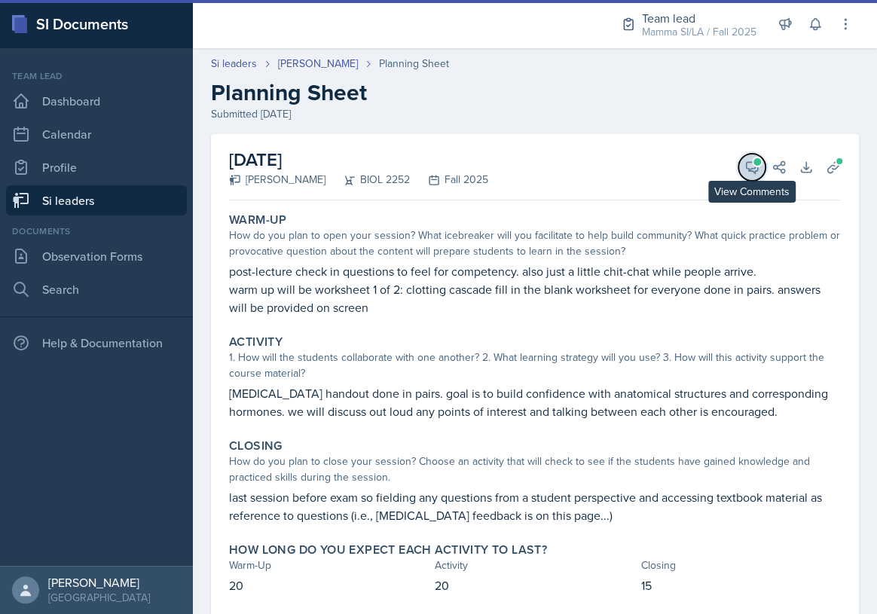
click at [746, 162] on icon at bounding box center [751, 167] width 11 height 11
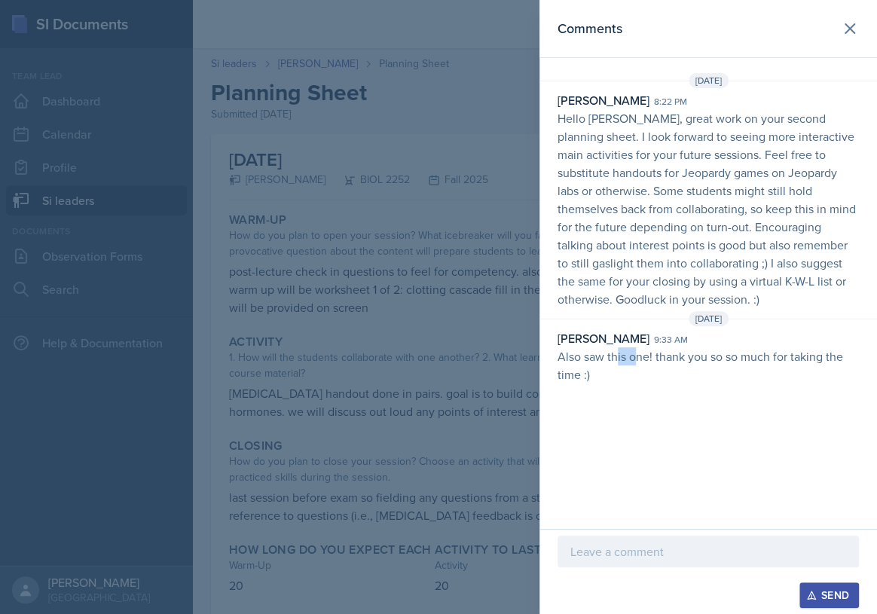
drag, startPoint x: 614, startPoint y: 354, endPoint x: 644, endPoint y: 354, distance: 30.1
click at [640, 354] on p "Also saw this one! thank you so so much for taking the time :)" at bounding box center [707, 365] width 301 height 36
click at [644, 354] on p "Also saw this one! thank you so so much for taking the time :)" at bounding box center [707, 365] width 301 height 36
drag, startPoint x: 618, startPoint y: 351, endPoint x: 649, endPoint y: 352, distance: 30.9
click at [648, 352] on p "Also saw this one! thank you so so much for taking the time :)" at bounding box center [707, 365] width 301 height 36
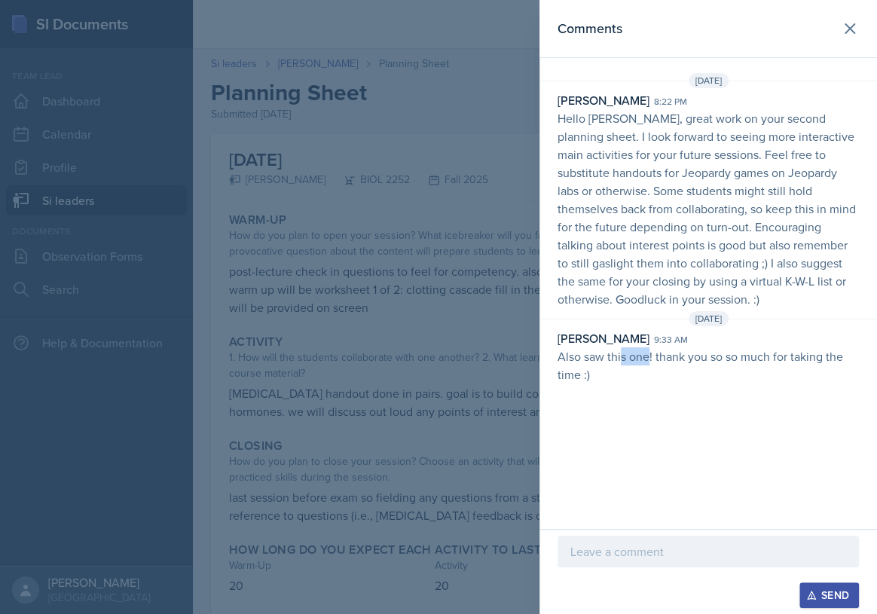
click at [649, 352] on p "Also saw this one! thank you so so much for taking the time :)" at bounding box center [707, 365] width 301 height 36
click at [520, 294] on div at bounding box center [438, 307] width 877 height 614
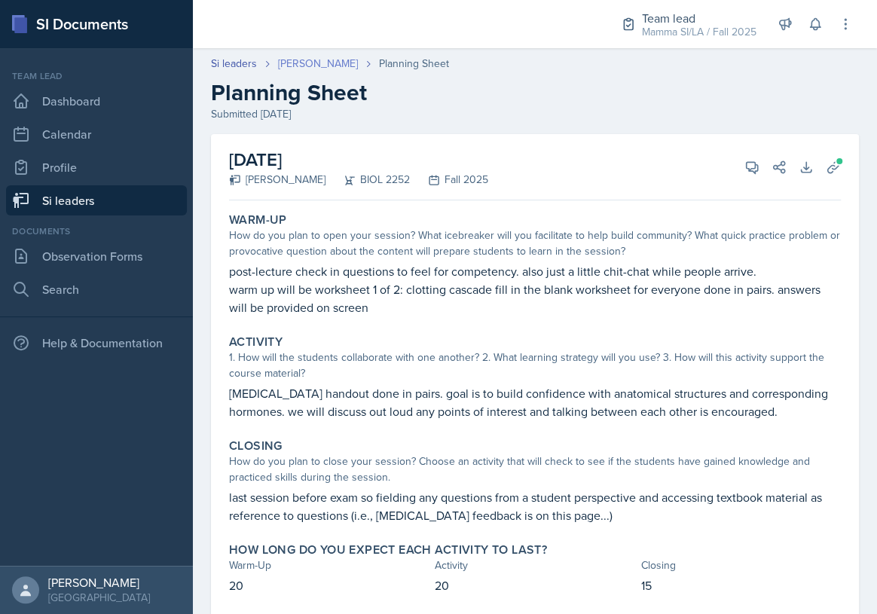
click at [310, 62] on link "[PERSON_NAME]" at bounding box center [318, 64] width 80 height 16
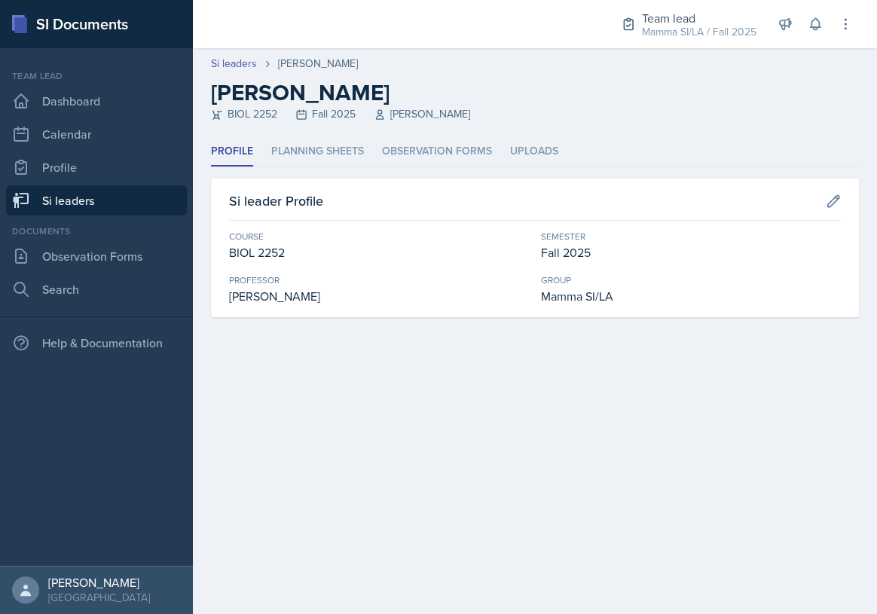
click at [315, 136] on header "Si leaders [PERSON_NAME] [PERSON_NAME] BIOL 2252 Fall 2025 [PERSON_NAME]" at bounding box center [535, 92] width 684 height 89
click at [316, 138] on li "Planning Sheets" at bounding box center [317, 151] width 93 height 29
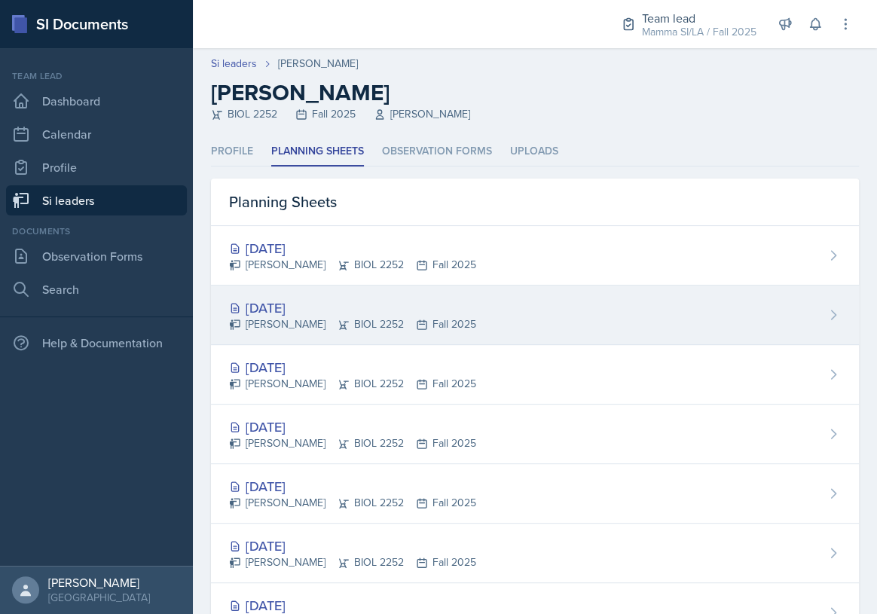
click at [319, 286] on div "[DATE] [PERSON_NAME] BIOL 2252 Fall 2025" at bounding box center [535, 314] width 648 height 59
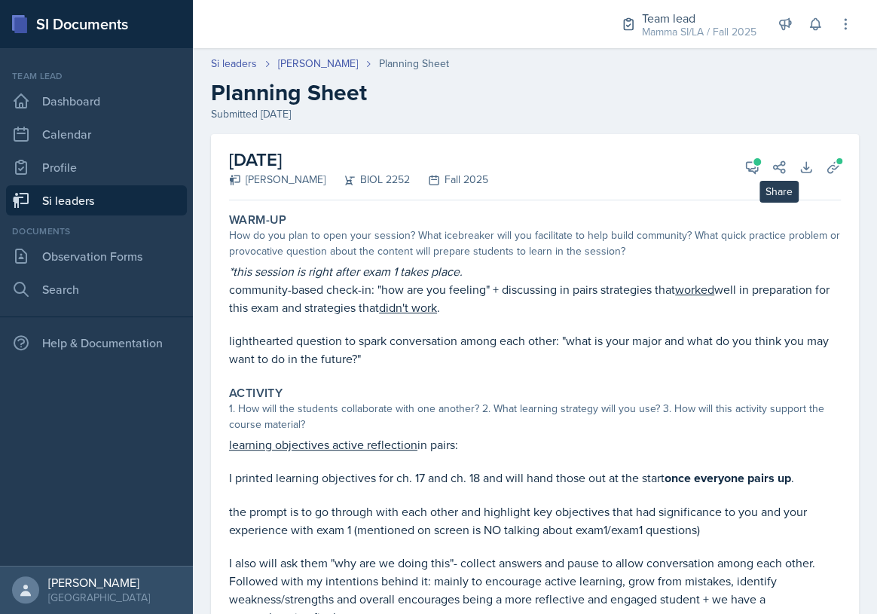
click at [732, 163] on div "View Comments Comments [DATE] [PERSON_NAME] 9:07 am Hi [PERSON_NAME]. Thank you…" at bounding box center [759, 167] width 54 height 15
click at [744, 163] on icon at bounding box center [751, 167] width 15 height 15
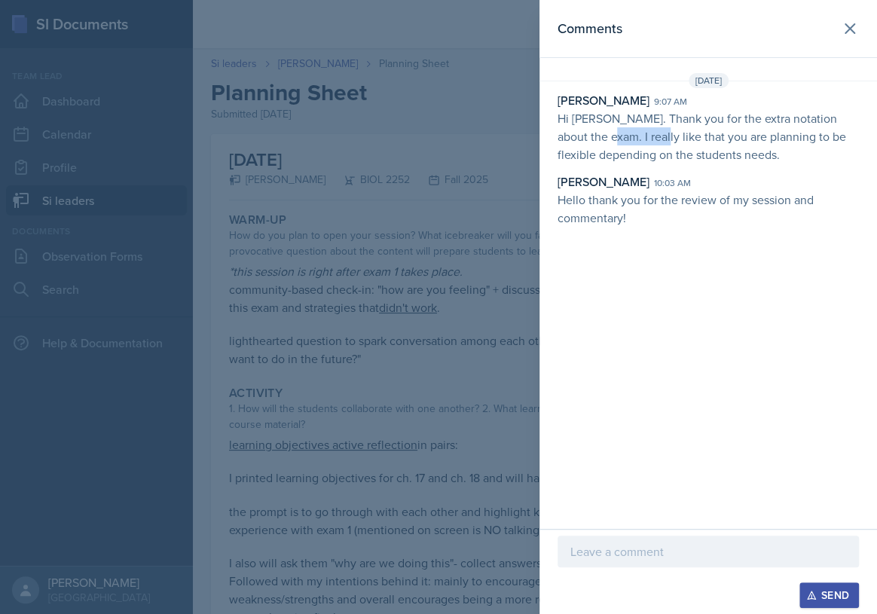
drag, startPoint x: 603, startPoint y: 136, endPoint x: 652, endPoint y: 134, distance: 49.0
click at [646, 134] on p "Hi [PERSON_NAME]. Thank you for the extra notation about the exam. I really lik…" at bounding box center [707, 136] width 301 height 54
click at [652, 134] on p "Hi [PERSON_NAME]. Thank you for the extra notation about the exam. I really lik…" at bounding box center [707, 136] width 301 height 54
drag, startPoint x: 633, startPoint y: 120, endPoint x: 703, endPoint y: 123, distance: 70.1
click at [701, 123] on p "Hi [PERSON_NAME]. Thank you for the extra notation about the exam. I really lik…" at bounding box center [707, 136] width 301 height 54
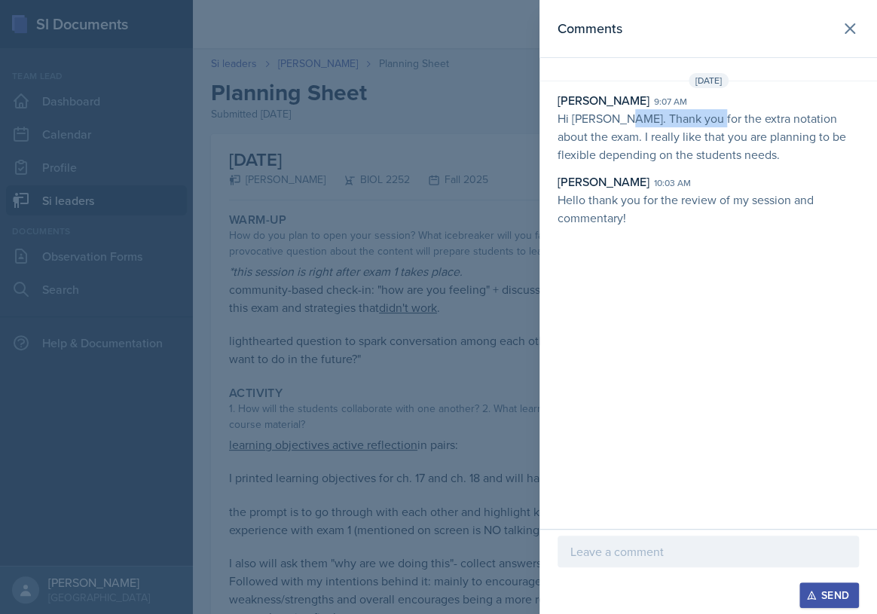
click at [703, 123] on p "Hi [PERSON_NAME]. Thank you for the extra notation about the exam. I really lik…" at bounding box center [707, 136] width 301 height 54
drag, startPoint x: 614, startPoint y: 123, endPoint x: 662, endPoint y: 127, distance: 48.3
click at [658, 127] on p "Hi [PERSON_NAME]. Thank you for the extra notation about the exam. I really lik…" at bounding box center [707, 136] width 301 height 54
click at [677, 127] on p "Hi [PERSON_NAME]. Thank you for the extra notation about the exam. I really lik…" at bounding box center [707, 136] width 301 height 54
drag, startPoint x: 669, startPoint y: 125, endPoint x: 728, endPoint y: 129, distance: 59.6
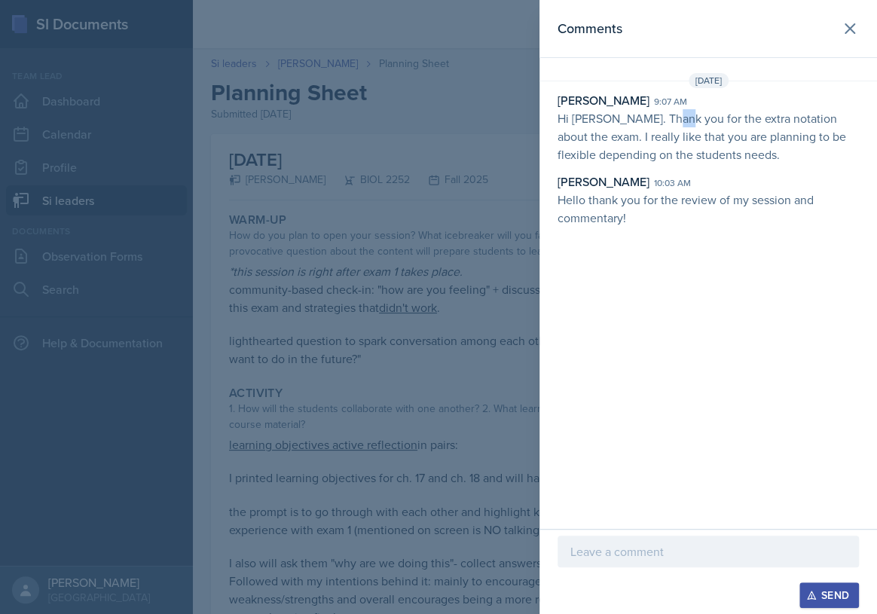
click at [692, 128] on p "Hi [PERSON_NAME]. Thank you for the extra notation about the exam. I really lik…" at bounding box center [707, 136] width 301 height 54
click at [728, 129] on p "Hi [PERSON_NAME]. Thank you for the extra notation about the exam. I really lik…" at bounding box center [707, 136] width 301 height 54
drag, startPoint x: 647, startPoint y: 123, endPoint x: 689, endPoint y: 127, distance: 42.3
click at [674, 125] on p "Hi [PERSON_NAME]. Thank you for the extra notation about the exam. I really lik…" at bounding box center [707, 136] width 301 height 54
click at [703, 127] on p "Hi [PERSON_NAME]. Thank you for the extra notation about the exam. I really lik…" at bounding box center [707, 136] width 301 height 54
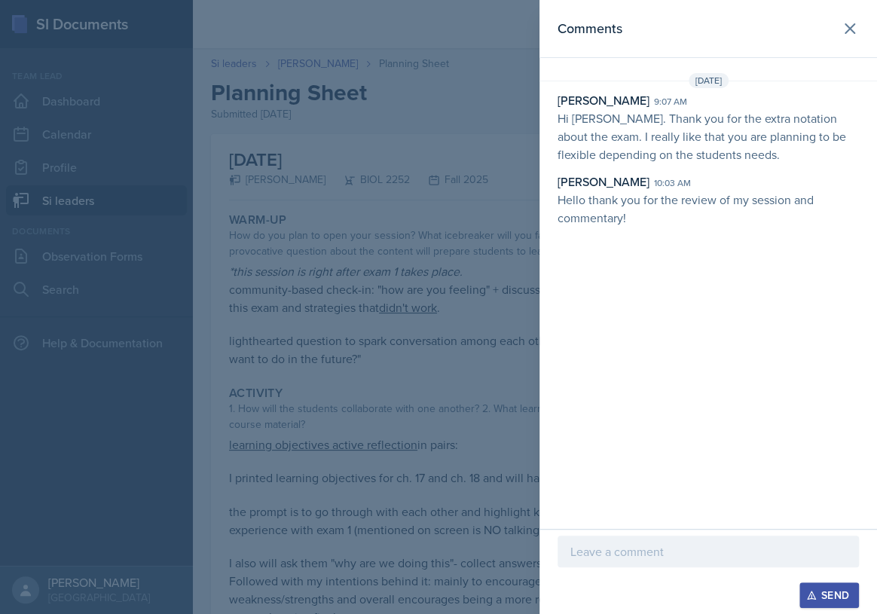
click at [425, 119] on div at bounding box center [438, 307] width 877 height 614
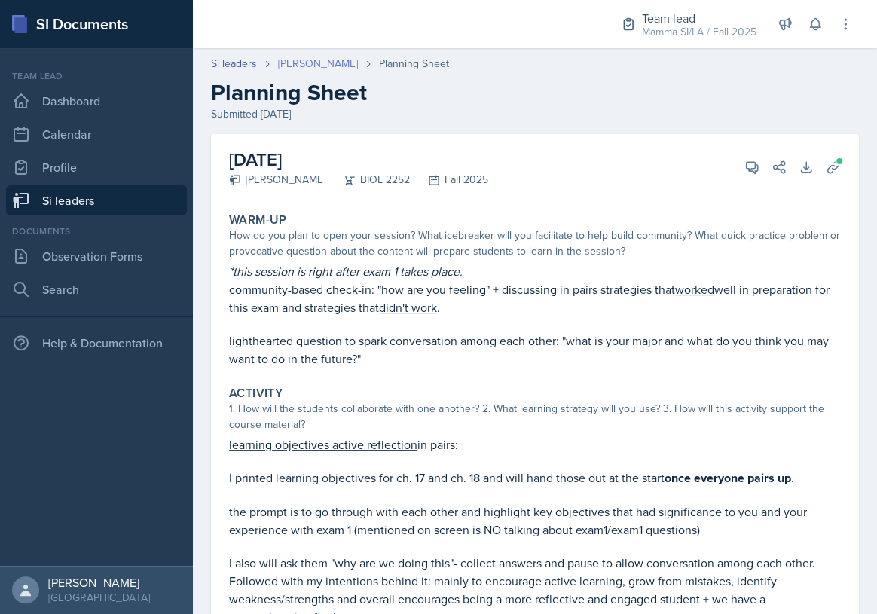
click at [325, 64] on link "[PERSON_NAME]" at bounding box center [318, 64] width 80 height 16
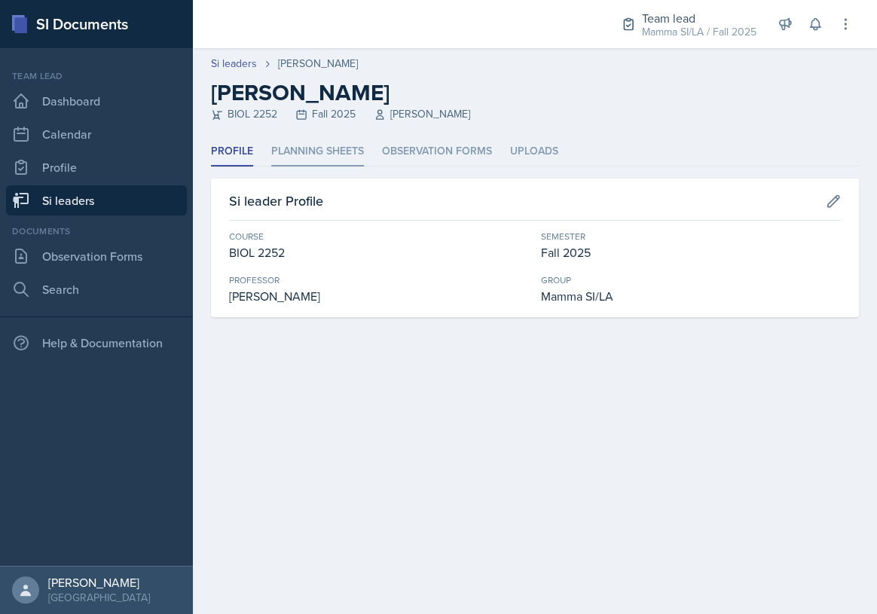
click at [320, 143] on li "Planning Sheets" at bounding box center [317, 151] width 93 height 29
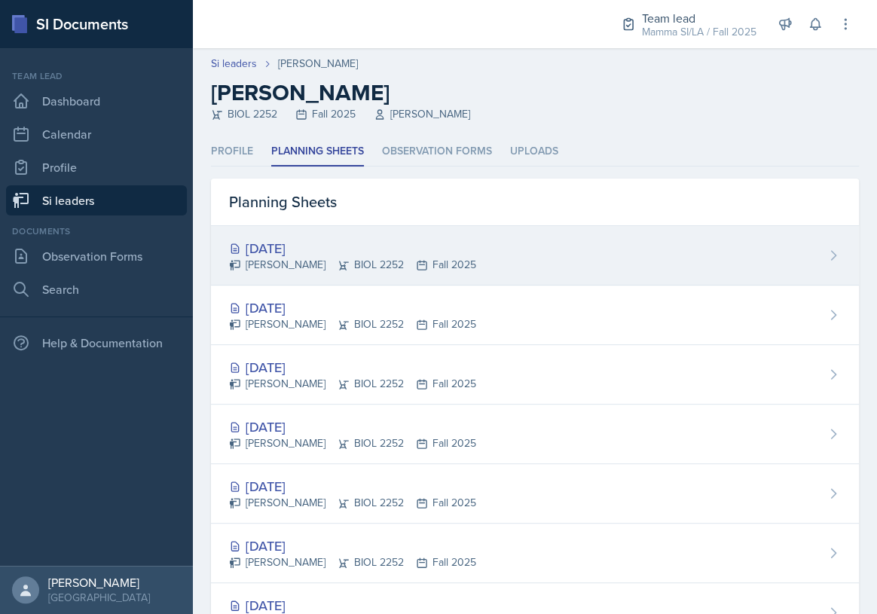
click at [328, 238] on div "[DATE]" at bounding box center [352, 248] width 247 height 20
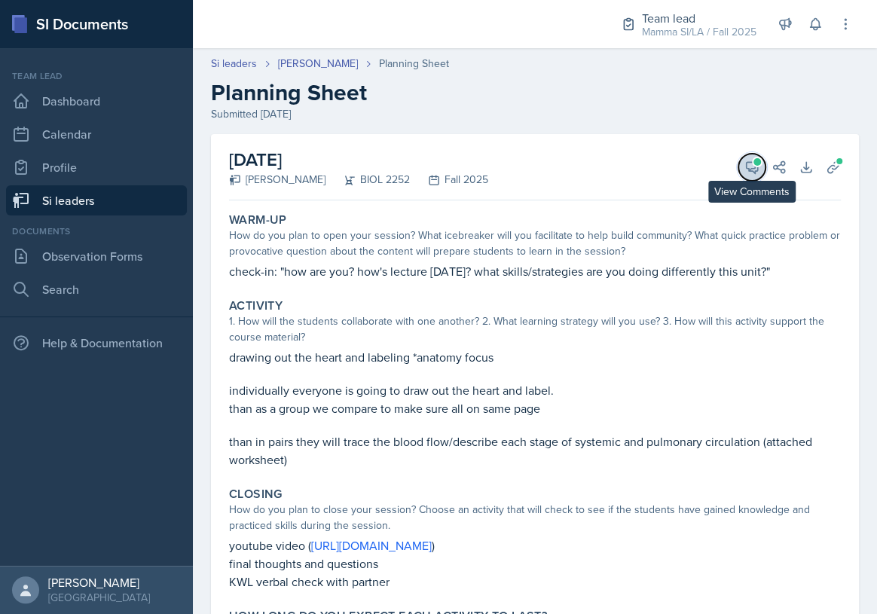
click at [753, 163] on span at bounding box center [757, 162] width 8 height 8
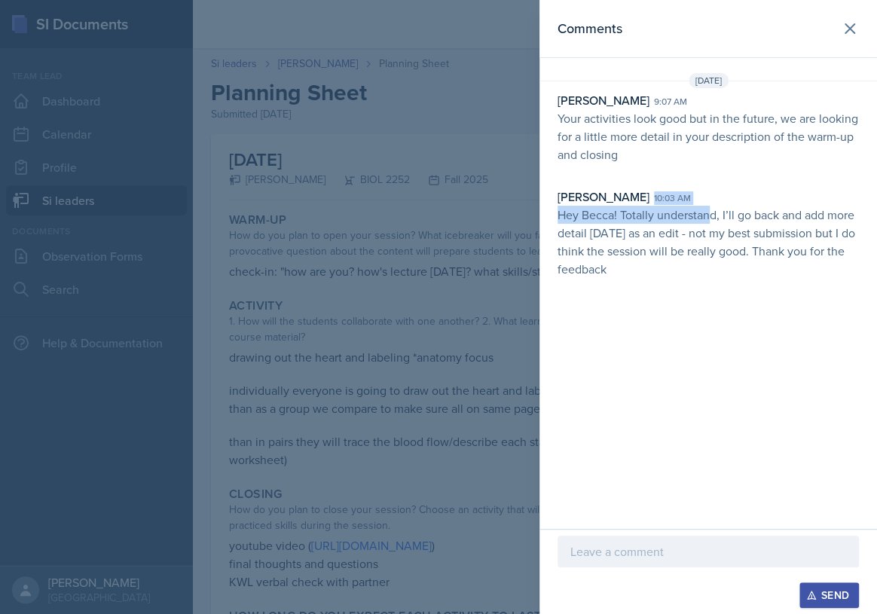
drag, startPoint x: 645, startPoint y: 203, endPoint x: 735, endPoint y: 215, distance: 90.5
click at [721, 214] on div "[PERSON_NAME] 10:03 am Hey Becca! Totally understand, I’ll go back and add more…" at bounding box center [707, 232] width 301 height 90
click at [735, 215] on p "Hey Becca! Totally understand, I’ll go back and add more detail [DATE] as an ed…" at bounding box center [707, 242] width 301 height 72
click at [765, 221] on p "Hey Becca! Totally understand, I’ll go back and add more detail [DATE] as an ed…" at bounding box center [707, 242] width 301 height 72
click at [777, 221] on p "Hey Becca! Totally understand, I’ll go back and add more detail [DATE] as an ed…" at bounding box center [707, 242] width 301 height 72
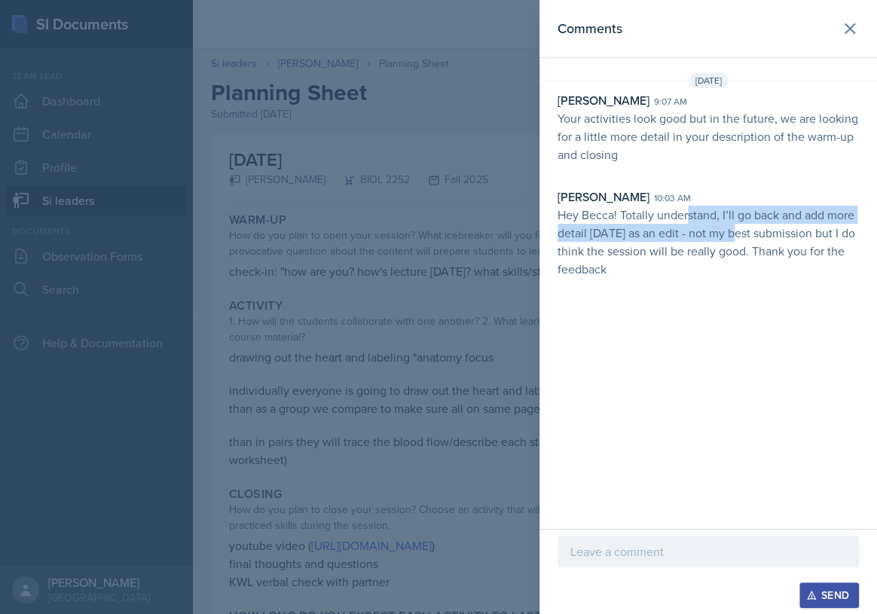
click at [744, 224] on p "Hey Becca! Totally understand, I’ll go back and add more detail [DATE] as an ed…" at bounding box center [707, 242] width 301 height 72
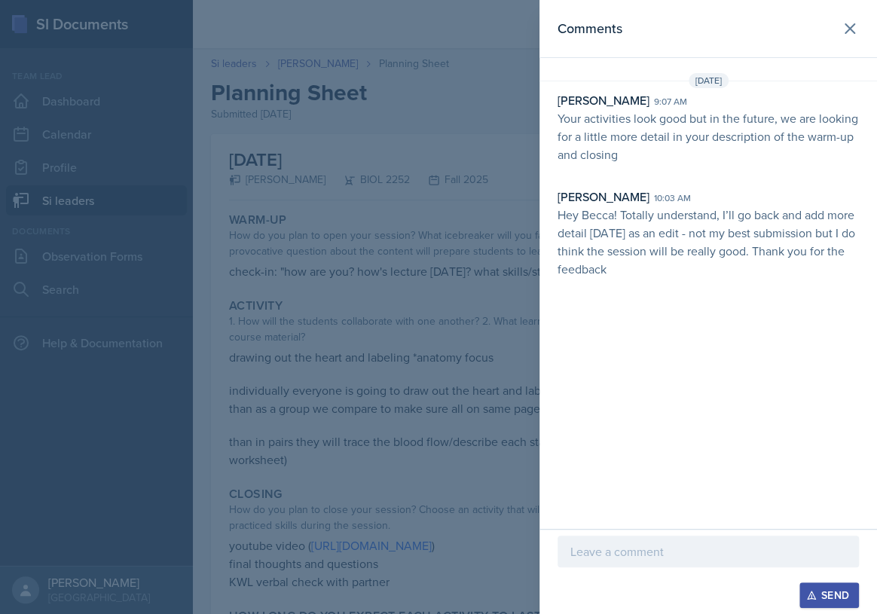
click at [748, 225] on p "Hey Becca! Totally understand, I’ll go back and add more detail [DATE] as an ed…" at bounding box center [707, 242] width 301 height 72
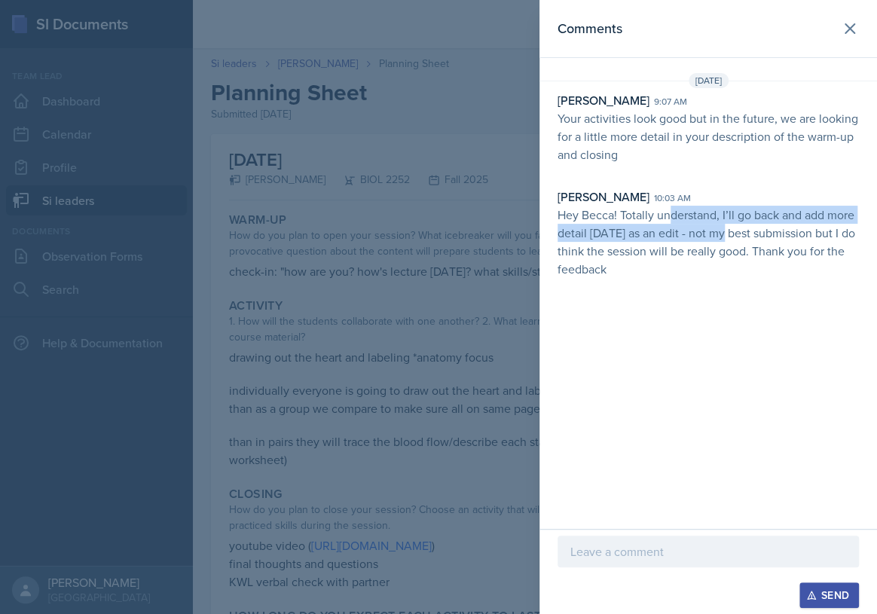
drag, startPoint x: 667, startPoint y: 221, endPoint x: 730, endPoint y: 227, distance: 62.9
click at [726, 227] on p "Hey Becca! Totally understand, I’ll go back and add more detail [DATE] as an ed…" at bounding box center [707, 242] width 301 height 72
click at [730, 227] on p "Hey Becca! Totally understand, I’ll go back and add more detail [DATE] as an ed…" at bounding box center [707, 242] width 301 height 72
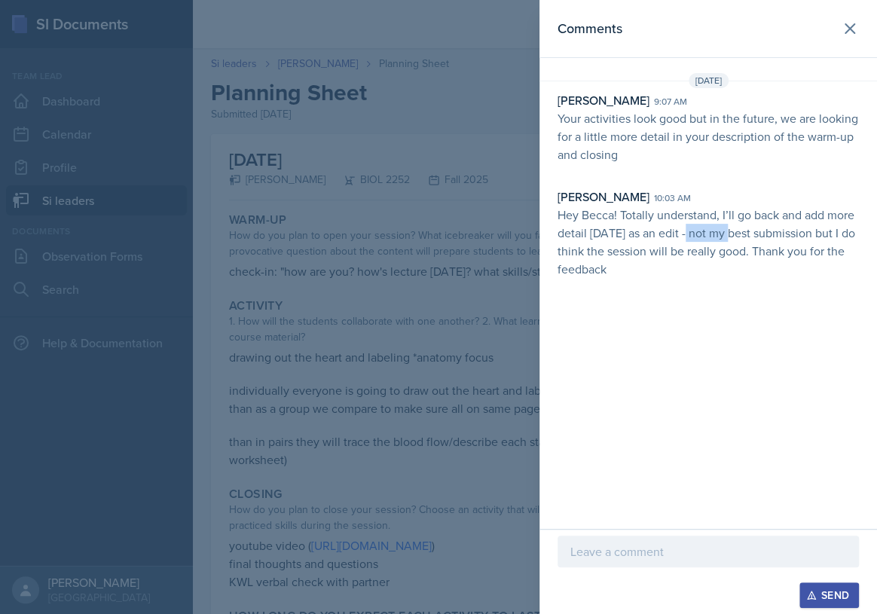
click at [741, 230] on p "Hey Becca! Totally understand, I’ll go back and add more detail [DATE] as an ed…" at bounding box center [707, 242] width 301 height 72
click at [753, 230] on p "Hey Becca! Totally understand, I’ll go back and add more detail [DATE] as an ed…" at bounding box center [707, 242] width 301 height 72
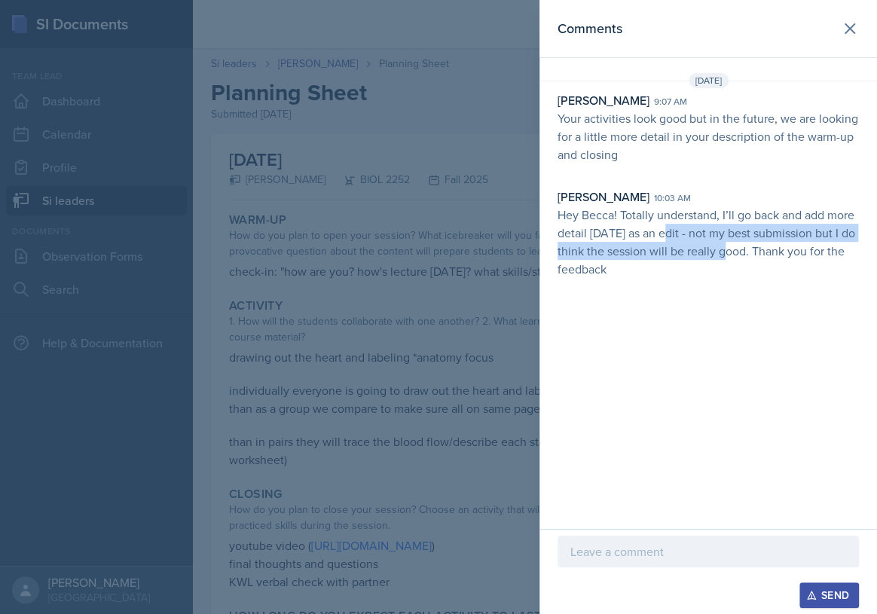
drag, startPoint x: 707, startPoint y: 241, endPoint x: 733, endPoint y: 244, distance: 26.5
click at [733, 244] on p "Hey Becca! Totally understand, I’ll go back and add more detail [DATE] as an ed…" at bounding box center [707, 242] width 301 height 72
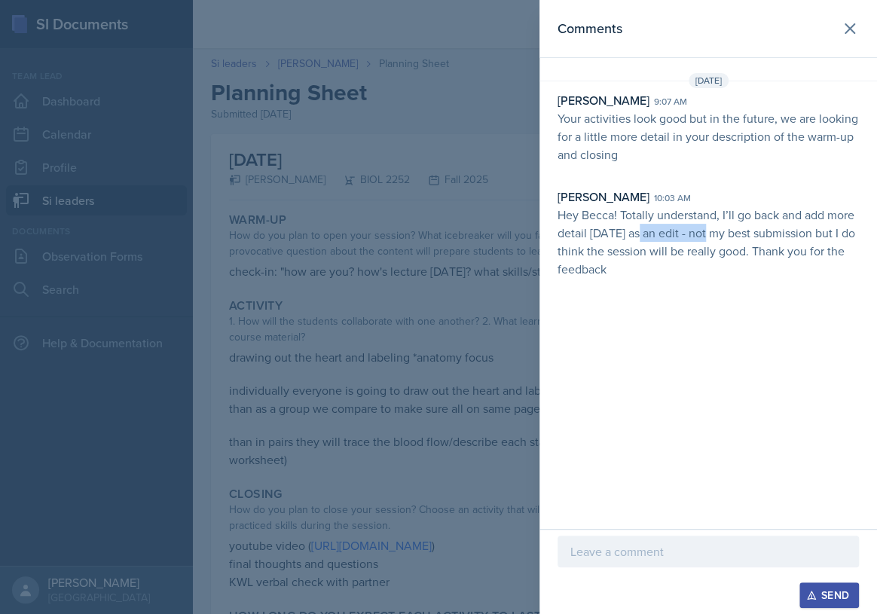
drag, startPoint x: 636, startPoint y: 234, endPoint x: 730, endPoint y: 241, distance: 95.1
click at [718, 241] on p "Hey Becca! Totally understand, I’ll go back and add more detail [DATE] as an ed…" at bounding box center [707, 242] width 301 height 72
click at [732, 241] on p "Hey Becca! Totally understand, I’ll go back and add more detail [DATE] as an ed…" at bounding box center [707, 242] width 301 height 72
drag, startPoint x: 724, startPoint y: 243, endPoint x: 743, endPoint y: 245, distance: 19.0
click at [743, 245] on p "Hey Becca! Totally understand, I’ll go back and add more detail [DATE] as an ed…" at bounding box center [707, 242] width 301 height 72
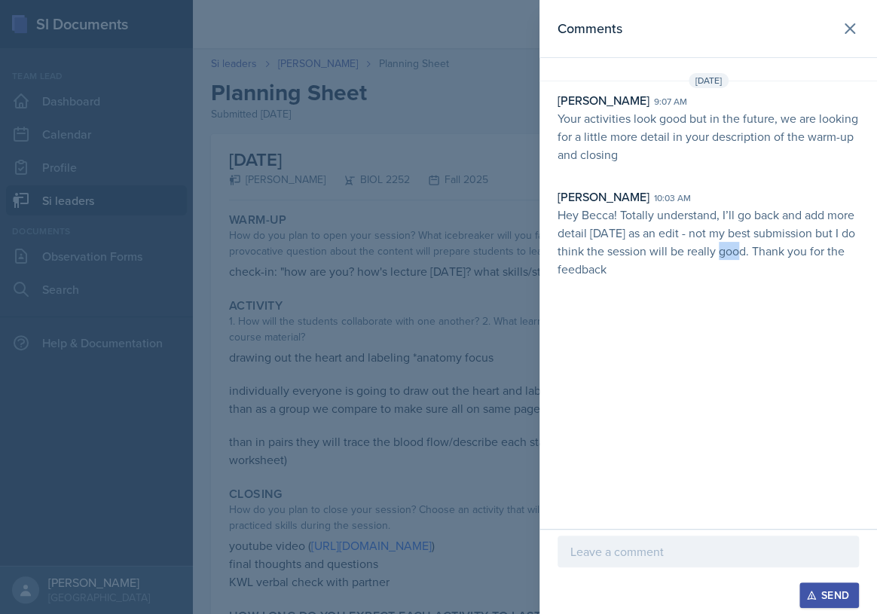
click at [744, 245] on p "Hey Becca! Totally understand, I’ll go back and add more detail [DATE] as an ed…" at bounding box center [707, 242] width 301 height 72
drag, startPoint x: 733, startPoint y: 246, endPoint x: 770, endPoint y: 249, distance: 37.0
click at [770, 249] on p "Hey Becca! Totally understand, I’ll go back and add more detail [DATE] as an ed…" at bounding box center [707, 242] width 301 height 72
drag, startPoint x: 686, startPoint y: 239, endPoint x: 721, endPoint y: 243, distance: 34.9
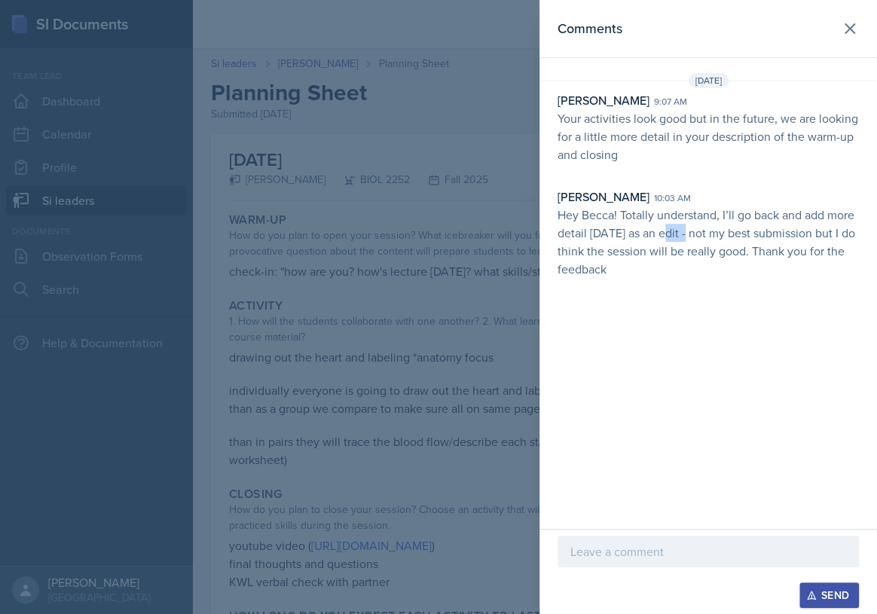
click at [696, 240] on p "Hey Becca! Totally understand, I’ll go back and add more detail [DATE] as an ed…" at bounding box center [707, 242] width 301 height 72
click at [728, 243] on p "Hey Becca! Totally understand, I’ll go back and add more detail [DATE] as an ed…" at bounding box center [707, 242] width 301 height 72
click at [437, 244] on div at bounding box center [438, 307] width 877 height 614
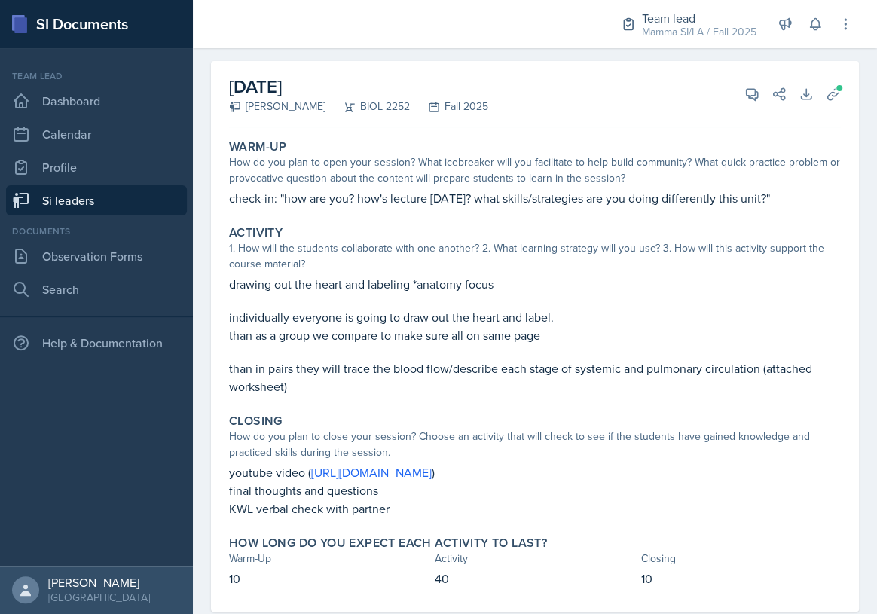
scroll to position [105, 0]
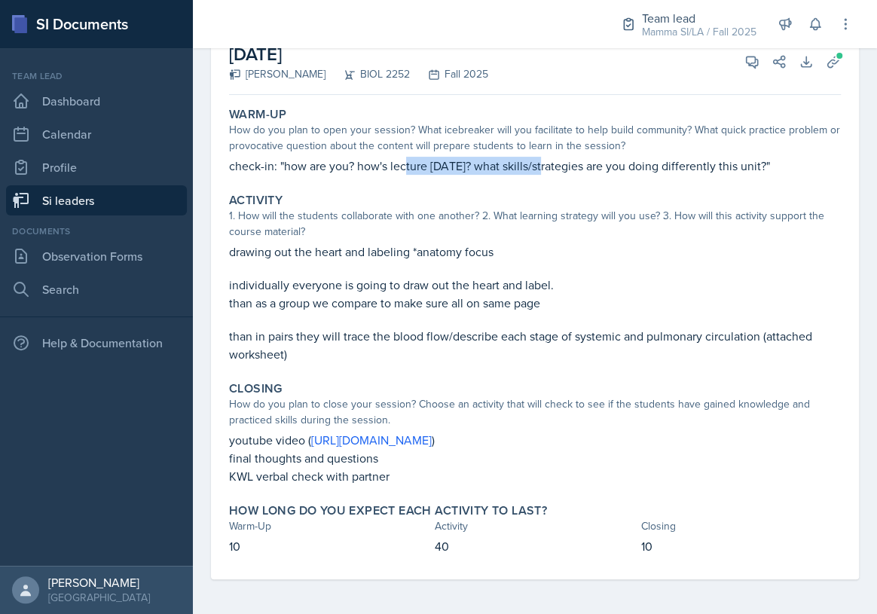
drag, startPoint x: 403, startPoint y: 160, endPoint x: 548, endPoint y: 165, distance: 145.4
click at [546, 165] on p "check-in: "how are you? how's lecture [DATE]? what skills/strategies are you do…" at bounding box center [534, 166] width 611 height 18
click at [548, 165] on p "check-in: "how are you? how's lecture [DATE]? what skills/strategies are you do…" at bounding box center [534, 166] width 611 height 18
